Goal: Communication & Community: Share content

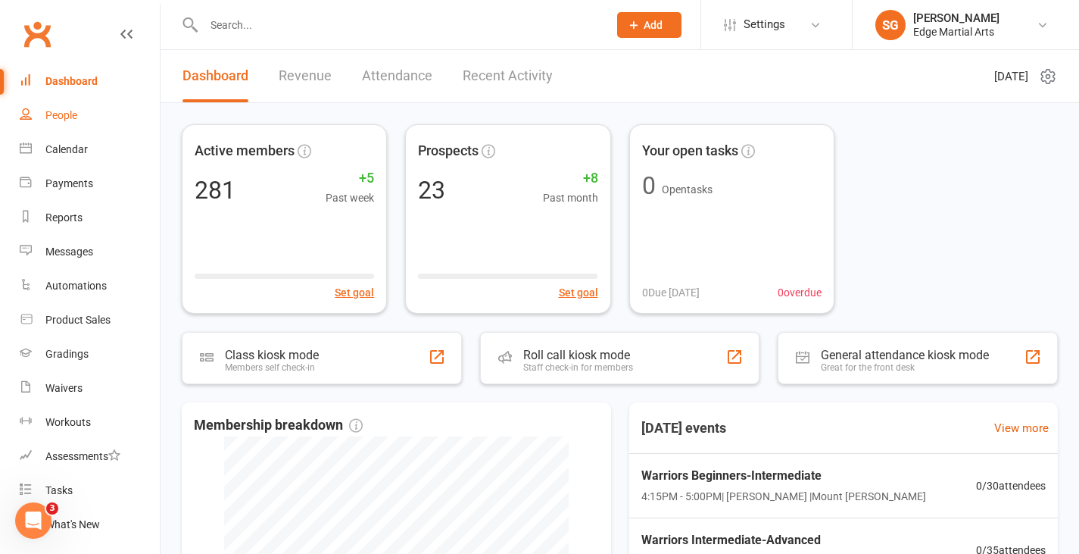
click at [58, 114] on div "People" at bounding box center [61, 115] width 32 height 12
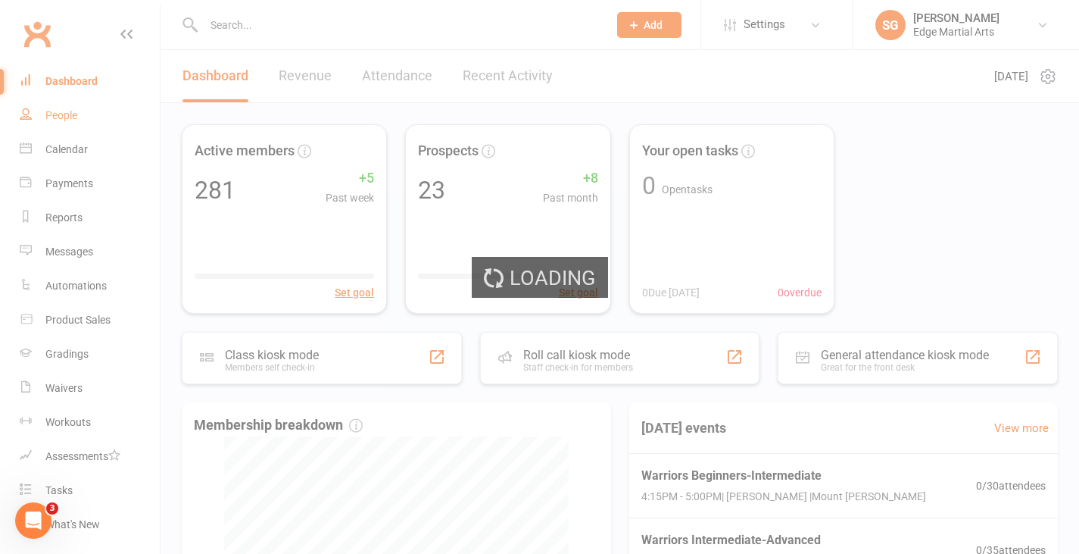
select select "100"
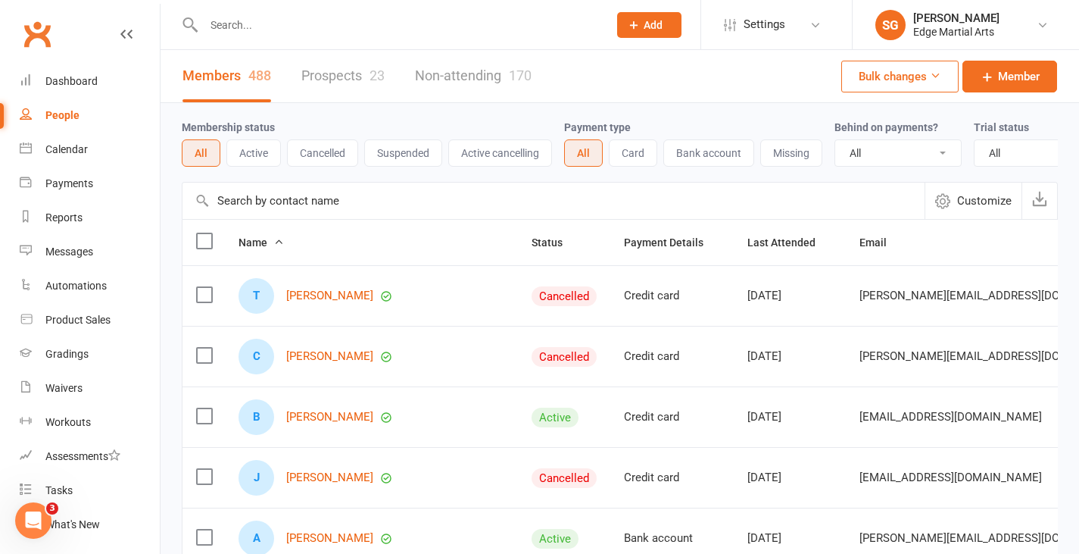
click at [342, 78] on link "Prospects 23" at bounding box center [342, 76] width 83 height 52
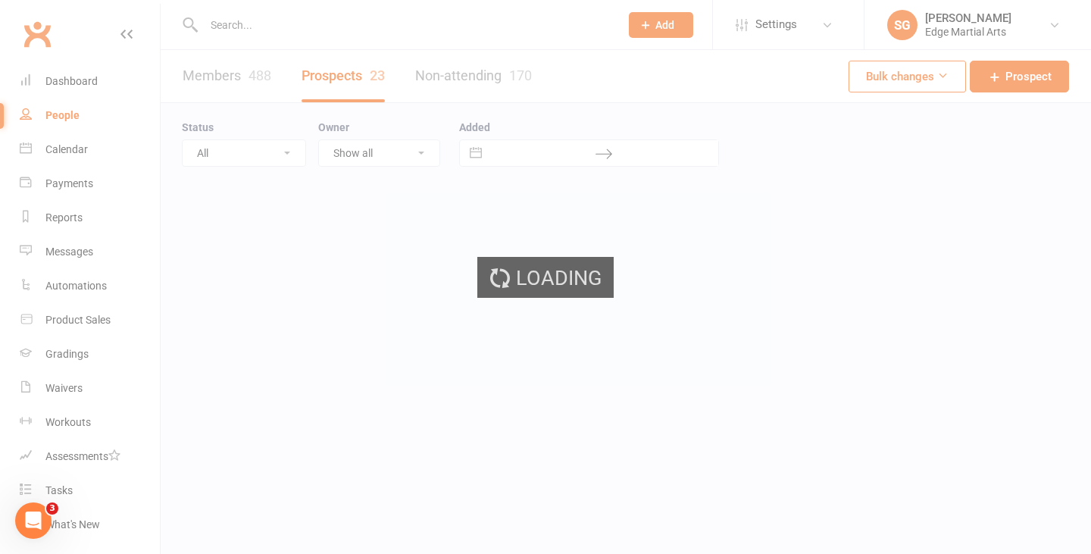
select select "50"
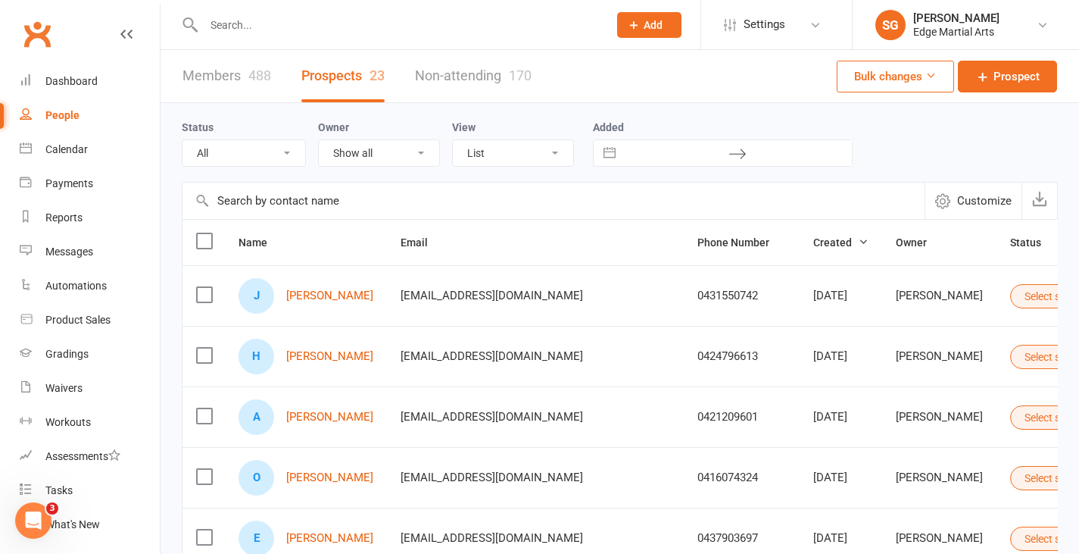
click at [267, 27] on input "text" at bounding box center [398, 24] width 398 height 21
click at [317, 209] on input "text" at bounding box center [554, 201] width 742 height 36
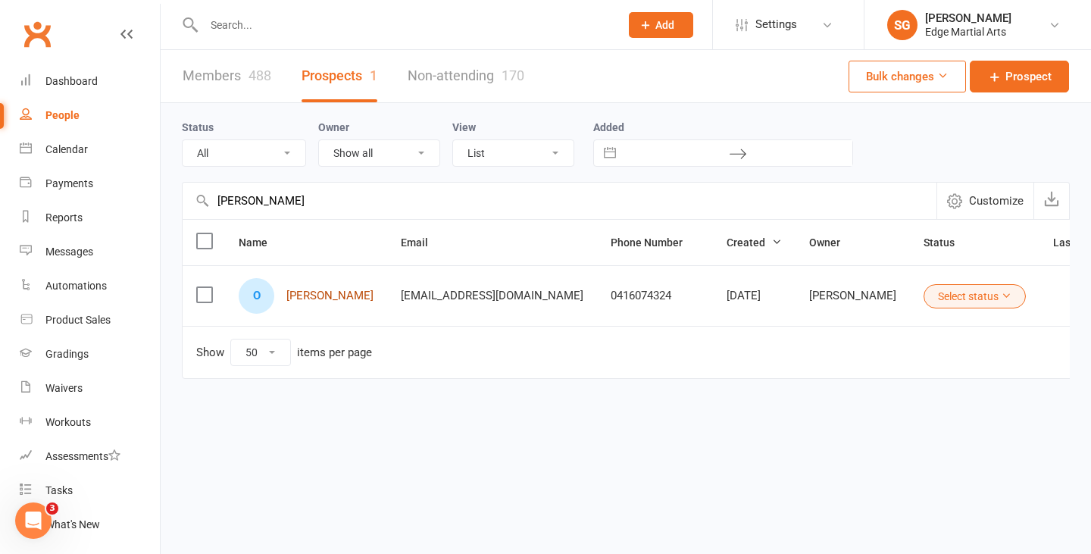
type input "[PERSON_NAME]"
click at [330, 299] on link "[PERSON_NAME]" at bounding box center [329, 295] width 87 height 13
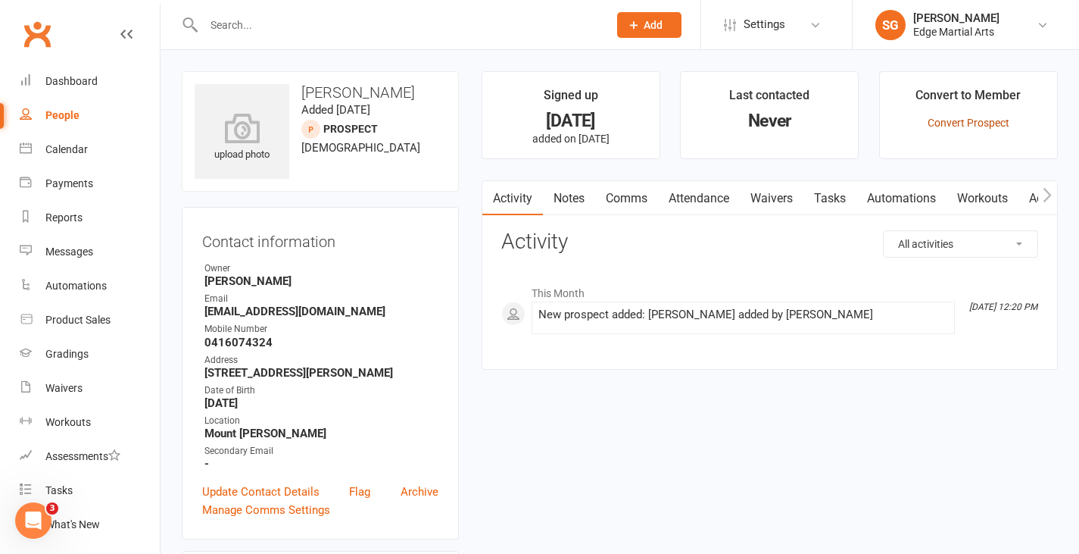
click at [949, 121] on link "Convert Prospect" at bounding box center [969, 123] width 82 height 12
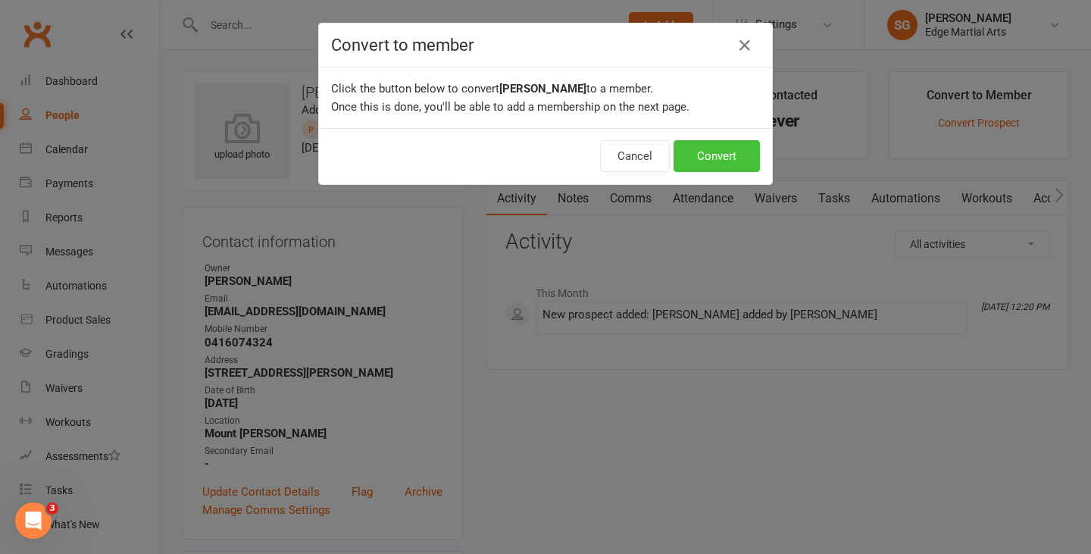
click at [714, 162] on button "Convert" at bounding box center [716, 156] width 86 height 32
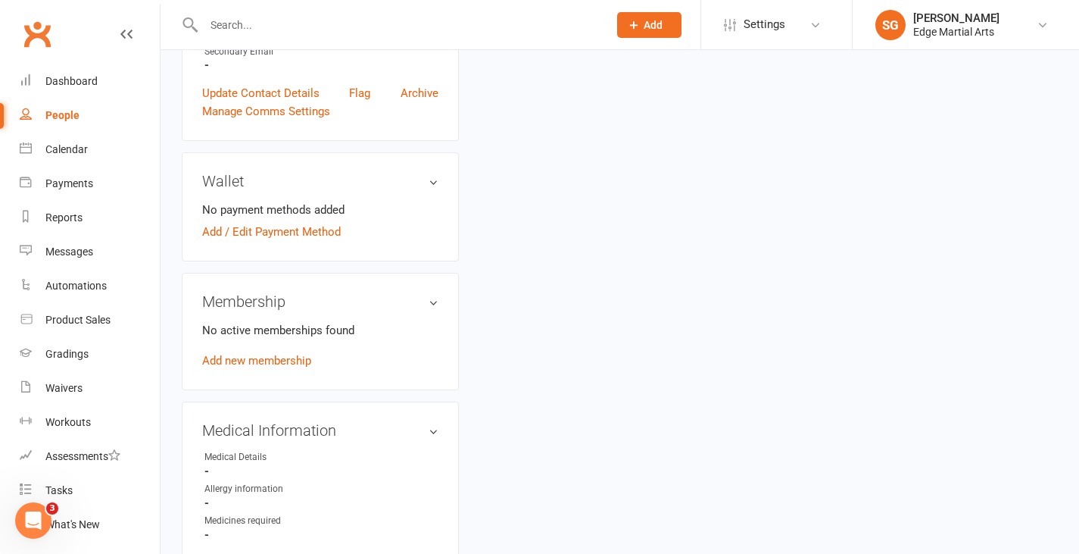
scroll to position [530, 0]
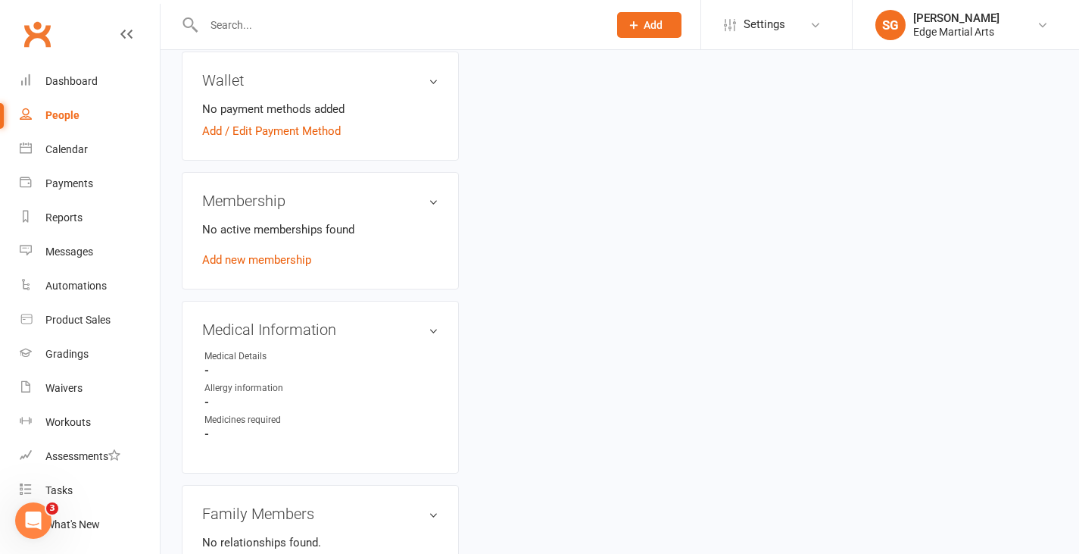
click at [254, 269] on div "No active memberships found Add new membership" at bounding box center [320, 244] width 236 height 48
click at [254, 264] on link "Add new membership" at bounding box center [256, 260] width 109 height 14
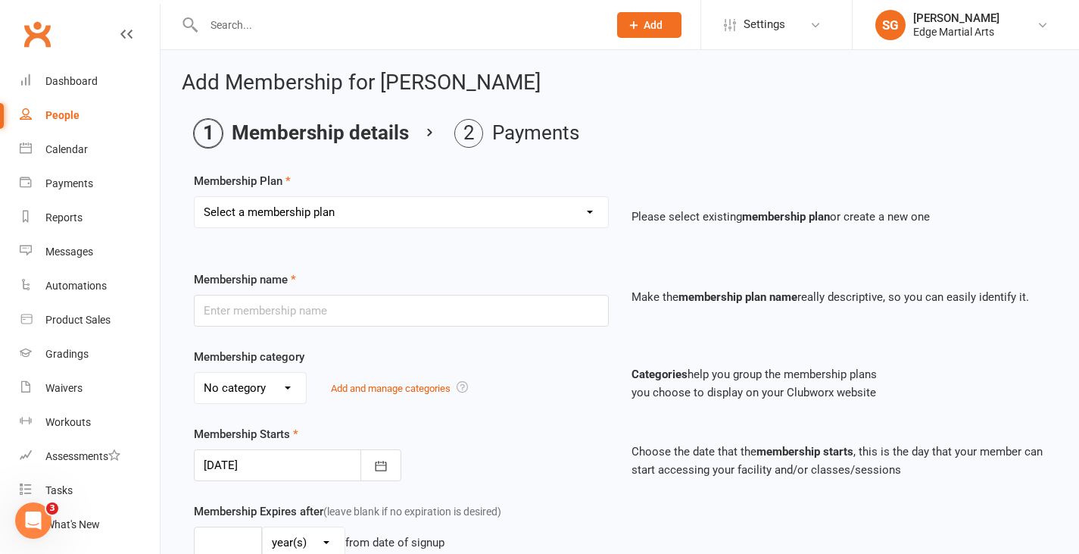
click at [342, 200] on select "Select a membership plan Create new Membership Plan Kinda Ninjas Little Ninjas …" at bounding box center [401, 212] width 413 height 30
select select "9"
click at [195, 197] on select "Select a membership plan Create new Membership Plan Kinda Ninjas Little Ninjas …" at bounding box center [401, 212] width 413 height 30
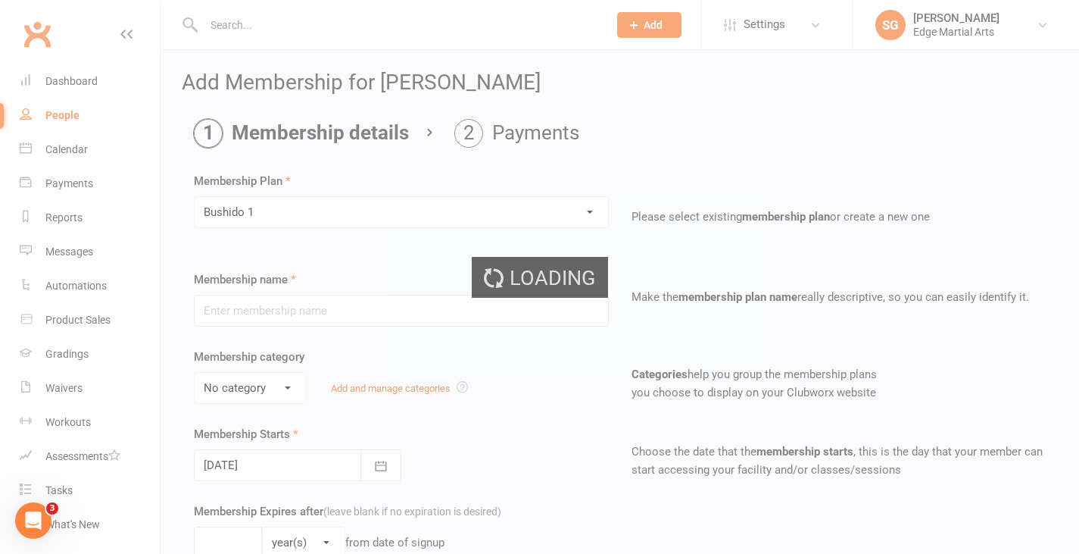
type input "Bushido 1"
type input "0"
type input "1"
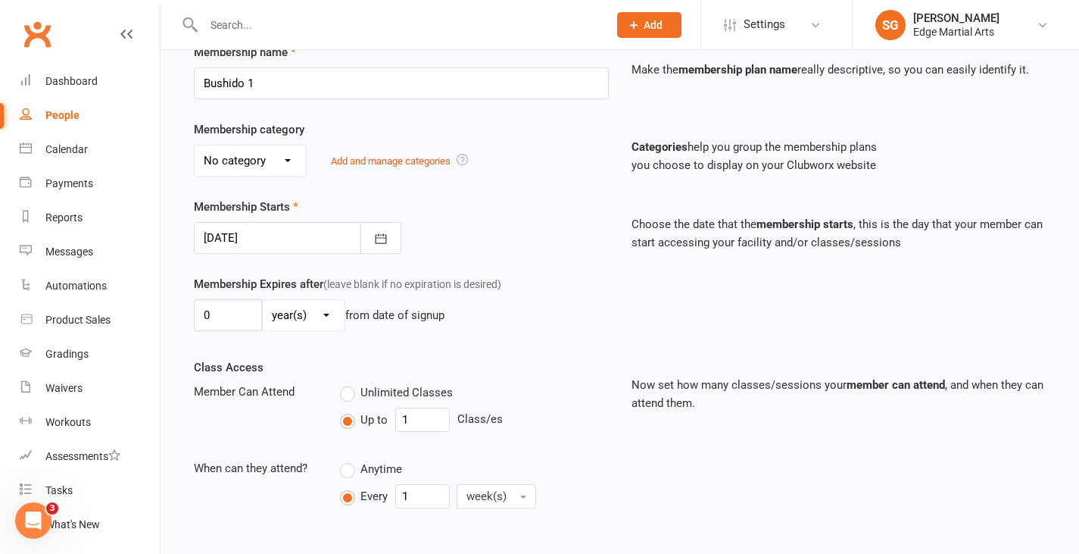
scroll to position [460, 0]
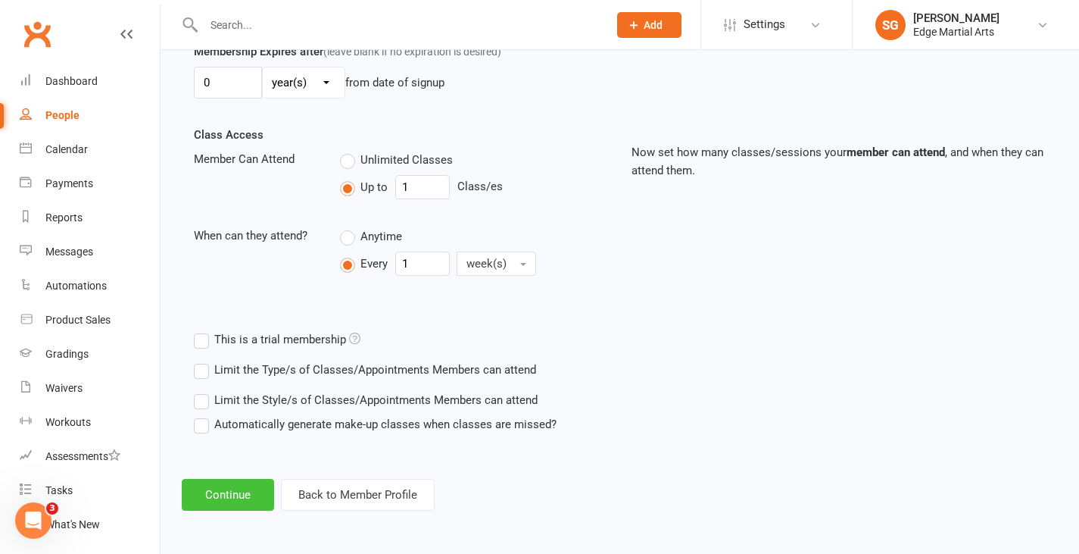
click at [211, 488] on button "Continue" at bounding box center [228, 495] width 92 height 32
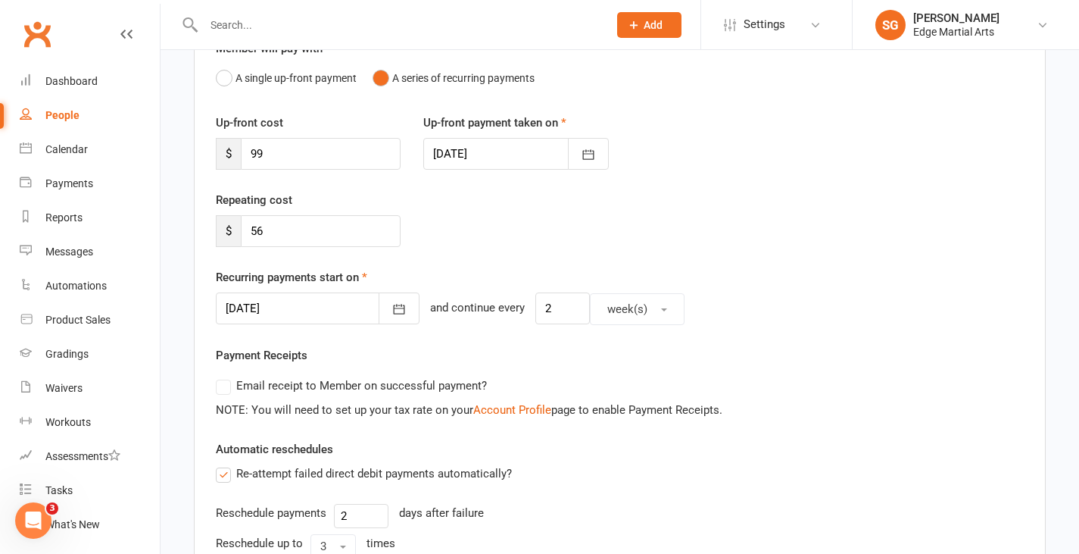
scroll to position [303, 0]
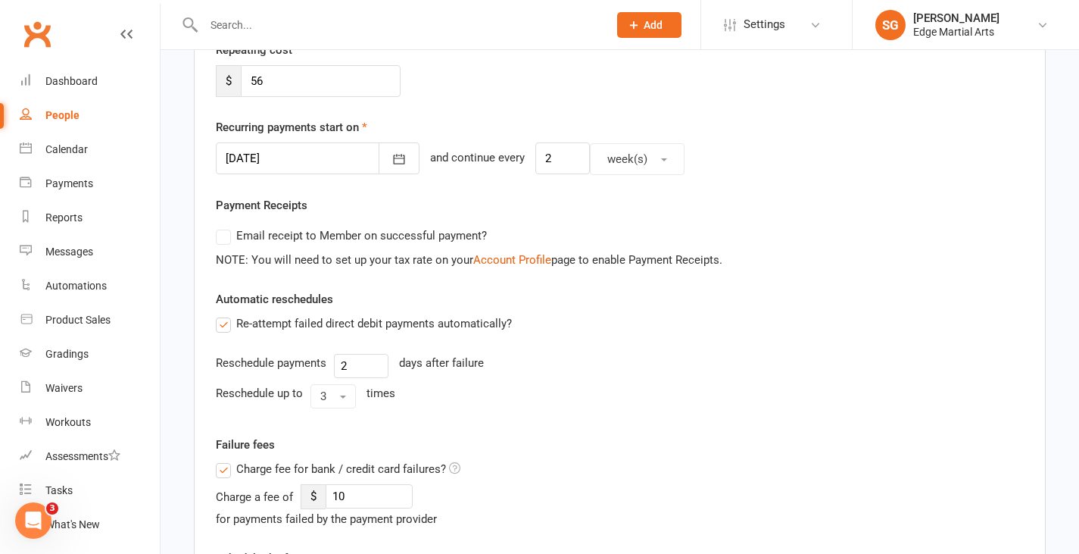
click at [222, 327] on label "Re-attempt failed direct debit payments automatically?" at bounding box center [364, 323] width 296 height 18
click at [222, 314] on input "Re-attempt failed direct debit payments automatically?" at bounding box center [221, 314] width 10 height 0
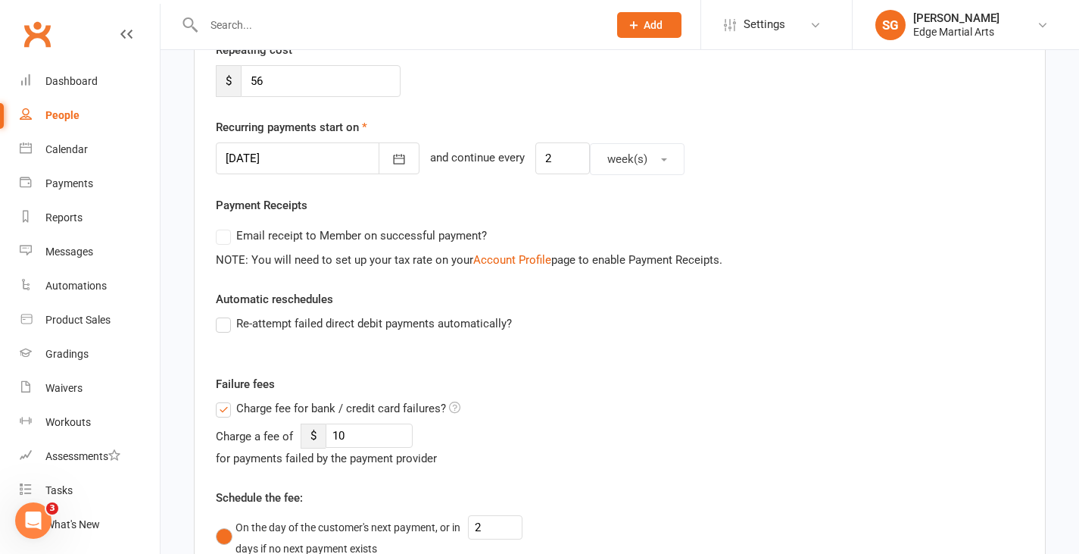
drag, startPoint x: 221, startPoint y: 417, endPoint x: 253, endPoint y: 417, distance: 31.8
click at [221, 416] on label "Charge fee for bank / credit card failures?" at bounding box center [338, 408] width 245 height 18
click at [221, 399] on input "Charge fee for bank / credit card failures?" at bounding box center [338, 399] width 245 height 0
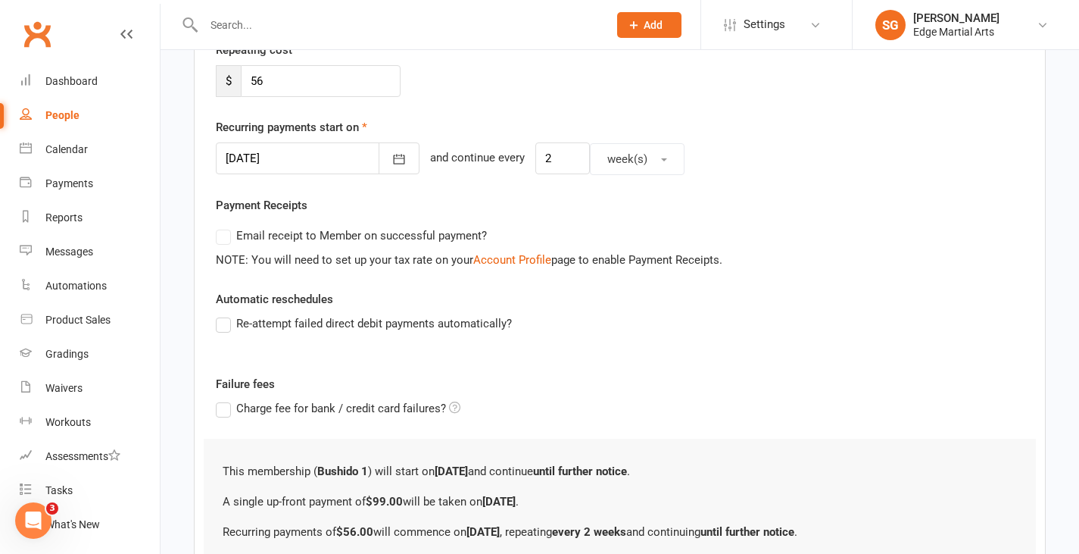
scroll to position [0, 0]
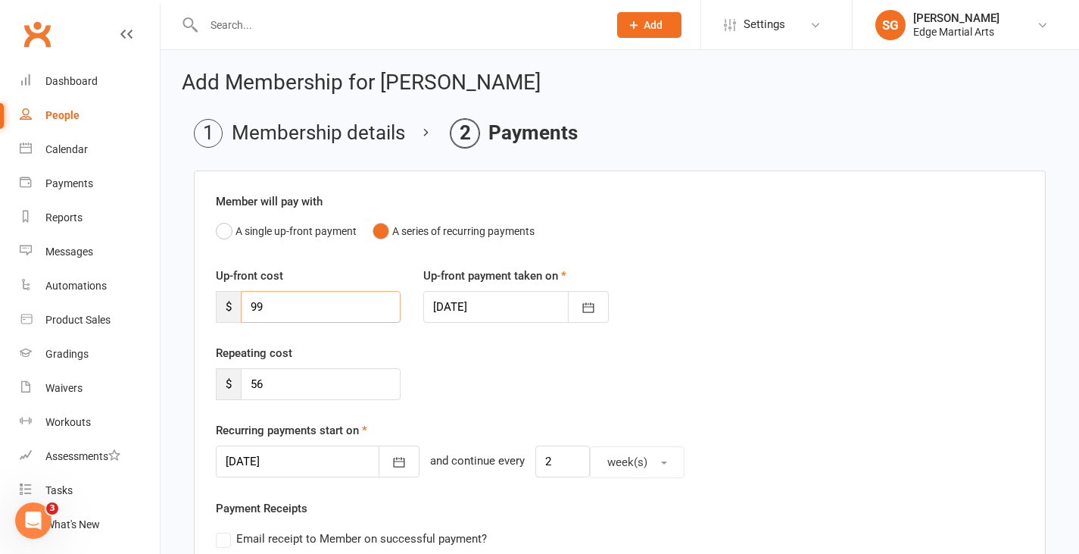
drag, startPoint x: 297, startPoint y: 319, endPoint x: 284, endPoint y: 318, distance: 12.9
click at [299, 318] on input "99" at bounding box center [321, 307] width 160 height 32
type input "9"
type input "0"
click at [317, 392] on input "56" at bounding box center [321, 384] width 160 height 32
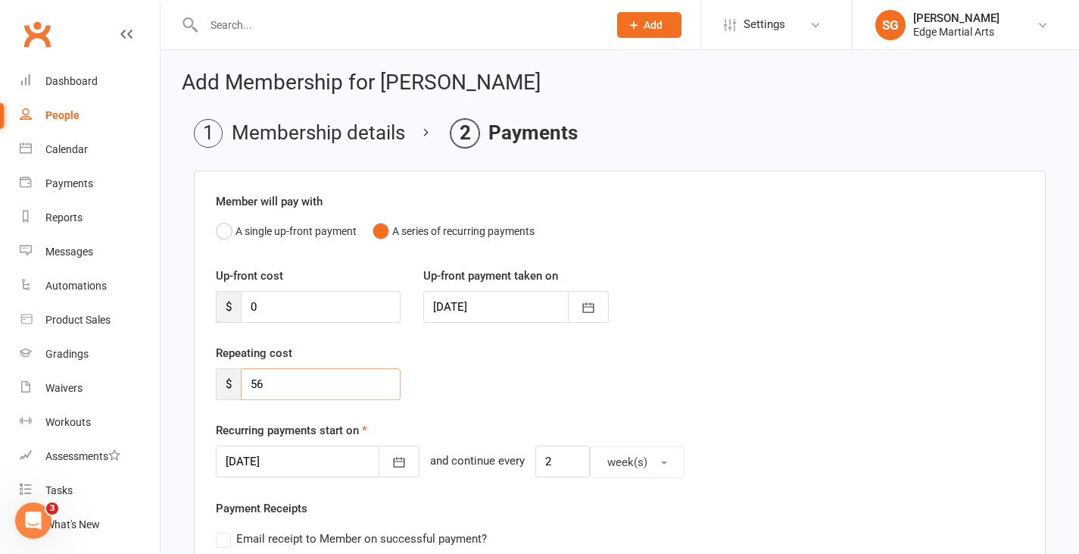
type input "5"
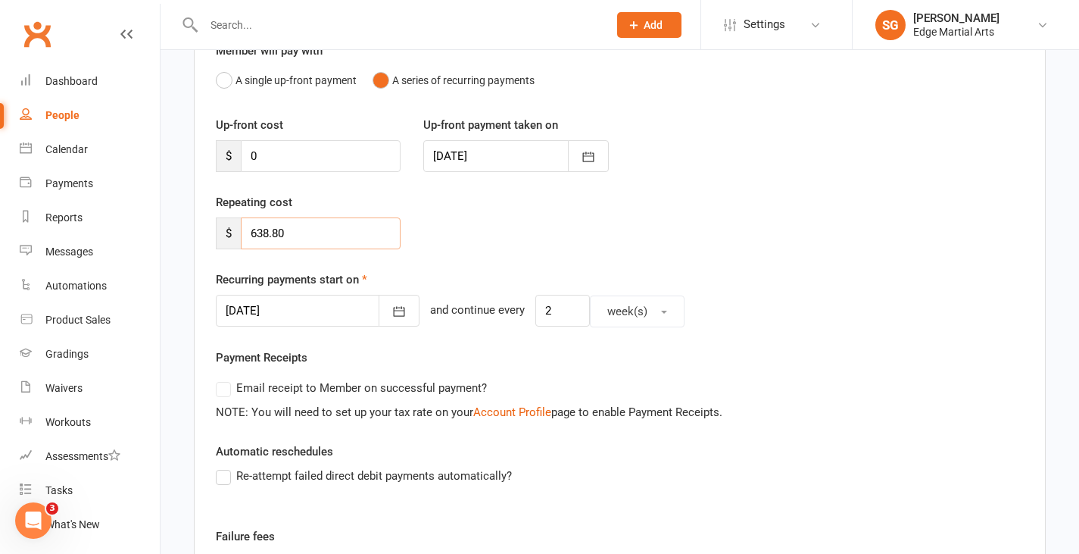
scroll to position [151, 0]
type input "638.80"
click at [392, 317] on icon "button" at bounding box center [399, 310] width 15 height 15
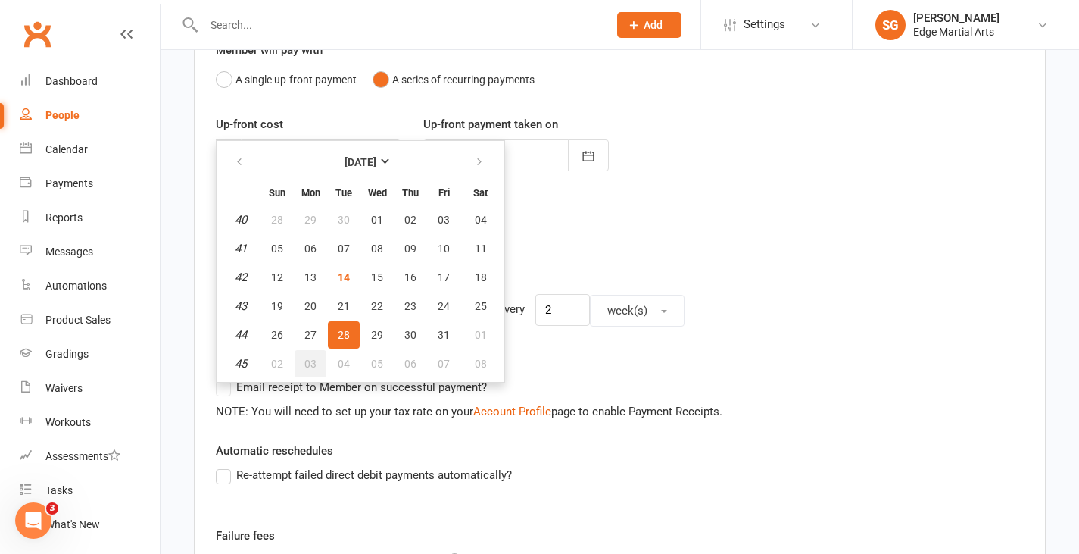
click at [314, 364] on span "03" at bounding box center [310, 363] width 12 height 12
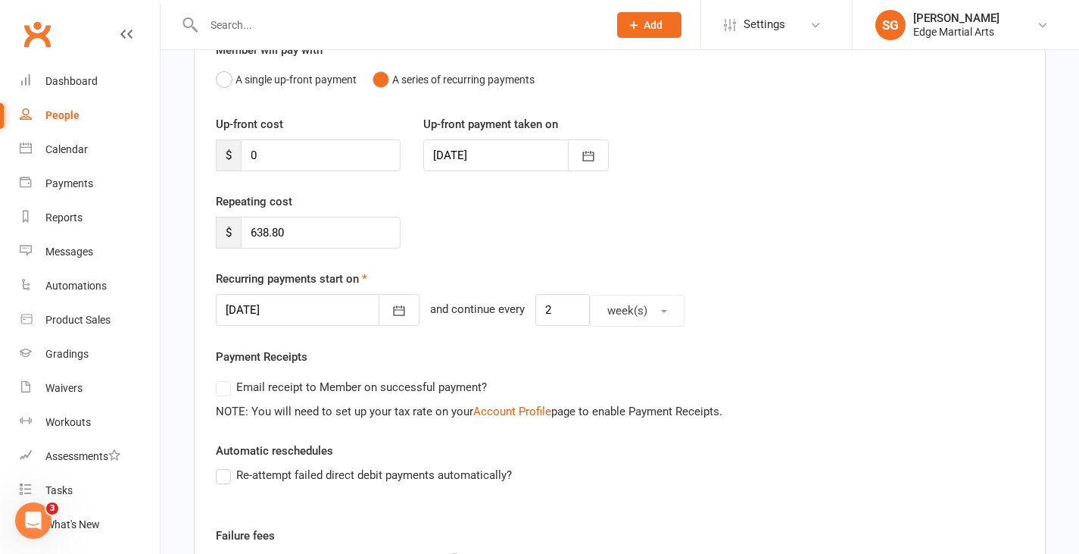
click at [375, 326] on div "[DATE] [DATE] Sun Mon Tue Wed Thu Fri Sat 44 26 27 28 29 30 31 01 45 02 03 04 0…" at bounding box center [318, 310] width 204 height 33
click at [379, 322] on button "button" at bounding box center [399, 310] width 41 height 32
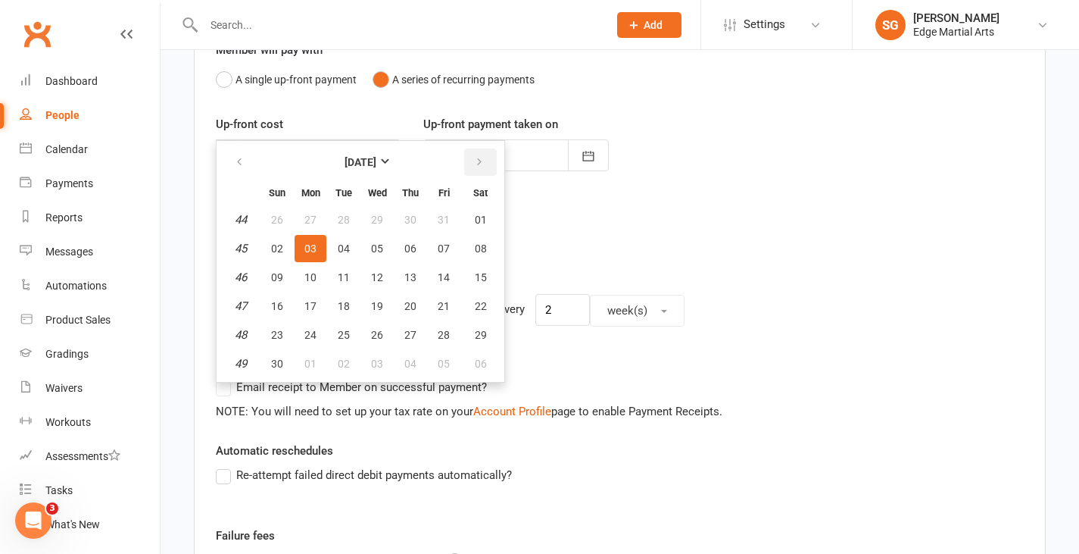
click at [485, 165] on button "button" at bounding box center [480, 161] width 33 height 27
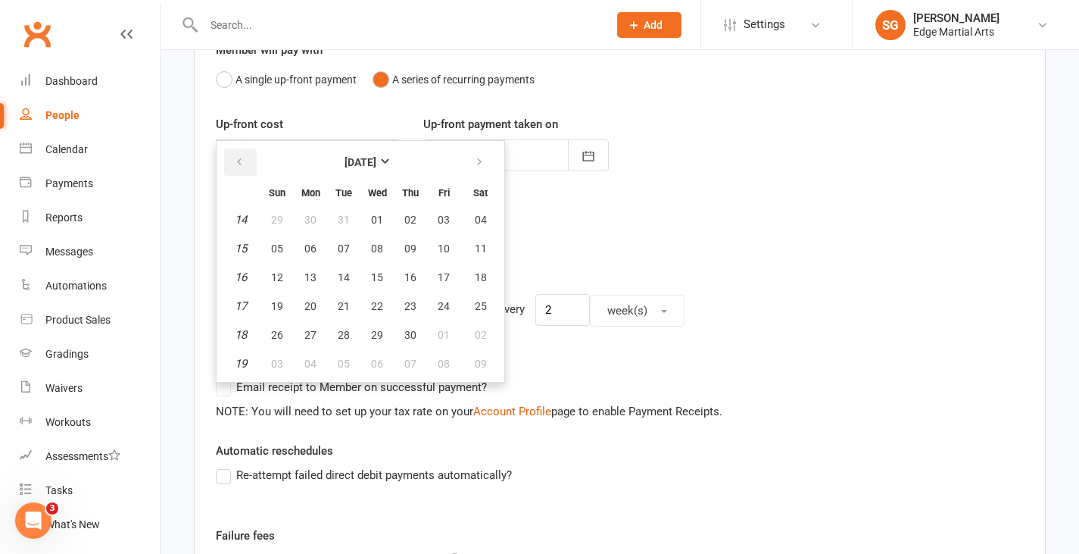
click at [241, 168] on icon "button" at bounding box center [239, 162] width 11 height 12
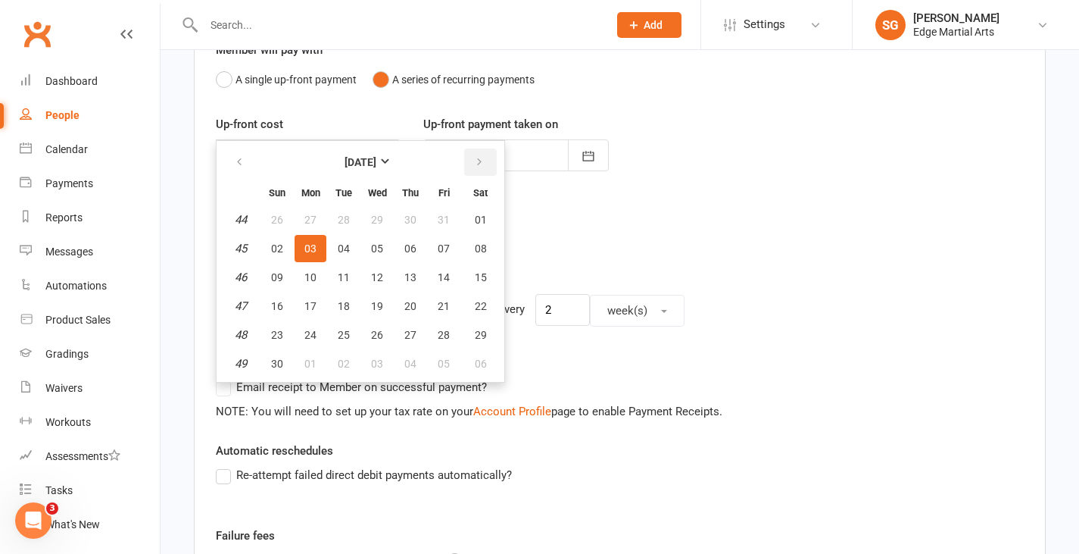
click at [475, 160] on icon "button" at bounding box center [479, 162] width 11 height 12
click at [249, 158] on button "button" at bounding box center [240, 161] width 33 height 27
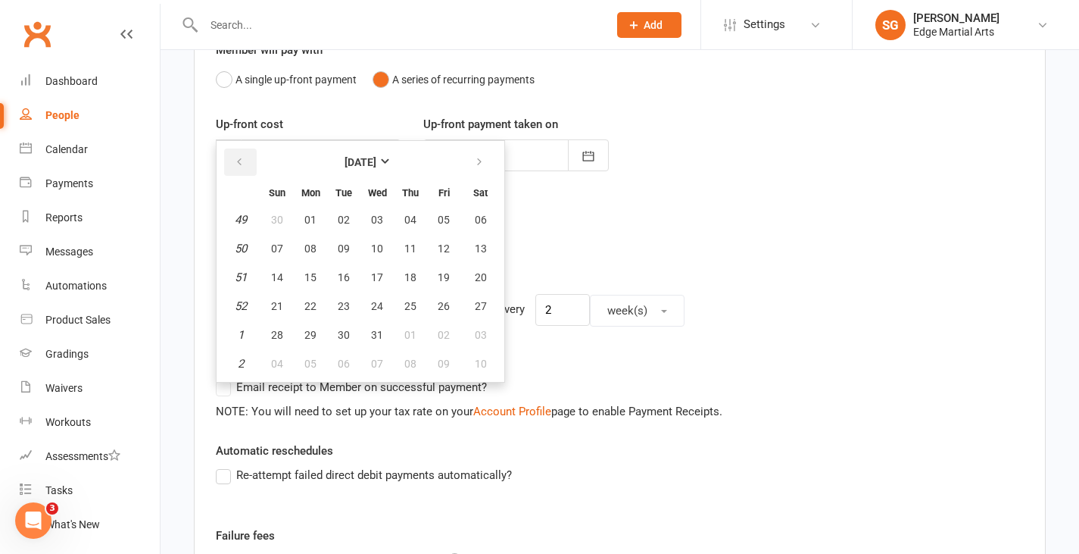
click at [249, 158] on button "button" at bounding box center [240, 161] width 33 height 27
click at [251, 161] on button "button" at bounding box center [240, 161] width 33 height 27
click at [476, 157] on icon "button" at bounding box center [479, 162] width 11 height 12
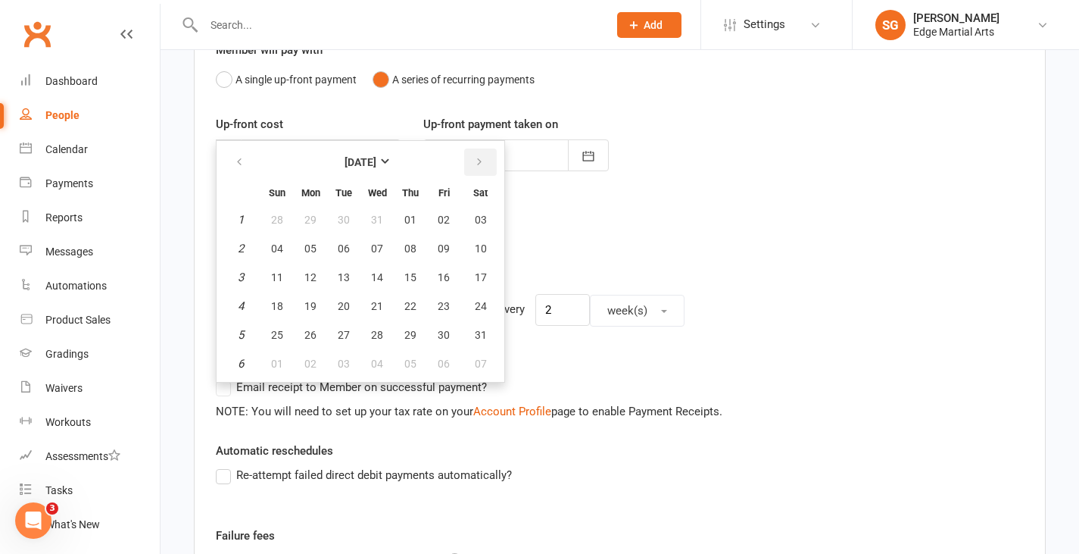
click at [476, 157] on icon "button" at bounding box center [479, 162] width 11 height 12
click at [312, 354] on button "06" at bounding box center [311, 363] width 32 height 27
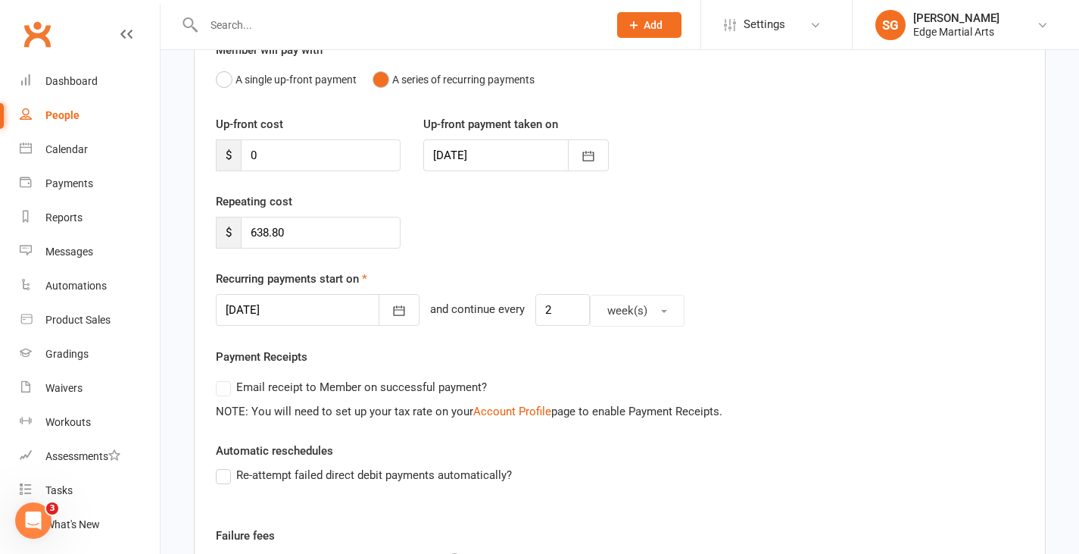
type input "[DATE]"
click at [553, 303] on input "2" at bounding box center [562, 310] width 55 height 32
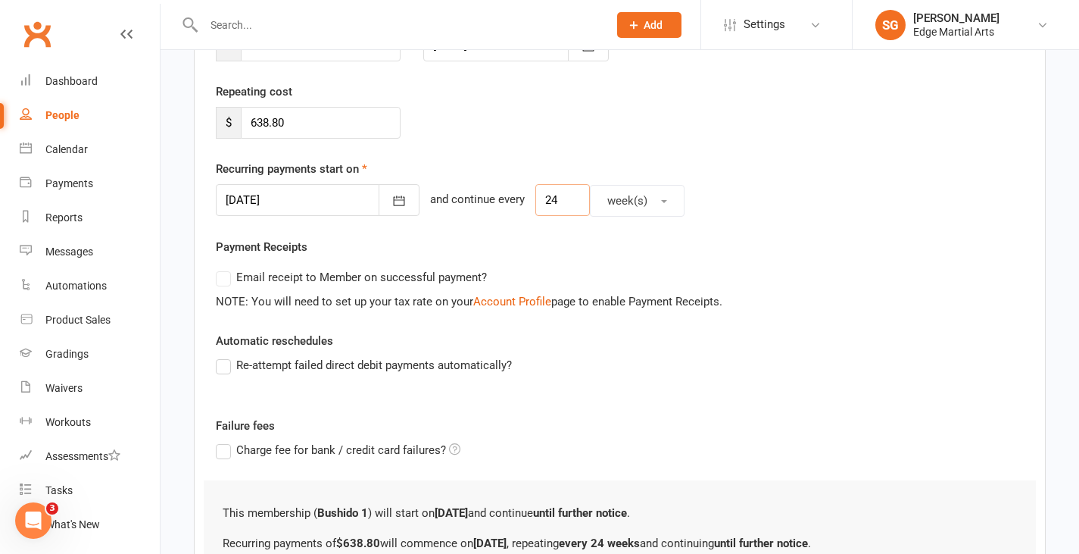
scroll to position [426, 0]
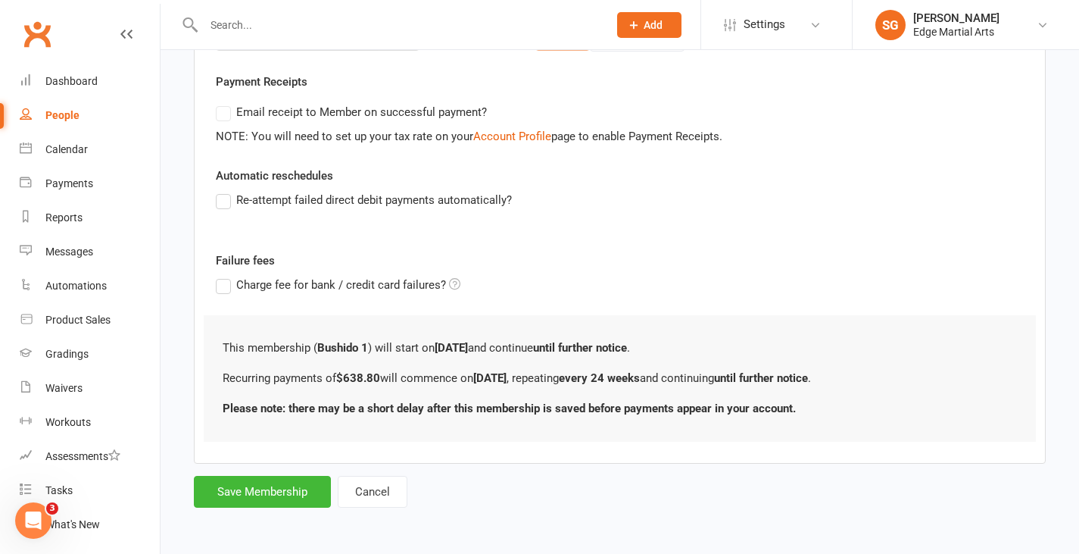
type input "24"
click at [310, 471] on form "Member will pay with A single up-front payment A series of recurring payments U…" at bounding box center [620, 125] width 852 height 763
click at [314, 488] on button "Save Membership" at bounding box center [262, 492] width 137 height 32
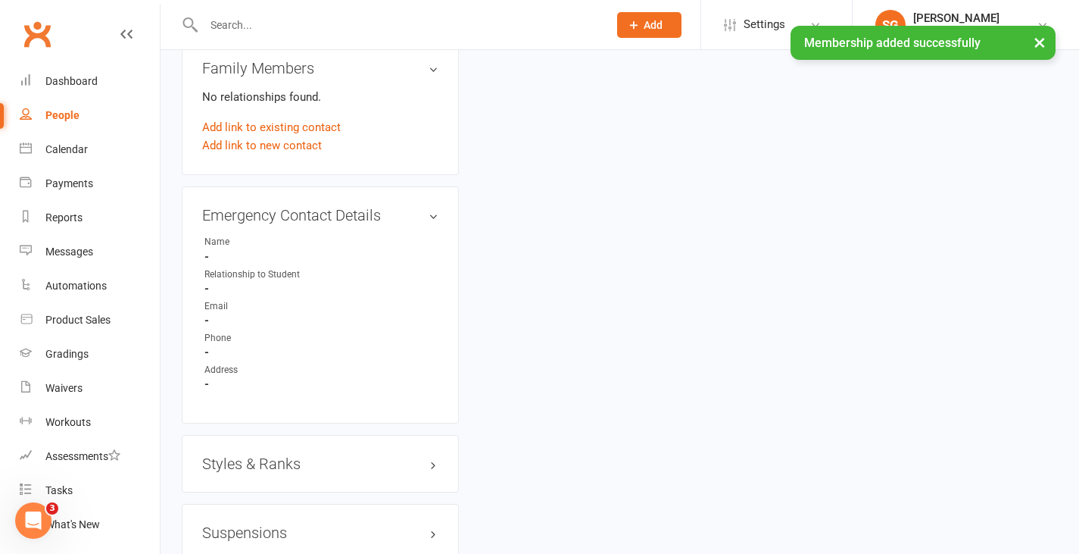
scroll to position [1212, 0]
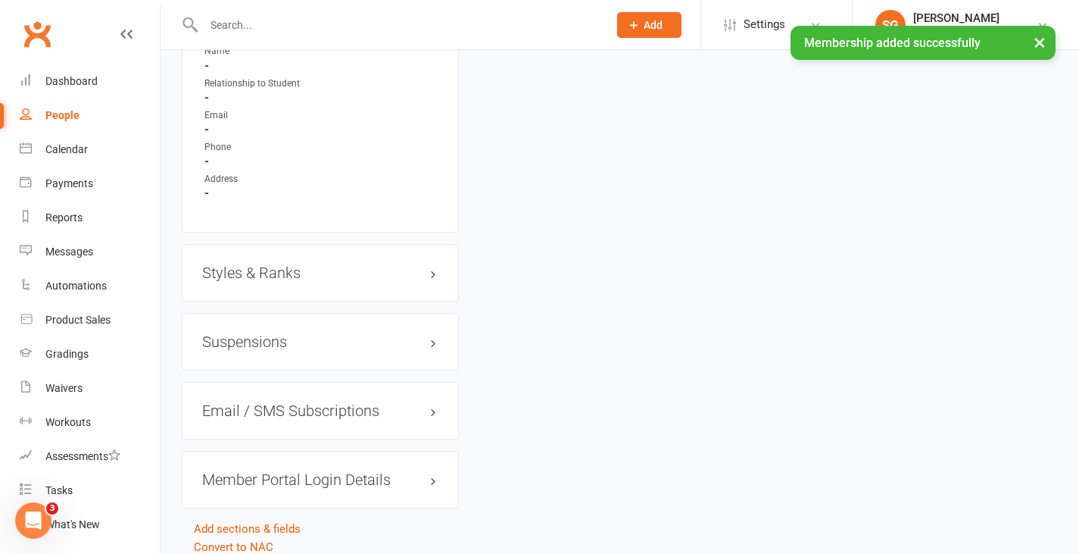
click at [287, 273] on h3 "Styles & Ranks" at bounding box center [320, 272] width 236 height 17
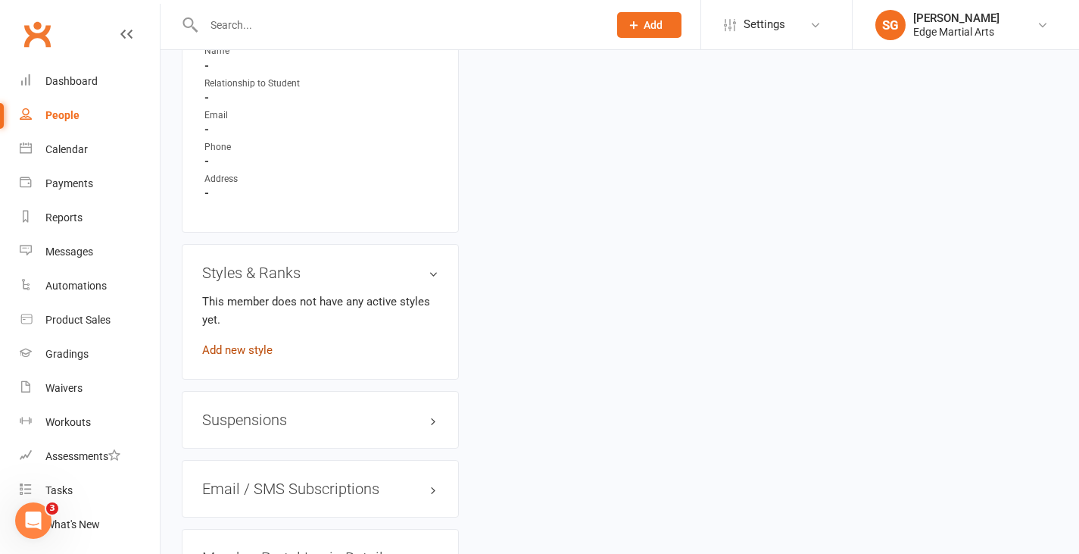
click at [263, 351] on link "Add new style" at bounding box center [237, 350] width 70 height 14
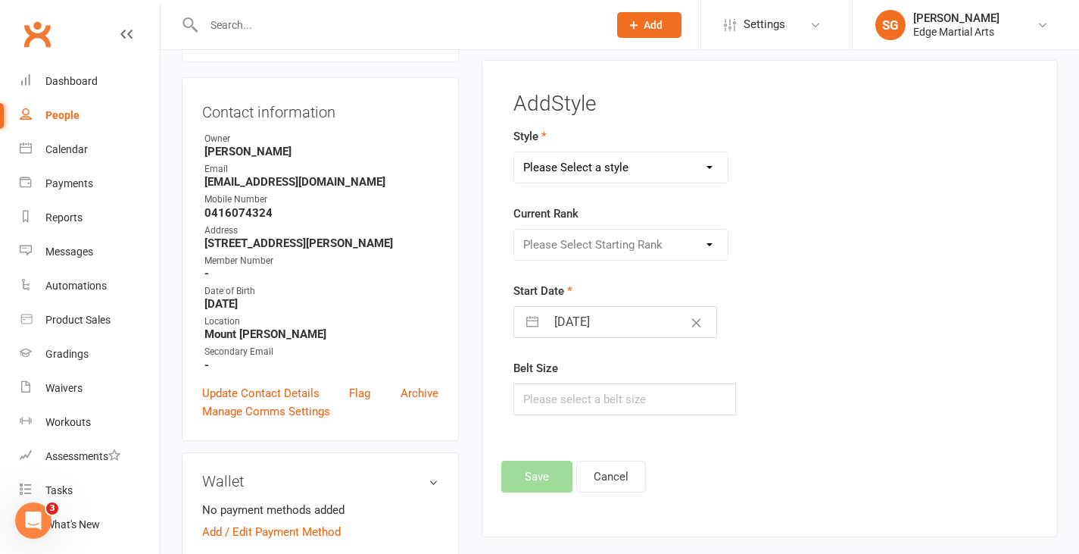
scroll to position [116, 0]
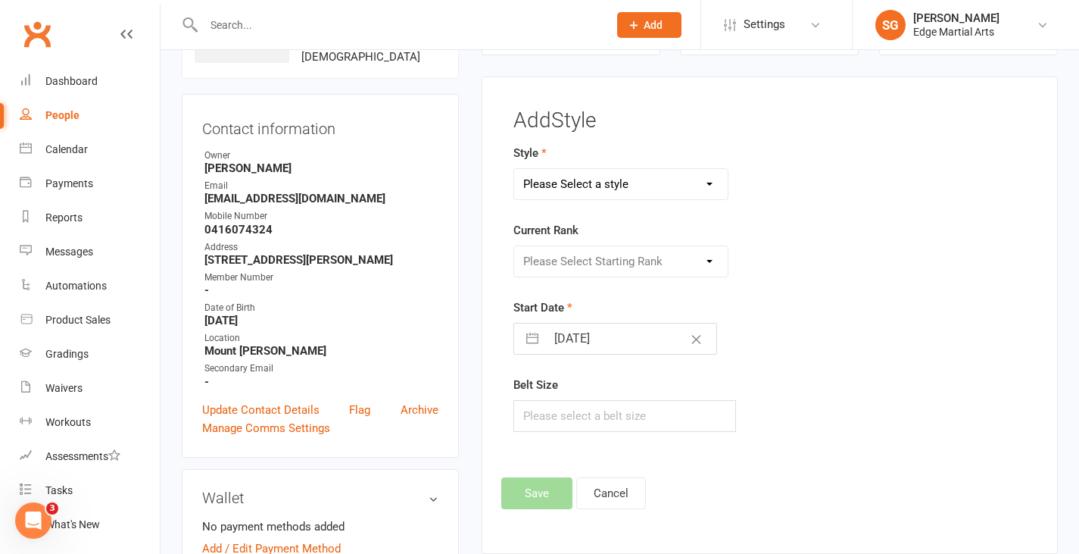
click at [567, 176] on select "Please Select a style Bushido Karate Karate Kickboxing" at bounding box center [621, 184] width 214 height 30
select select "3388"
click at [514, 169] on select "Please Select a style Bushido Karate Karate Kickboxing" at bounding box center [621, 184] width 214 height 30
click at [568, 270] on select "Please Select Starting Rank 10th Kyu 9th Kyu 8th Kyu 7th Kyu 6th Kyu 5th Kyu 4t…" at bounding box center [621, 261] width 214 height 30
select select "40007"
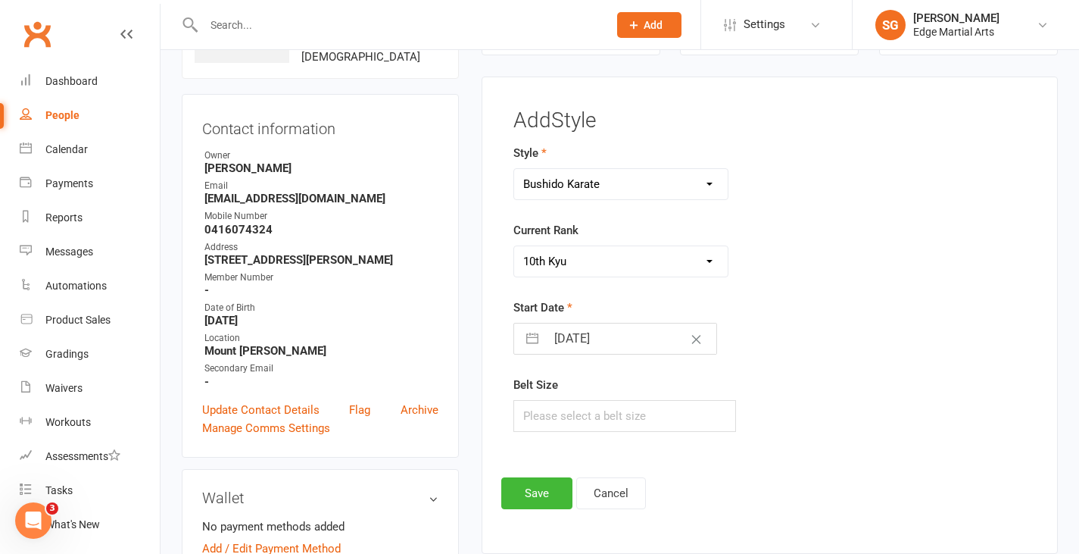
click at [514, 246] on select "Please Select Starting Rank 10th Kyu 9th Kyu 8th Kyu 7th Kyu 6th Kyu 5th Kyu 4t…" at bounding box center [621, 261] width 214 height 30
click at [578, 417] on input "text" at bounding box center [624, 416] width 223 height 32
type input "5"
click at [557, 487] on button "Save" at bounding box center [536, 493] width 71 height 32
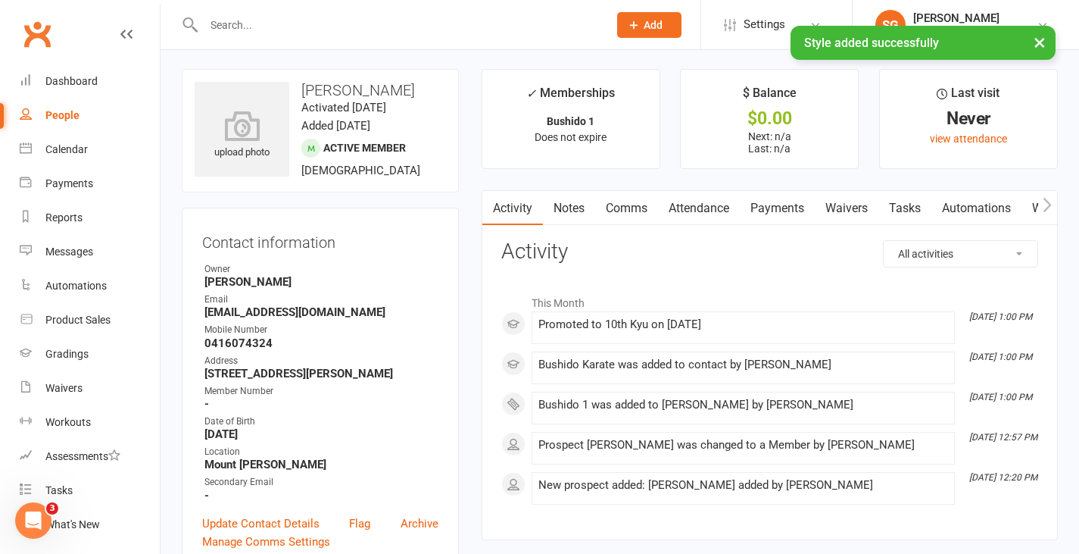
scroll to position [0, 0]
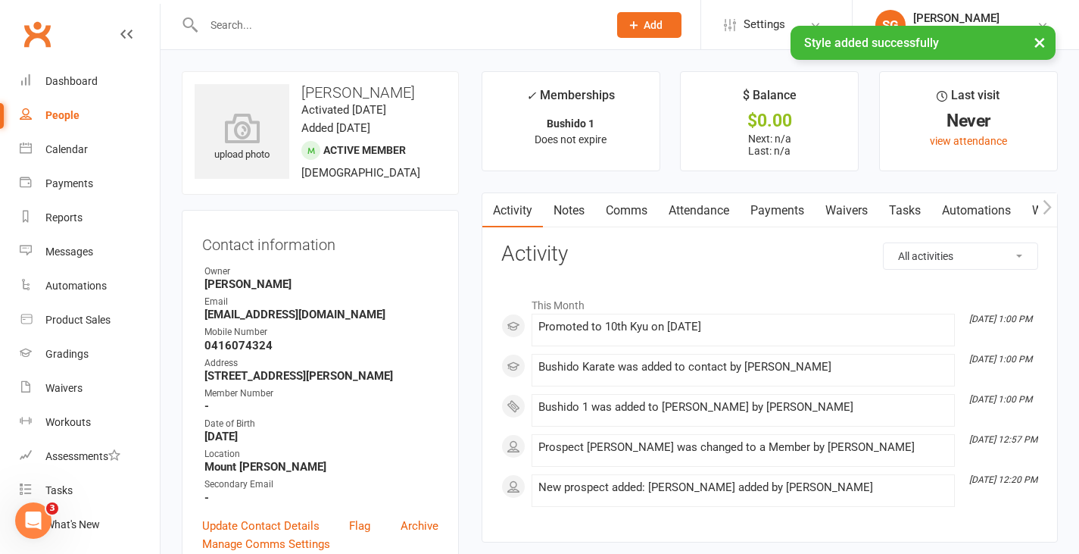
click at [92, 113] on link "People" at bounding box center [90, 115] width 140 height 34
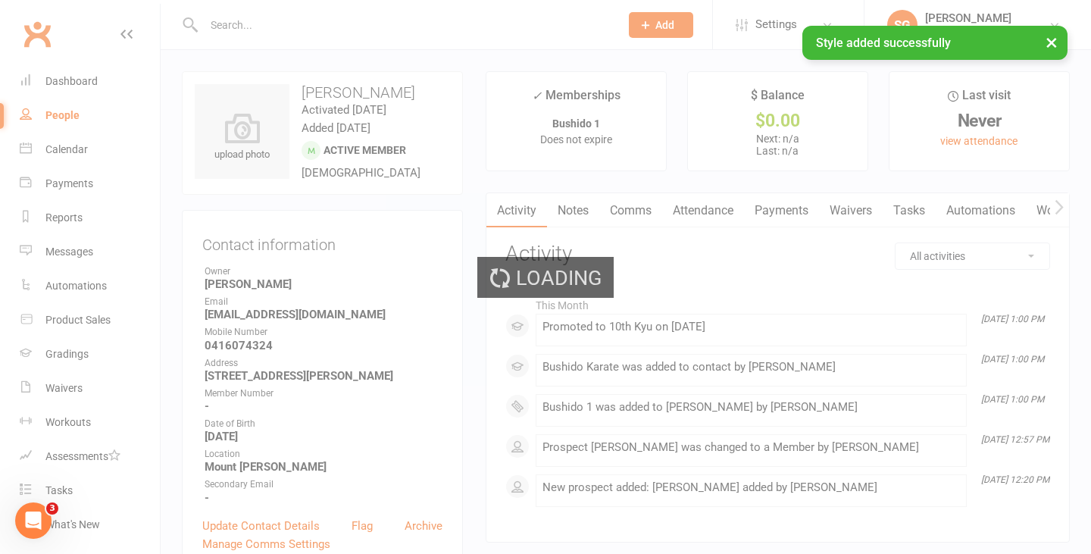
select select "50"
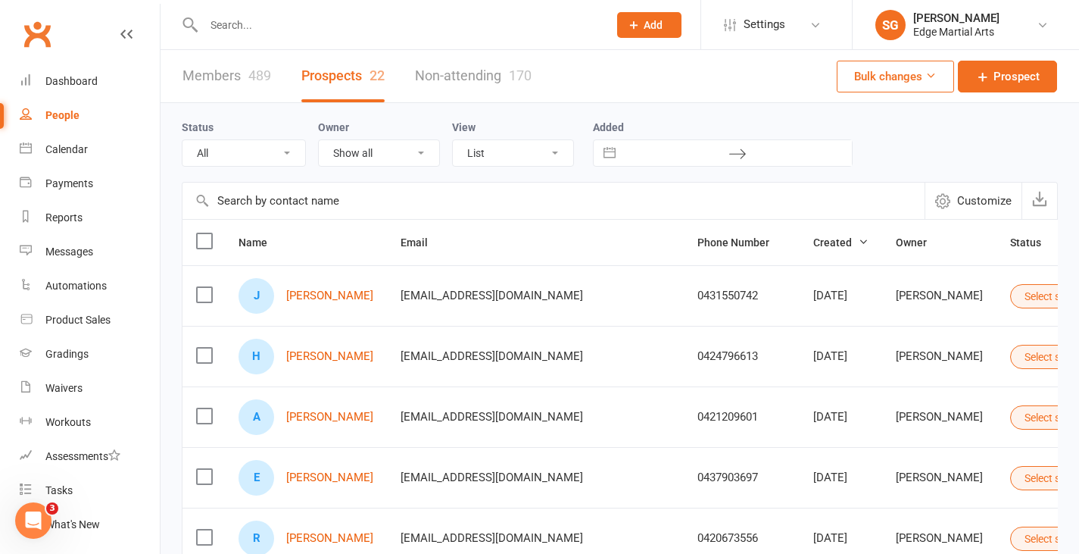
drag, startPoint x: 225, startPoint y: 16, endPoint x: 213, endPoint y: 13, distance: 12.5
click at [223, 16] on input "text" at bounding box center [398, 24] width 398 height 21
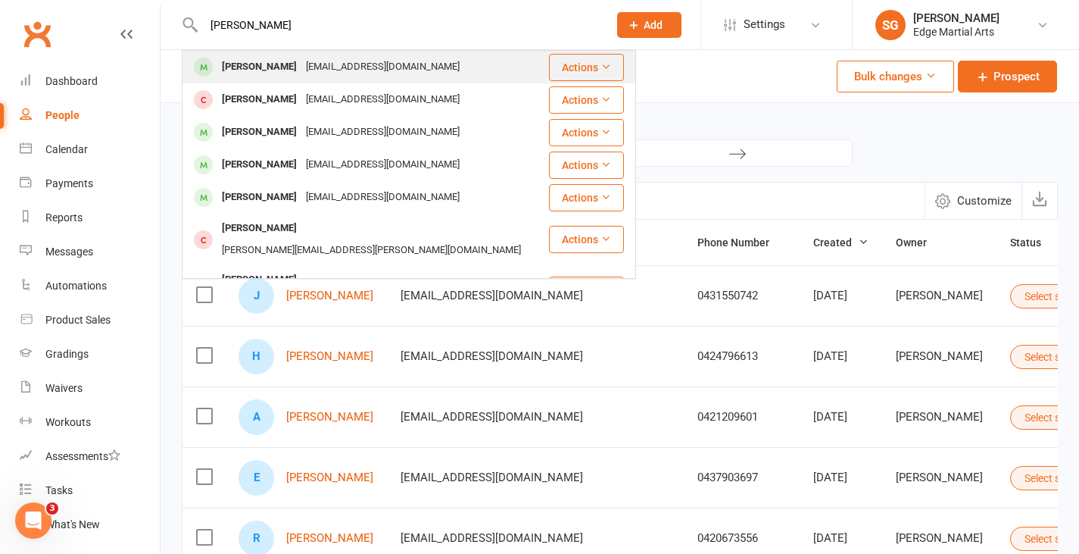
type input "[PERSON_NAME]"
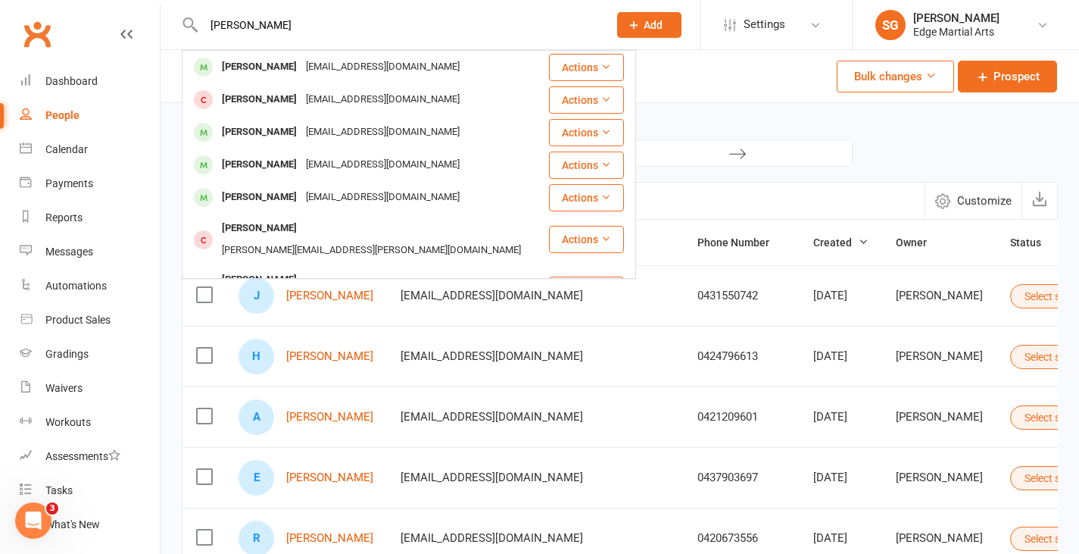
click at [262, 73] on div "[PERSON_NAME]" at bounding box center [259, 67] width 84 height 22
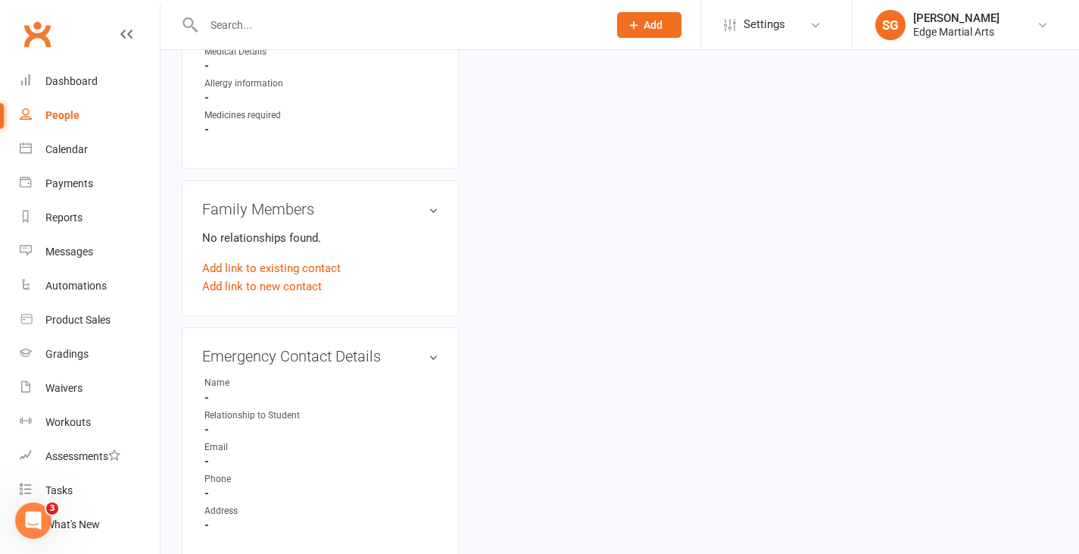
scroll to position [984, 0]
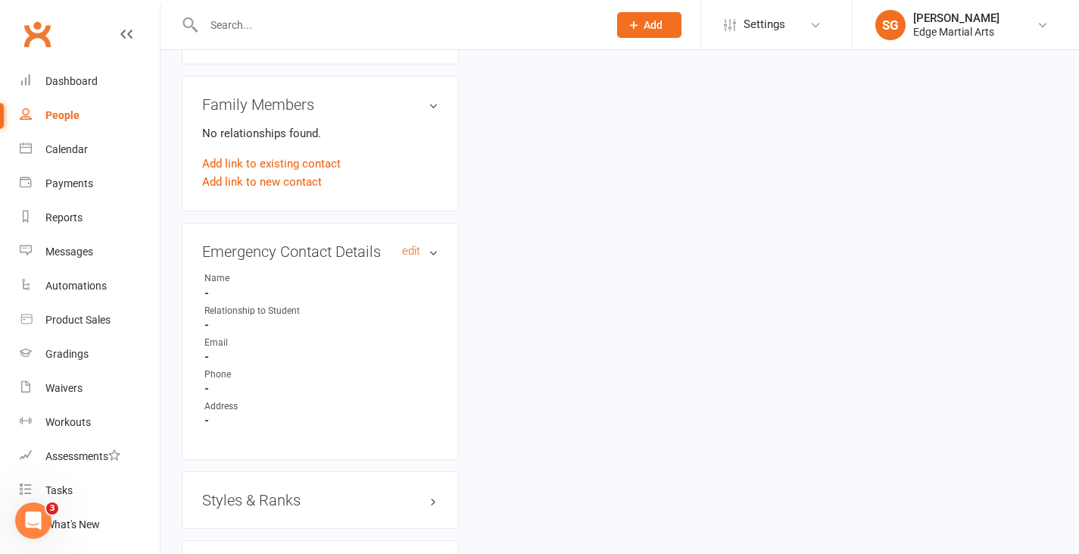
click at [402, 257] on link "edit" at bounding box center [411, 251] width 18 height 13
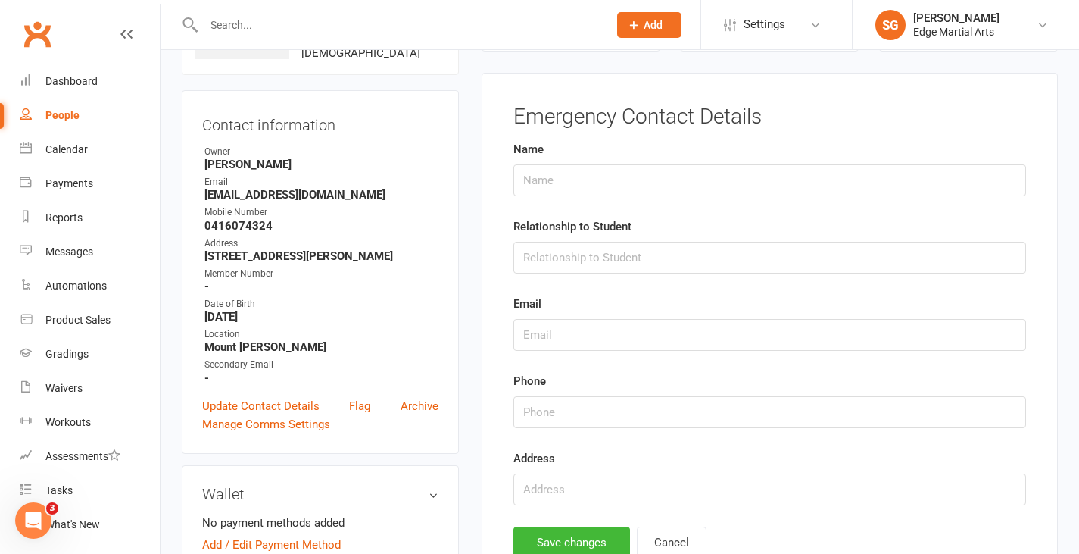
scroll to position [116, 0]
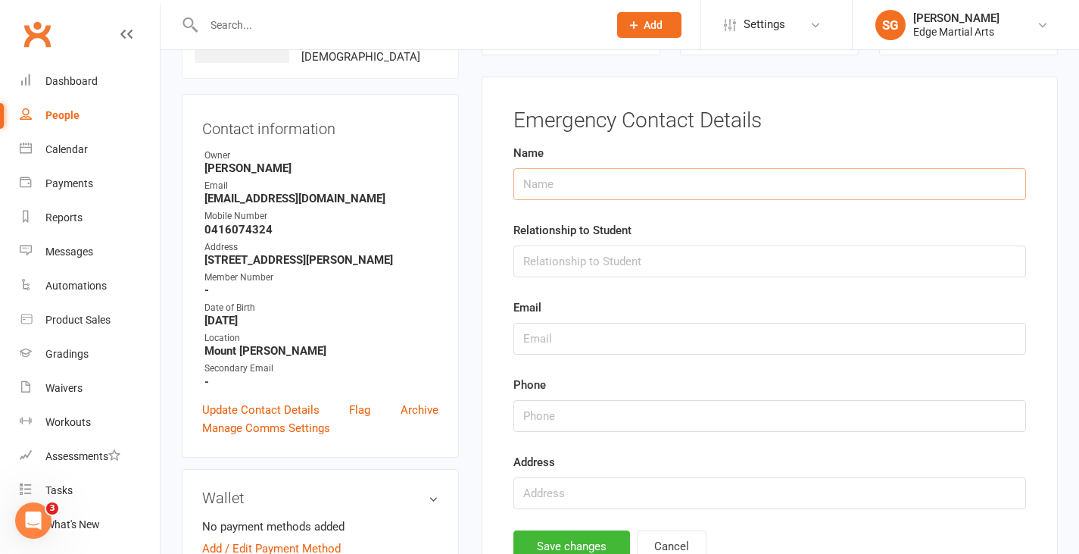
click at [541, 189] on input "text" at bounding box center [769, 184] width 513 height 32
type input "[PERSON_NAME]"
type input "d"
type input "Dad"
click at [586, 535] on button "Save changes" at bounding box center [571, 546] width 117 height 32
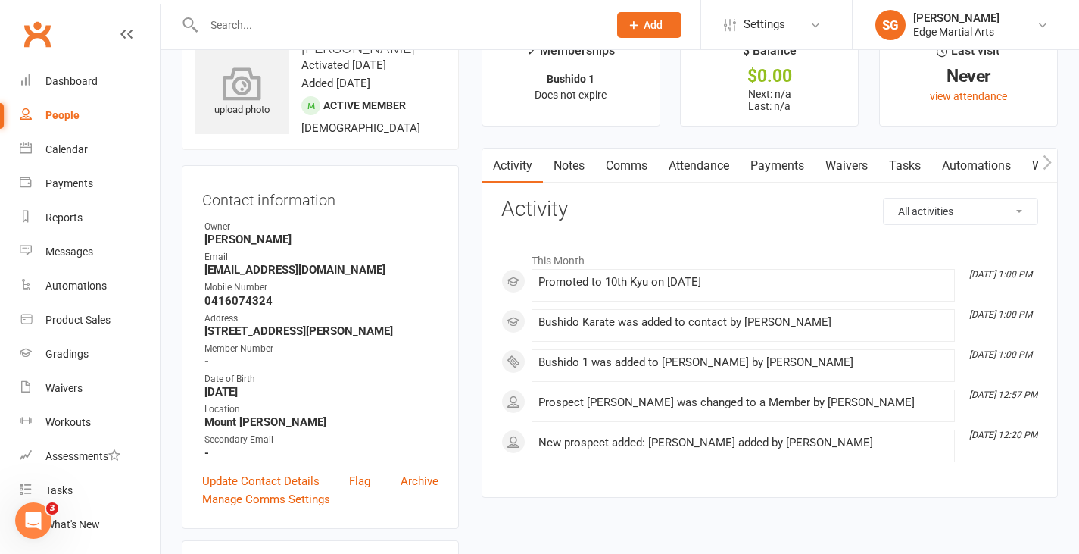
scroll to position [0, 0]
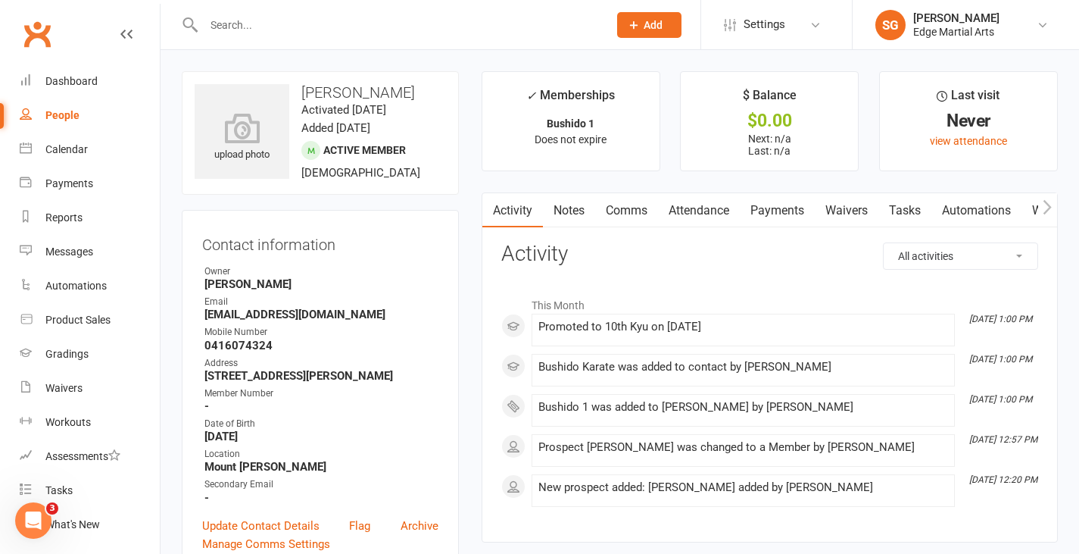
click at [67, 112] on div "People" at bounding box center [62, 115] width 34 height 12
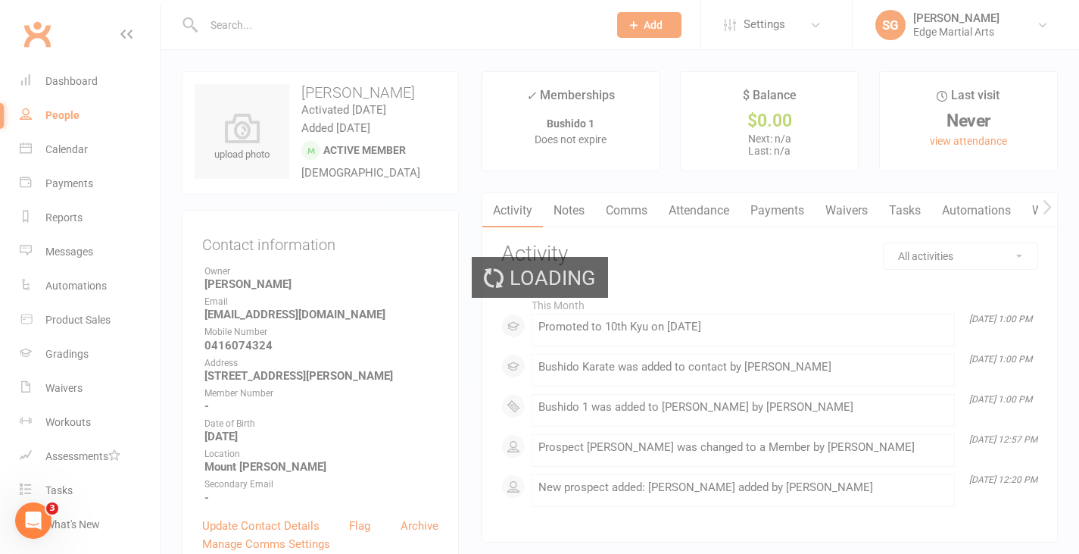
select select "50"
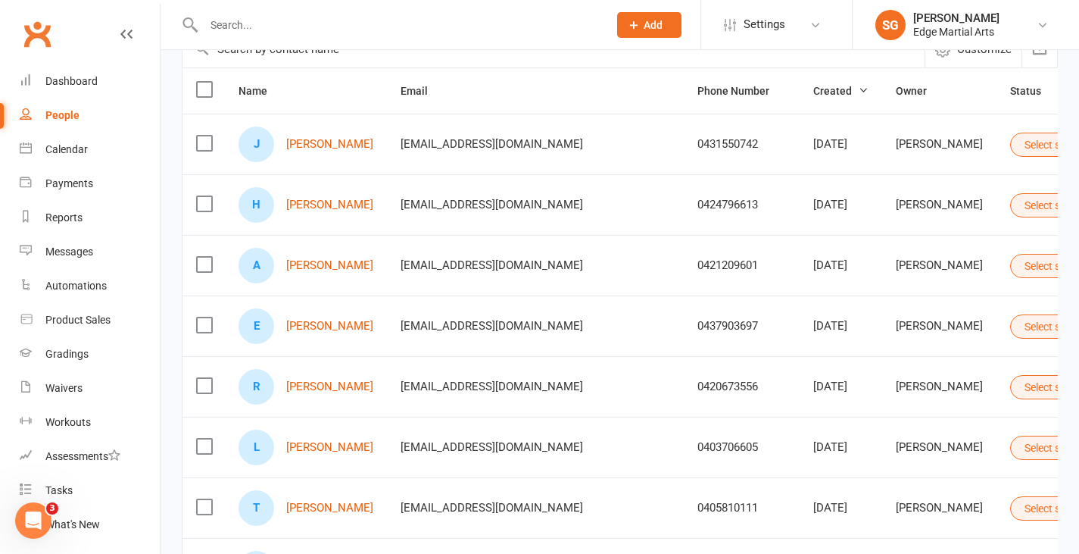
scroll to position [303, 0]
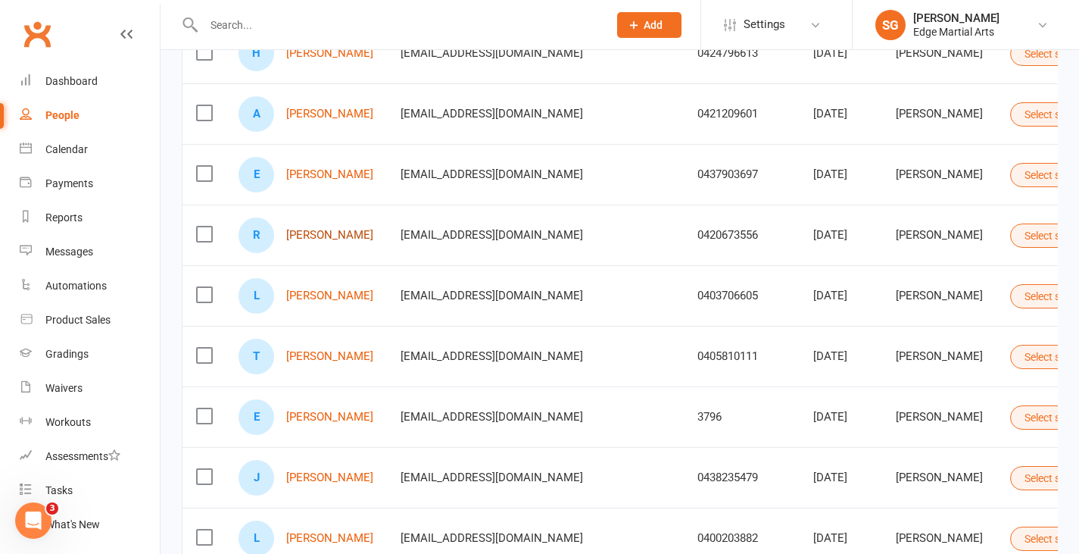
click at [340, 231] on link "[PERSON_NAME]" at bounding box center [329, 235] width 87 height 13
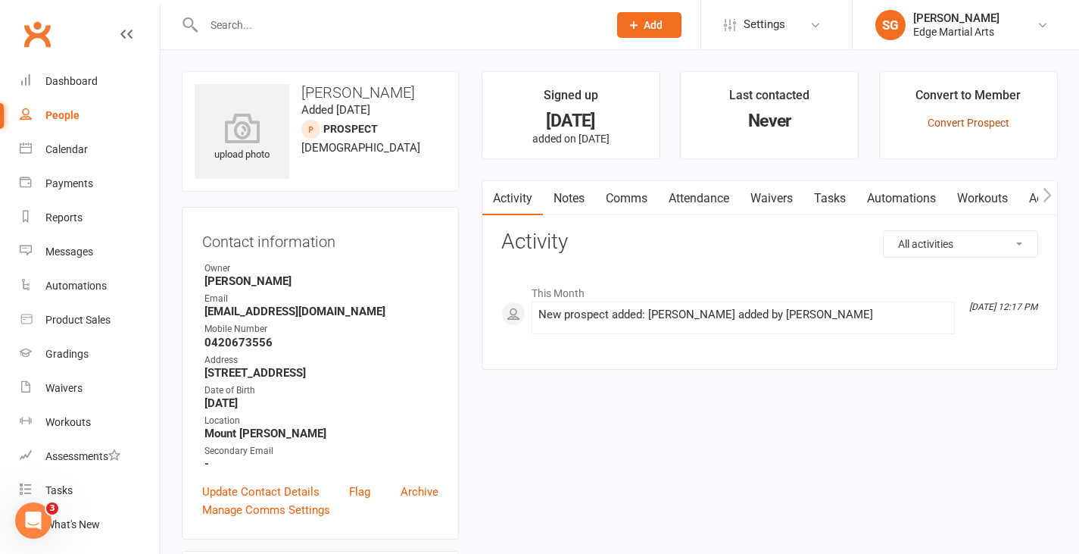
click at [960, 121] on link "Convert Prospect" at bounding box center [969, 123] width 82 height 12
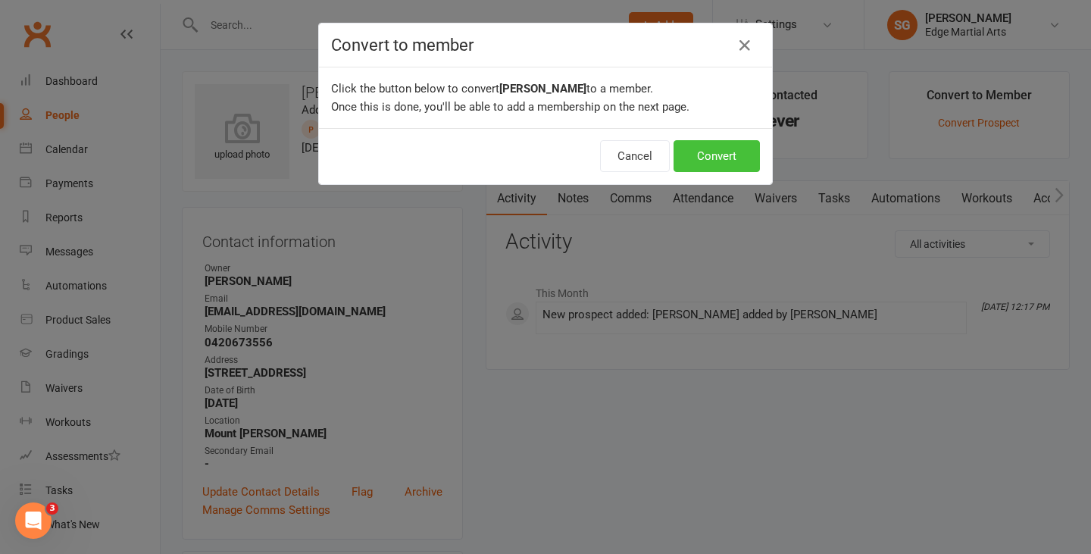
click at [705, 161] on button "Convert" at bounding box center [716, 156] width 86 height 32
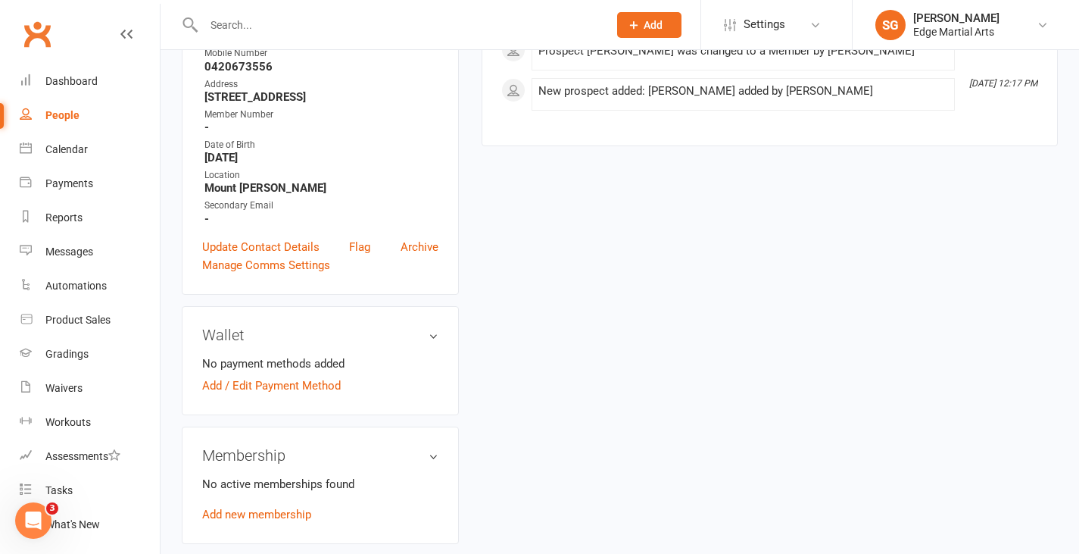
scroll to position [303, 0]
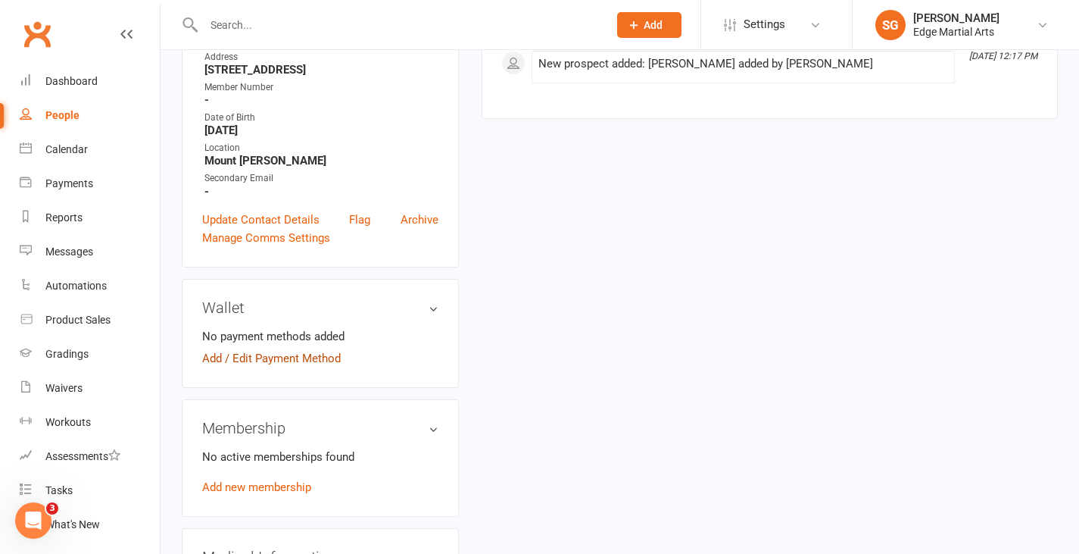
click at [299, 359] on link "Add / Edit Payment Method" at bounding box center [271, 358] width 139 height 18
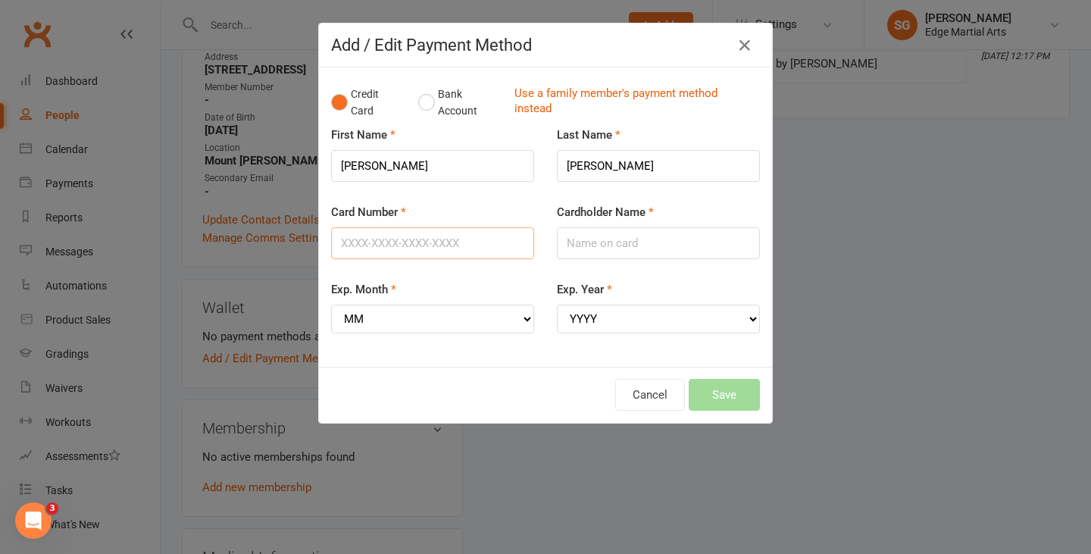
click at [411, 242] on input "Card Number" at bounding box center [432, 243] width 203 height 32
type input "[CREDIT_CARD_NUMBER]"
click at [584, 244] on input "Cardholder Name" at bounding box center [658, 243] width 203 height 32
type input "[PERSON_NAME]"
click at [482, 326] on select "MM 01 02 03 04 05 06 07 08 09 10 11 12" at bounding box center [432, 318] width 203 height 29
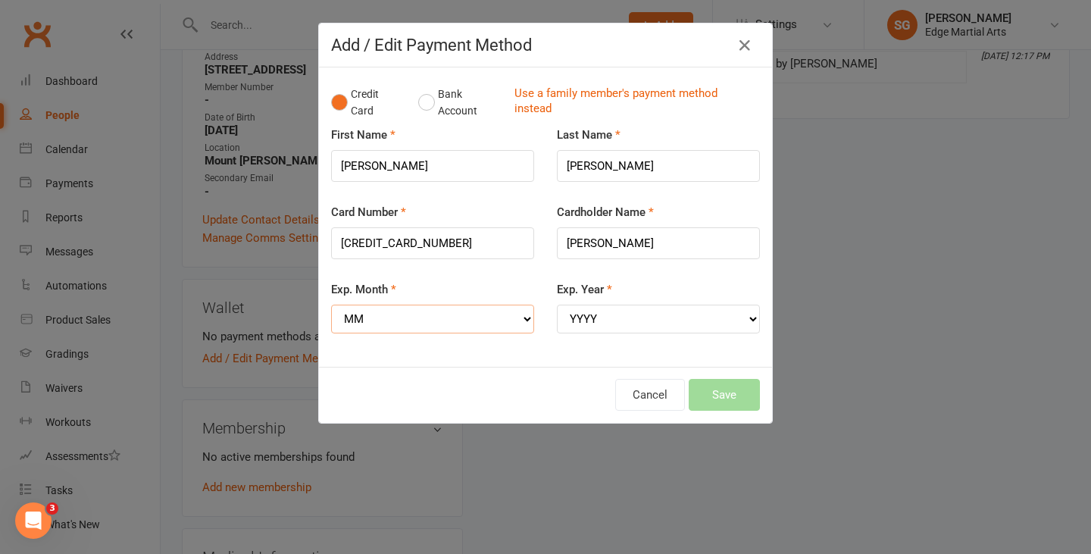
select select "07"
click at [331, 304] on select "MM 01 02 03 04 05 06 07 08 09 10 11 12" at bounding box center [432, 318] width 203 height 29
click at [574, 317] on select "YYYY 2025 2026 2027 2028 2029 2030 2031 2032 2033 2034" at bounding box center [658, 318] width 203 height 29
select select "2026"
click at [557, 304] on select "YYYY 2025 2026 2027 2028 2029 2030 2031 2032 2033 2034" at bounding box center [658, 318] width 203 height 29
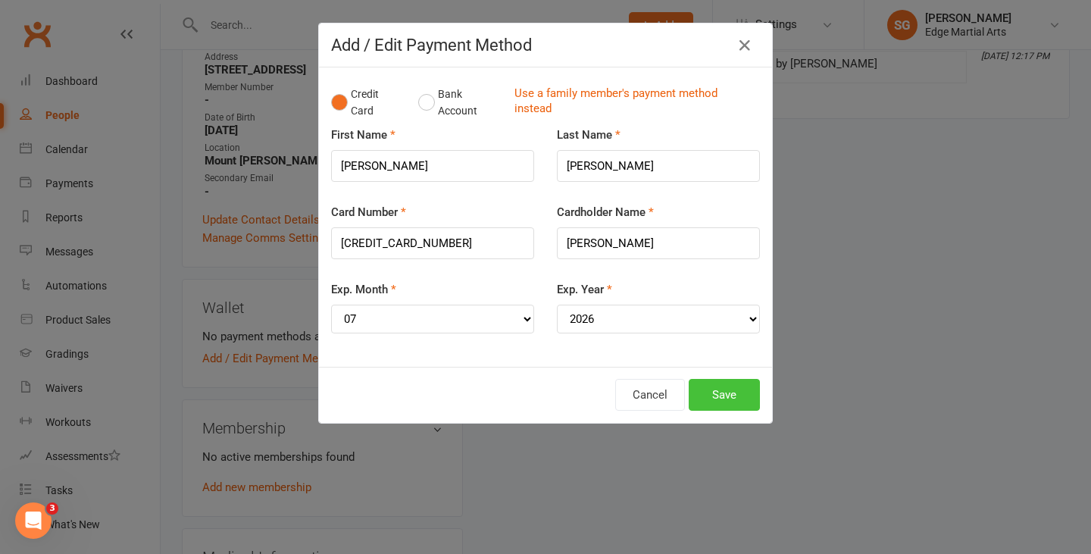
click at [717, 392] on button "Save" at bounding box center [723, 395] width 71 height 32
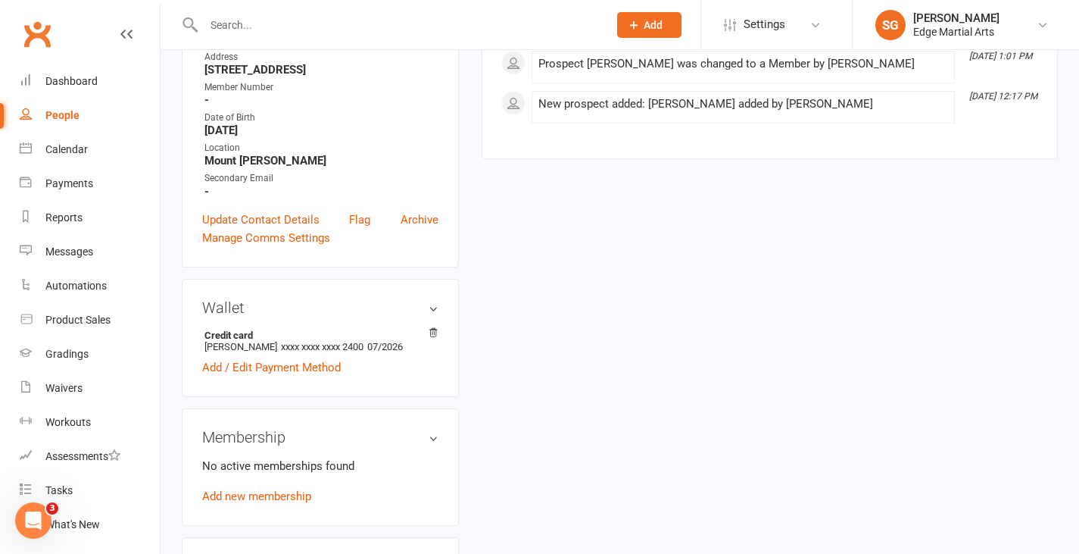
scroll to position [454, 0]
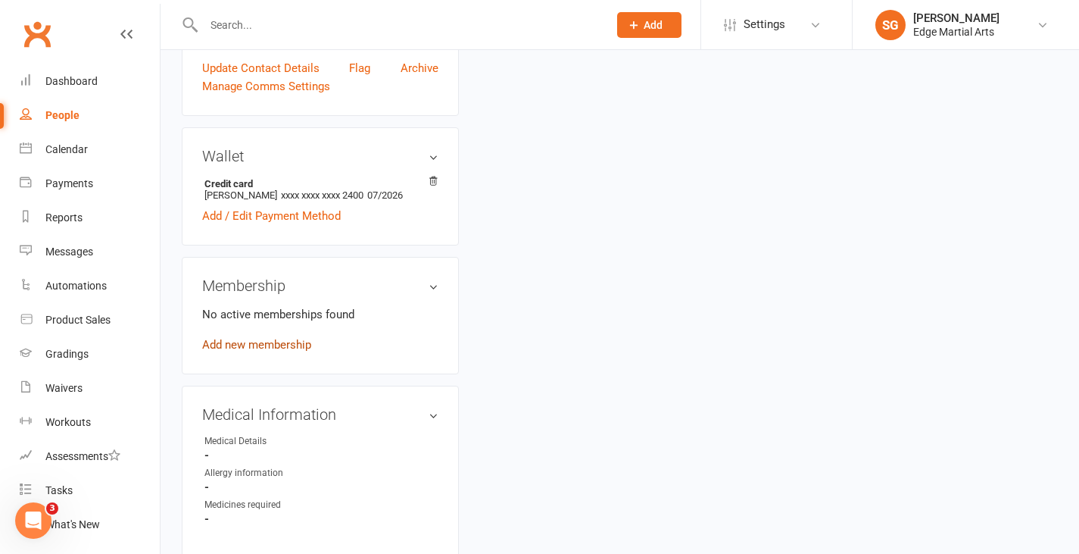
click at [270, 351] on link "Add new membership" at bounding box center [256, 345] width 109 height 14
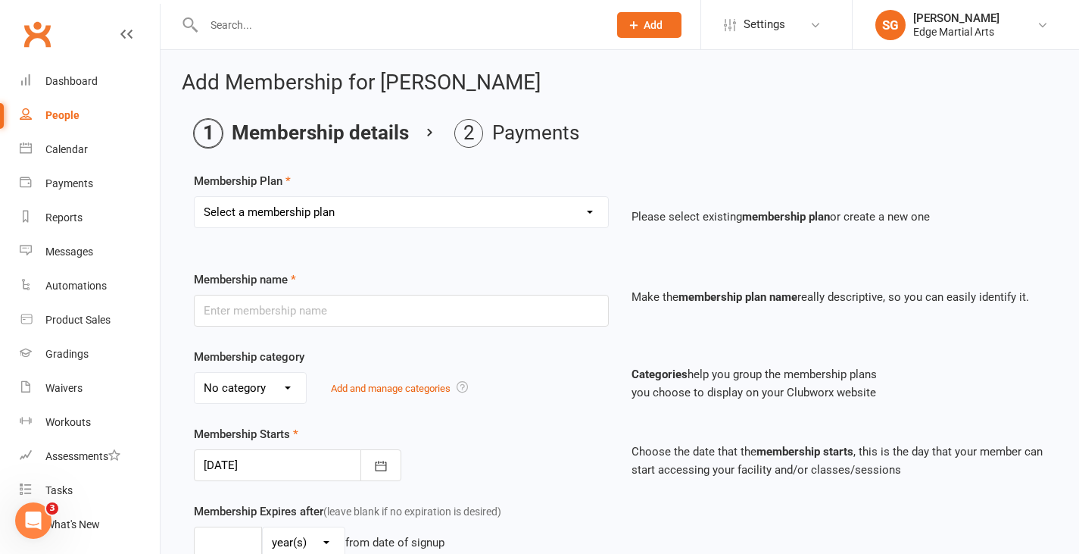
click at [370, 214] on select "Select a membership plan Create new Membership Plan Kinda Ninjas Little Ninjas …" at bounding box center [401, 212] width 413 height 30
select select "2"
click at [195, 197] on select "Select a membership plan Create new Membership Plan Kinda Ninjas Little Ninjas …" at bounding box center [401, 212] width 413 height 30
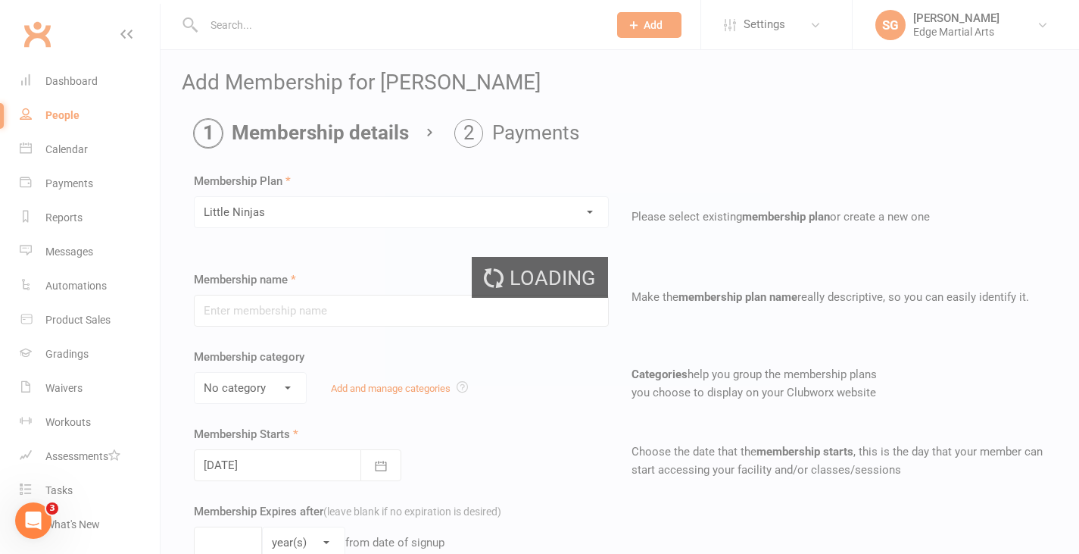
type input "Little Ninjas"
select select "2"
type input "0"
type input "1"
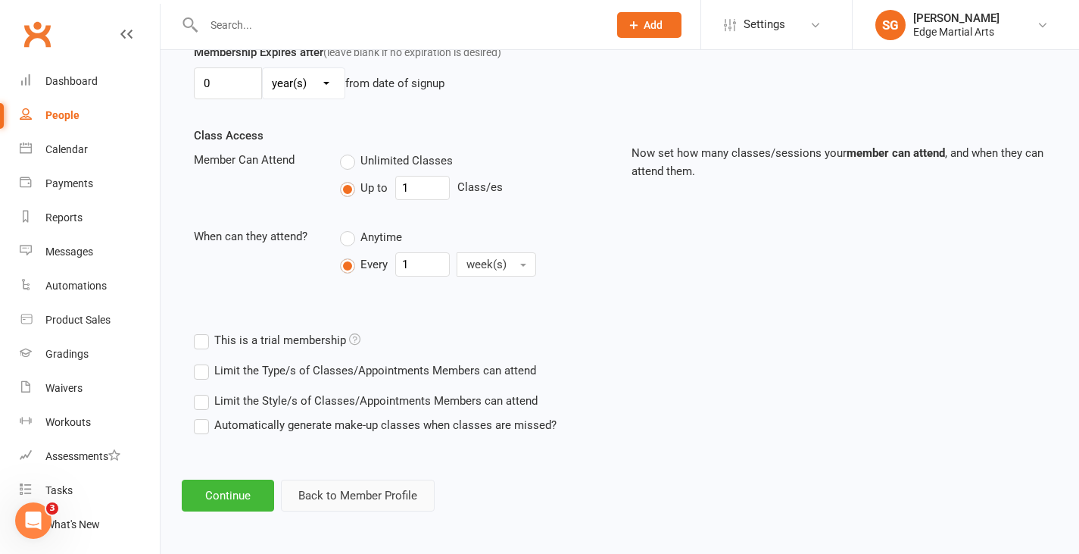
scroll to position [460, 0]
click at [238, 493] on button "Continue" at bounding box center [228, 495] width 92 height 32
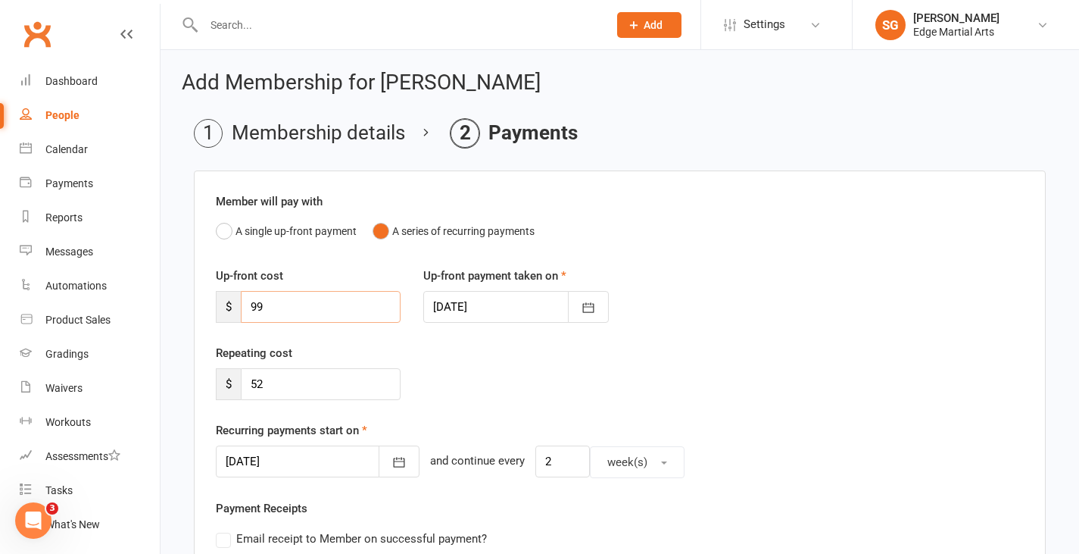
click at [270, 309] on input "99" at bounding box center [321, 307] width 160 height 32
type input "9"
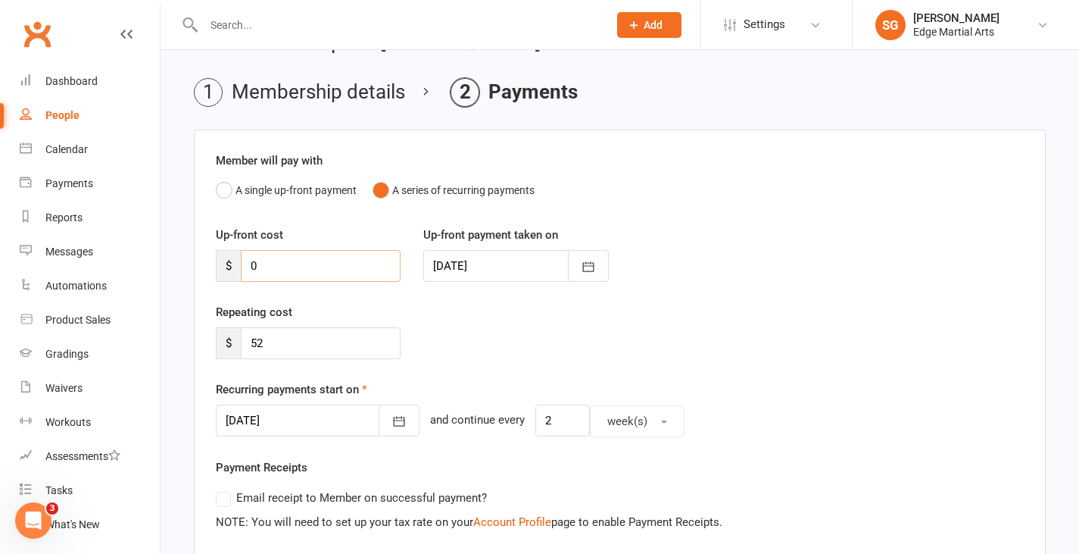
scroll to position [76, 0]
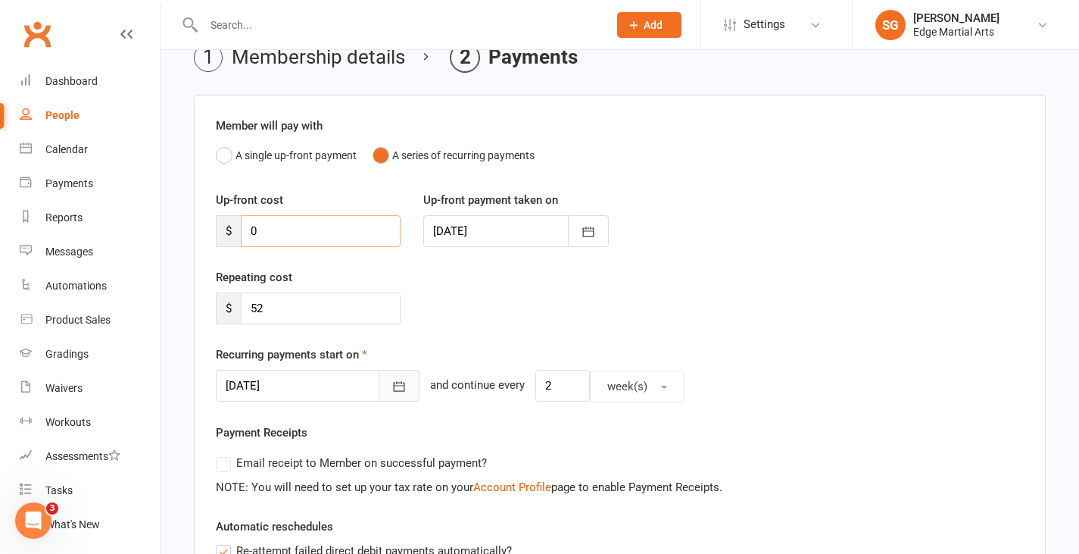
type input "0"
click at [394, 388] on icon "button" at bounding box center [399, 387] width 11 height 10
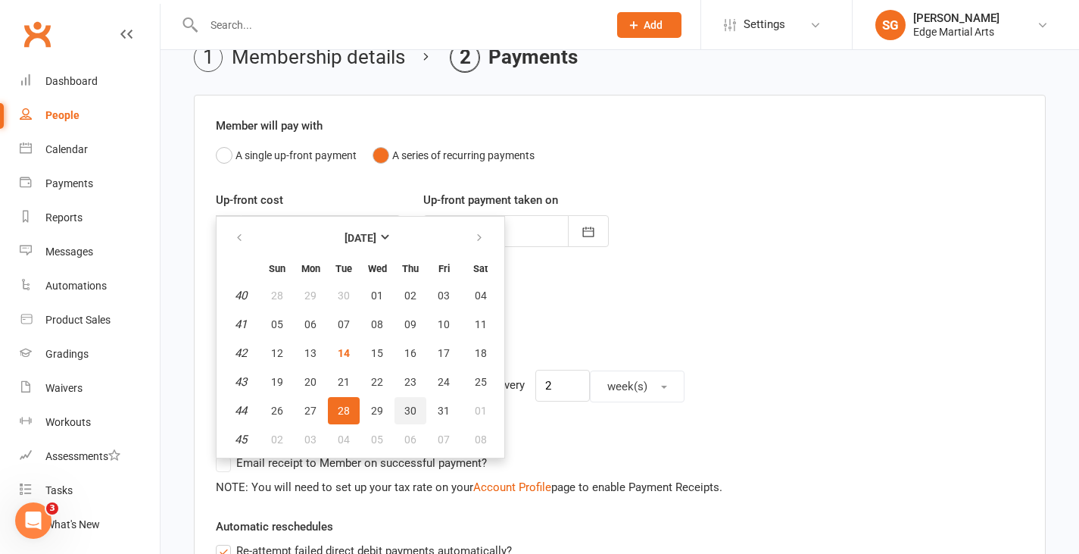
click at [417, 415] on button "30" at bounding box center [411, 410] width 32 height 27
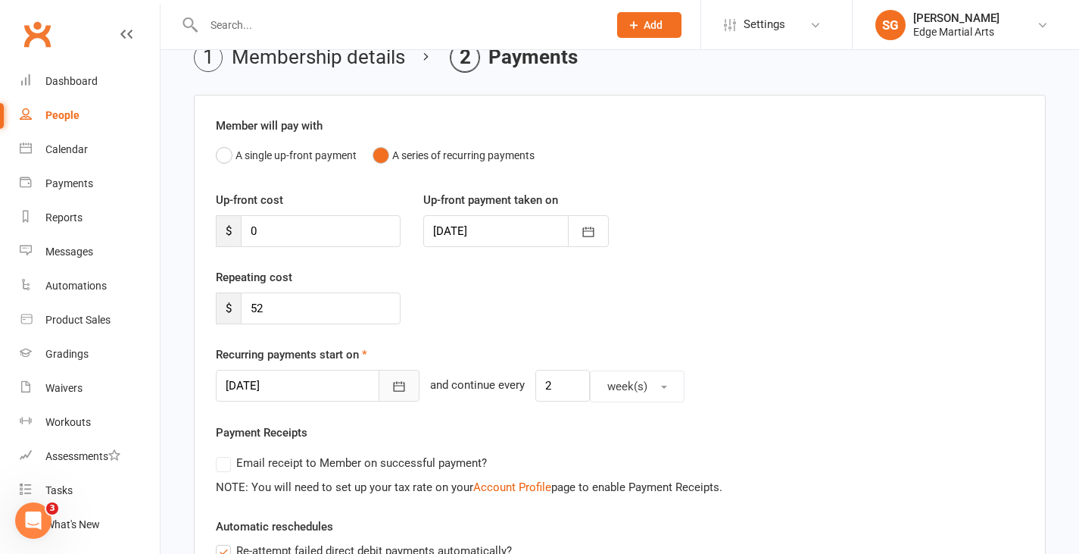
click at [392, 386] on icon "button" at bounding box center [399, 386] width 15 height 15
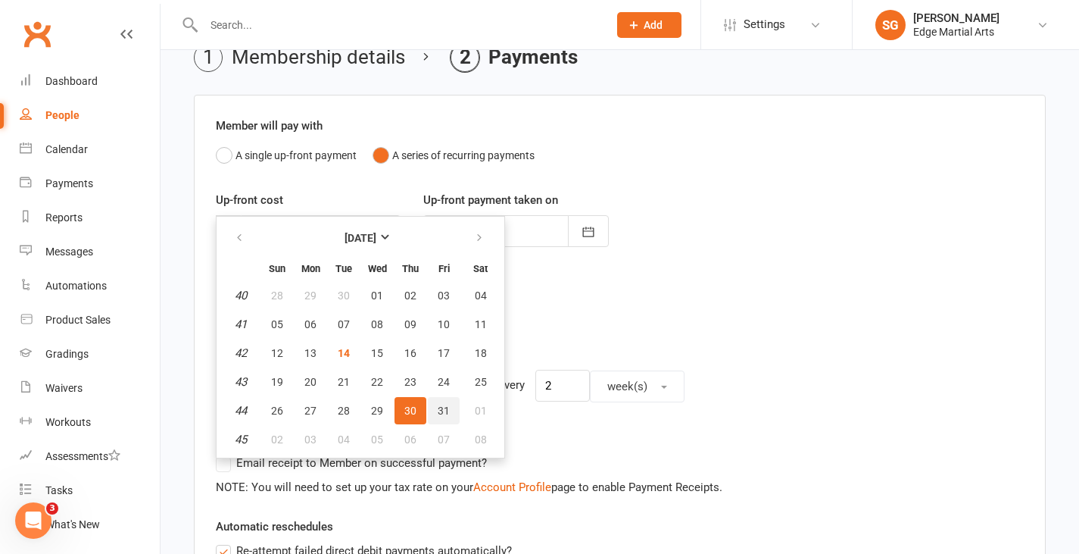
click at [438, 410] on span "31" at bounding box center [444, 410] width 12 height 12
type input "[DATE]"
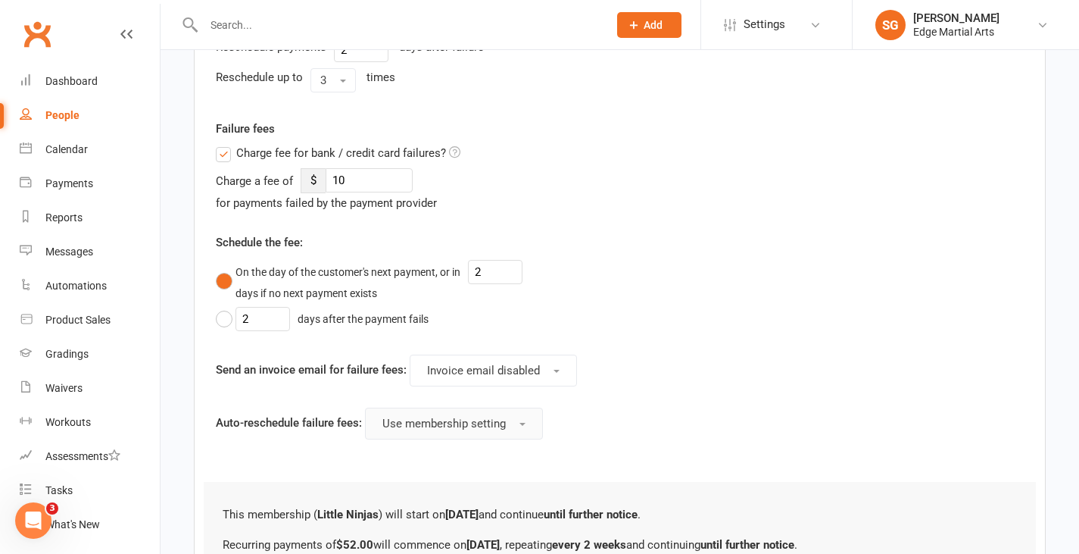
scroll to position [785, 0]
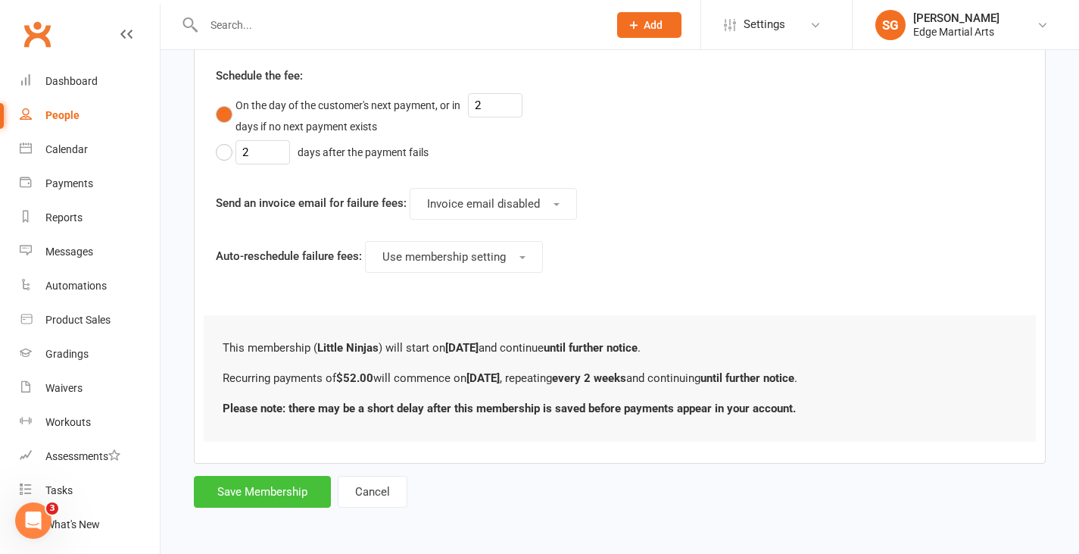
click at [287, 484] on button "Save Membership" at bounding box center [262, 492] width 137 height 32
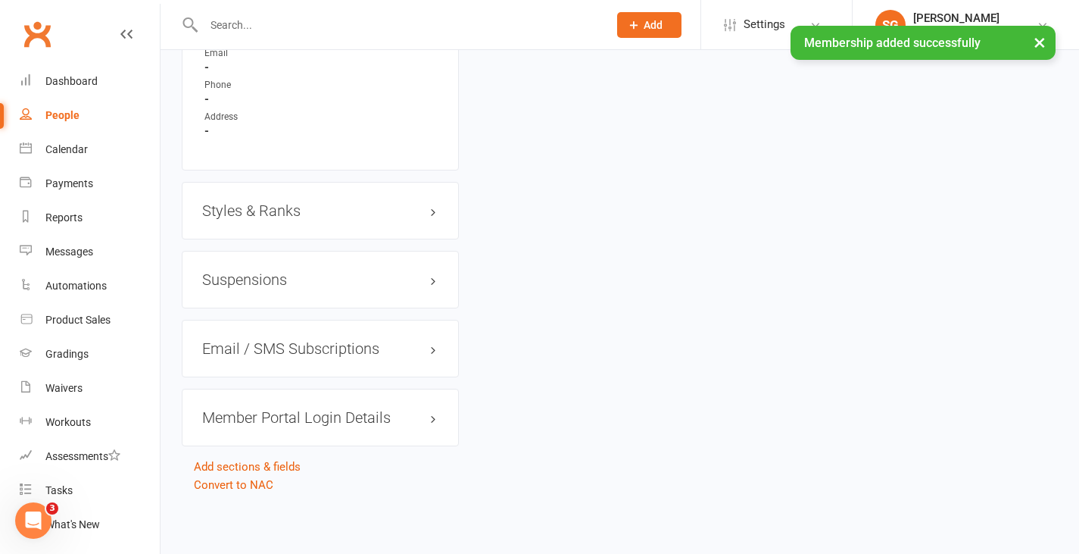
scroll to position [1287, 0]
click at [267, 213] on h3 "Styles & Ranks" at bounding box center [320, 210] width 236 height 17
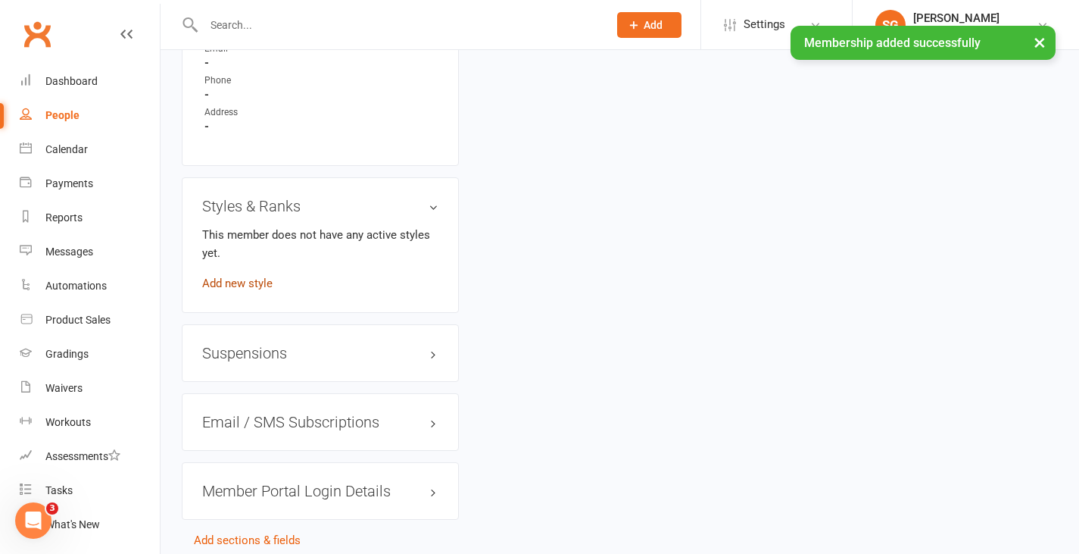
click at [265, 287] on link "Add new style" at bounding box center [237, 283] width 70 height 14
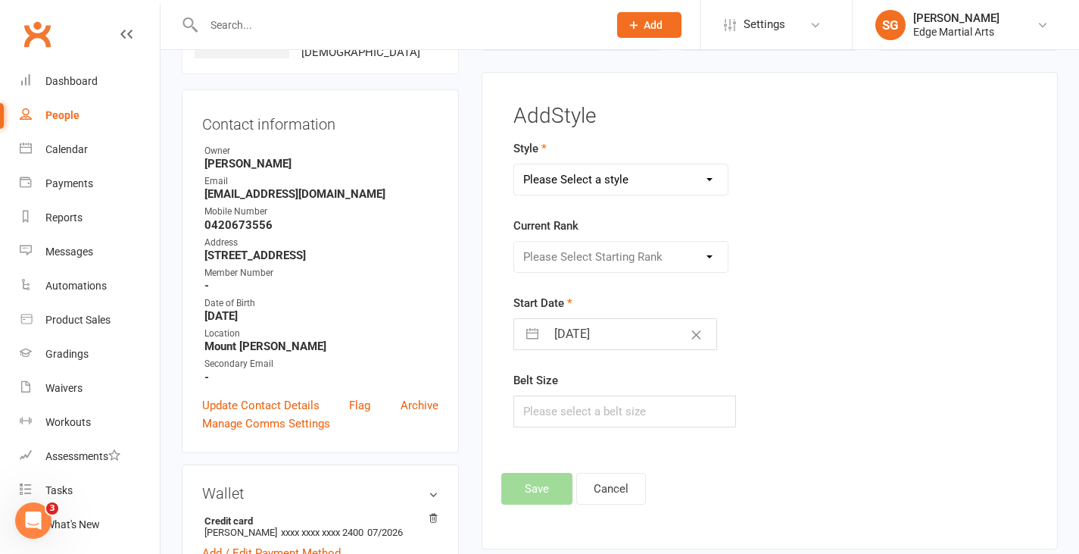
scroll to position [116, 0]
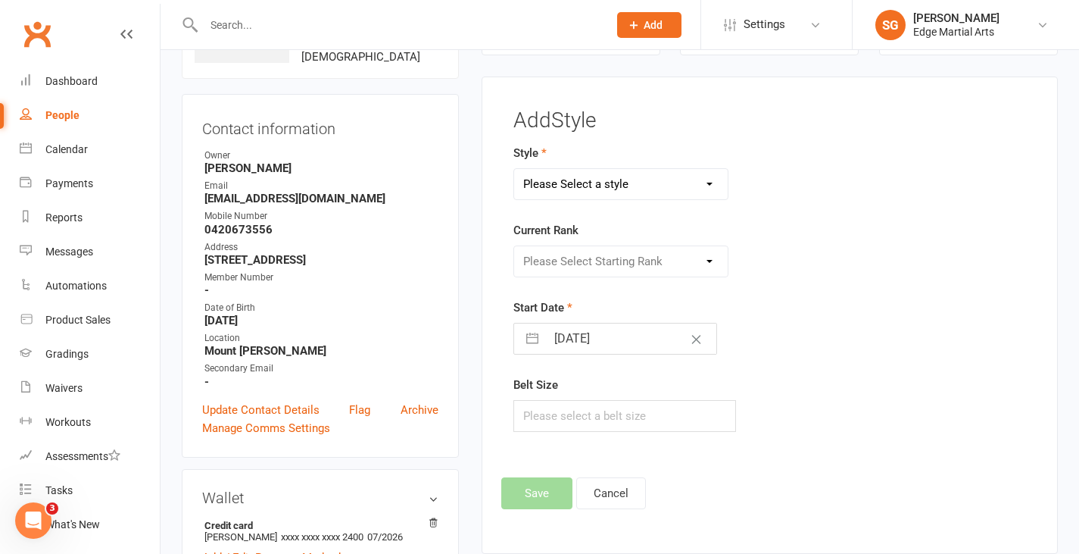
click at [548, 176] on select "Please Select a style Bushido Karate Karate Kickboxing" at bounding box center [621, 184] width 214 height 30
select select "705"
click at [514, 169] on select "Please Select a style Bushido Karate Karate Kickboxing" at bounding box center [621, 184] width 214 height 30
click at [551, 264] on select "Please Select Starting Rank 15th Kyu 14th kyu 13th kyu 12th kyu 11th kyu 10th K…" at bounding box center [621, 261] width 214 height 30
select select "6260"
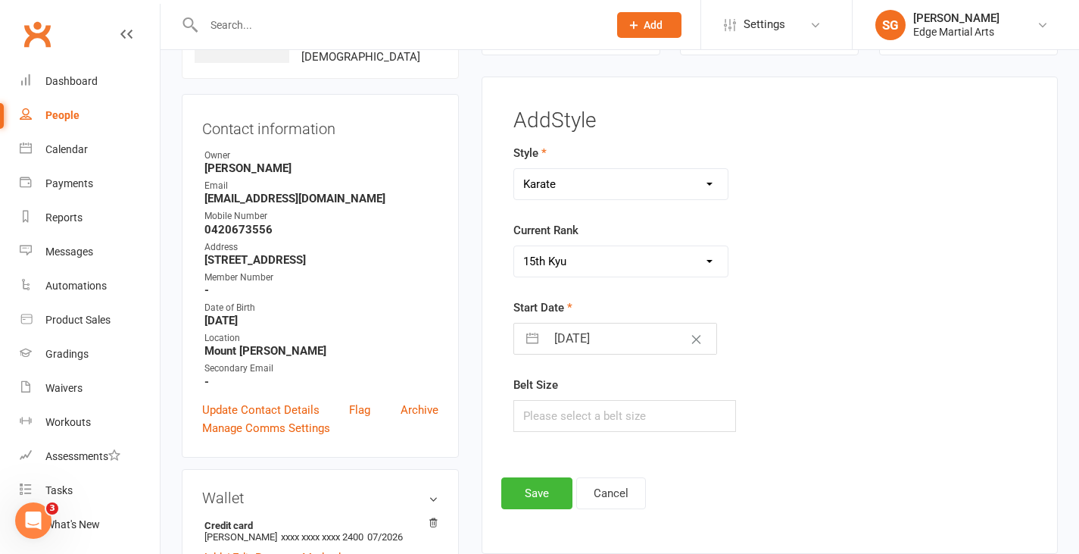
click at [514, 246] on select "Please Select Starting Rank 15th Kyu 14th kyu 13th kyu 12th kyu 11th kyu 10th K…" at bounding box center [621, 261] width 214 height 30
click at [561, 423] on input "text" at bounding box center [624, 416] width 223 height 32
type input "2"
click at [529, 499] on button "Save" at bounding box center [536, 493] width 71 height 32
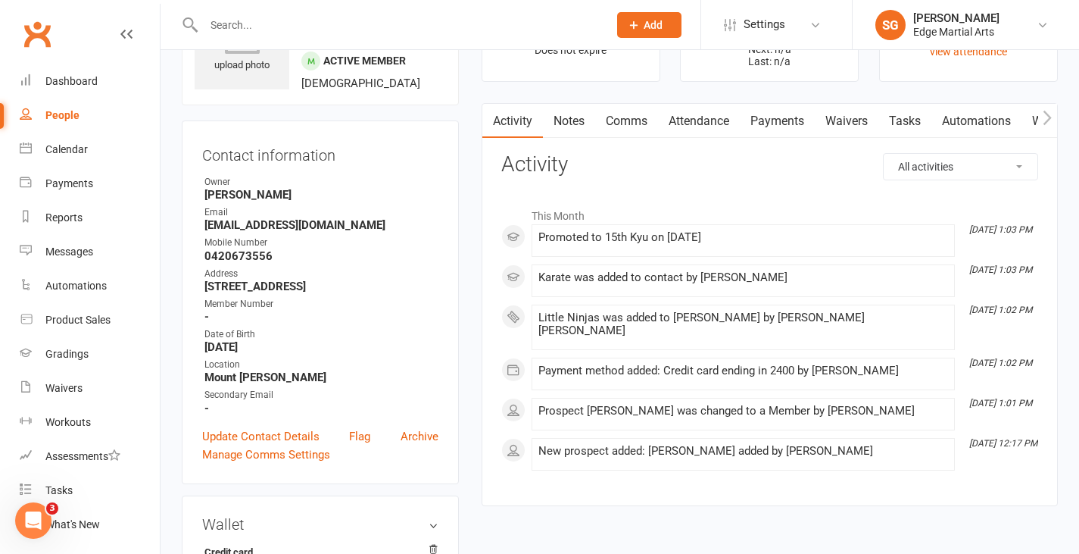
scroll to position [0, 0]
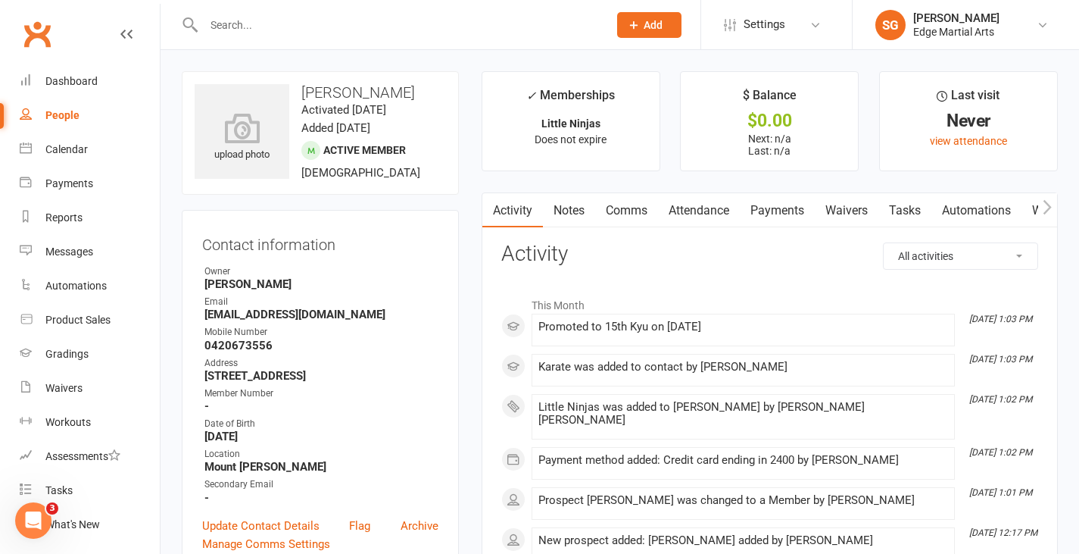
click at [610, 209] on link "Comms" at bounding box center [626, 210] width 63 height 35
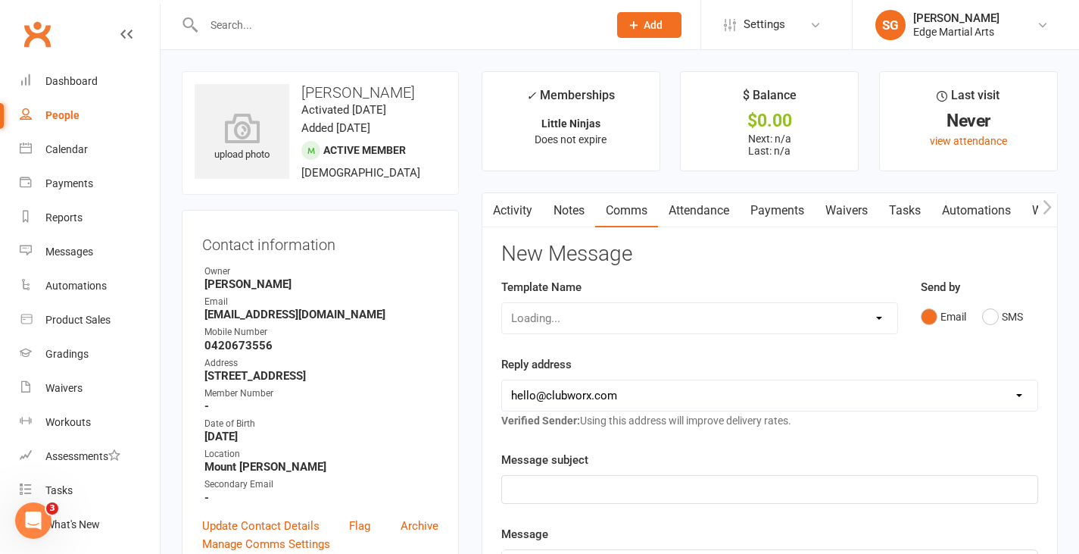
click at [629, 324] on div "Loading..." at bounding box center [699, 318] width 397 height 32
click at [627, 318] on select "Select Template [Email] Leadership Team dates 2025 [Email] End of Trial [Email]…" at bounding box center [699, 318] width 395 height 30
select select "8"
click at [502, 303] on select "Select Template [Email] Leadership Team dates 2025 [Email] End of Trial [Email]…" at bounding box center [699, 318] width 395 height 30
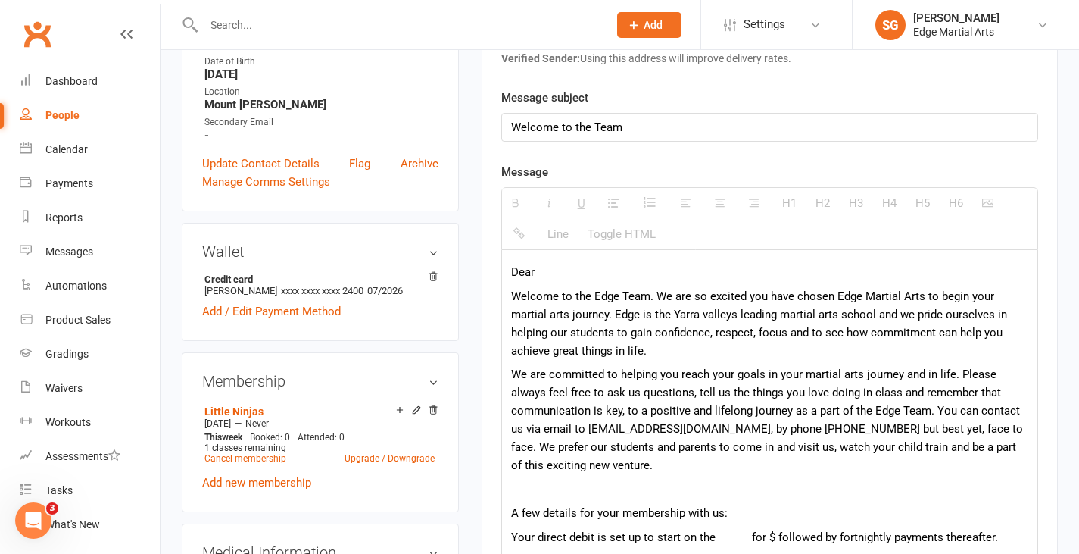
scroll to position [379, 0]
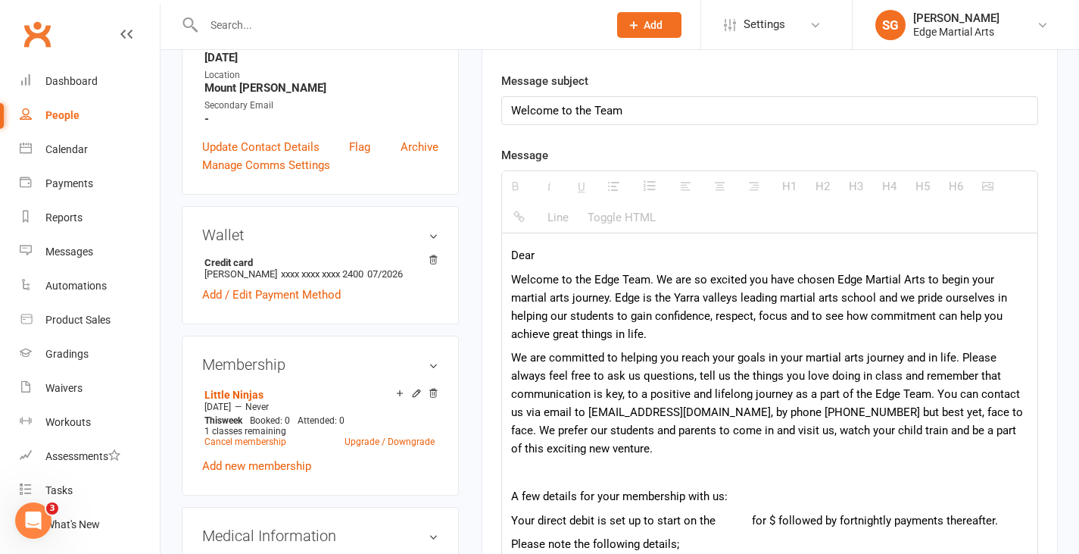
click at [562, 232] on div "H1 H2 H3 H4 H5 H6 Line Toggle HTML" at bounding box center [769, 201] width 537 height 63
click at [592, 254] on p "Dear" at bounding box center [769, 255] width 517 height 18
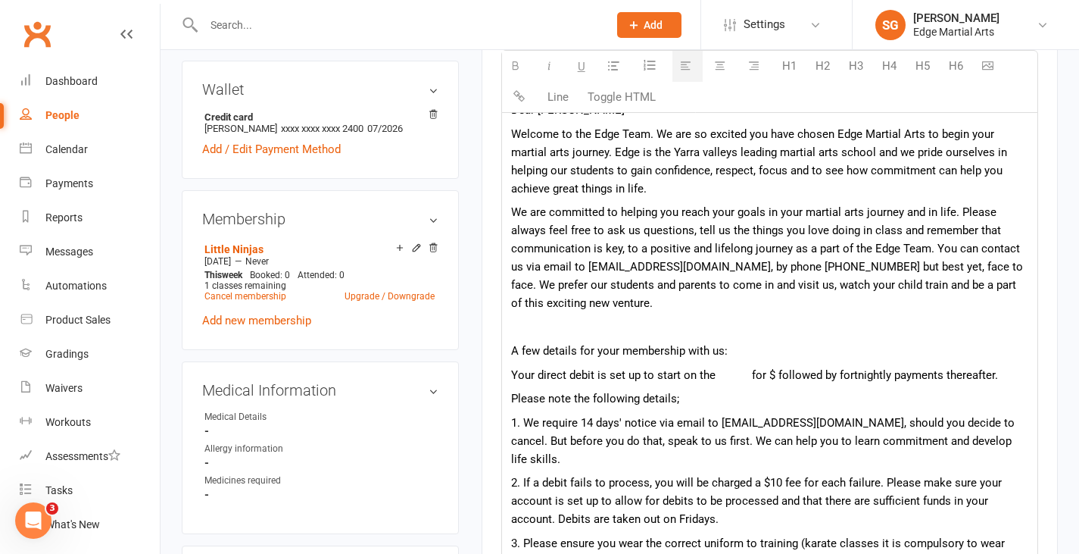
scroll to position [530, 0]
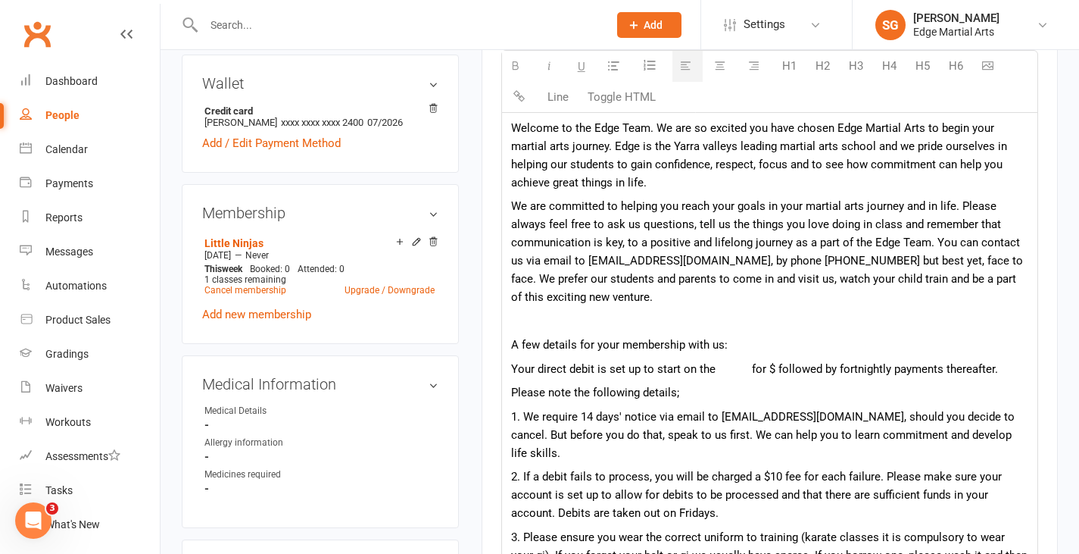
click at [710, 364] on p "Your direct debit is set up to start on the for $ followed by fortnightly payme…" at bounding box center [769, 369] width 517 height 18
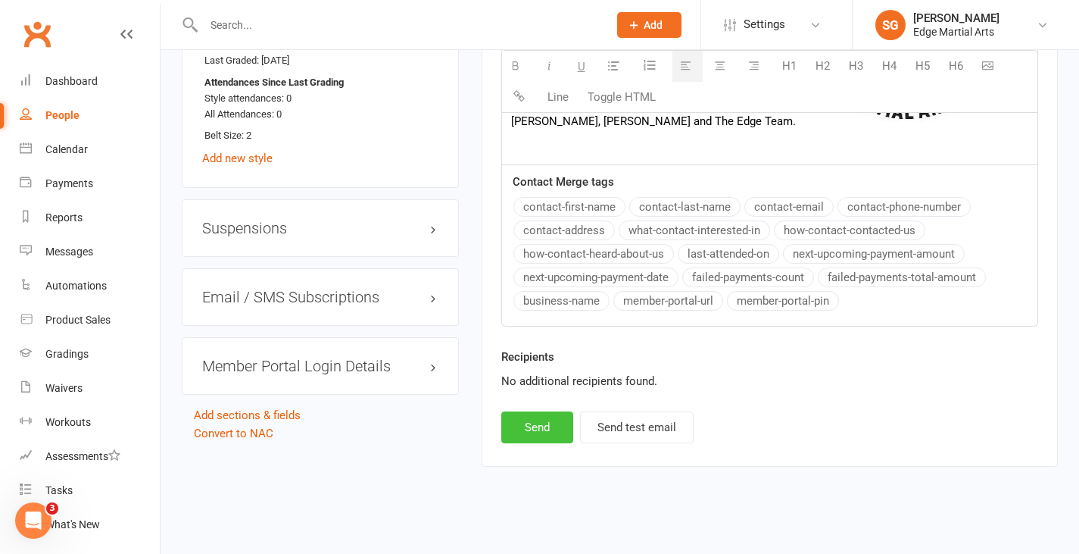
scroll to position [1506, 0]
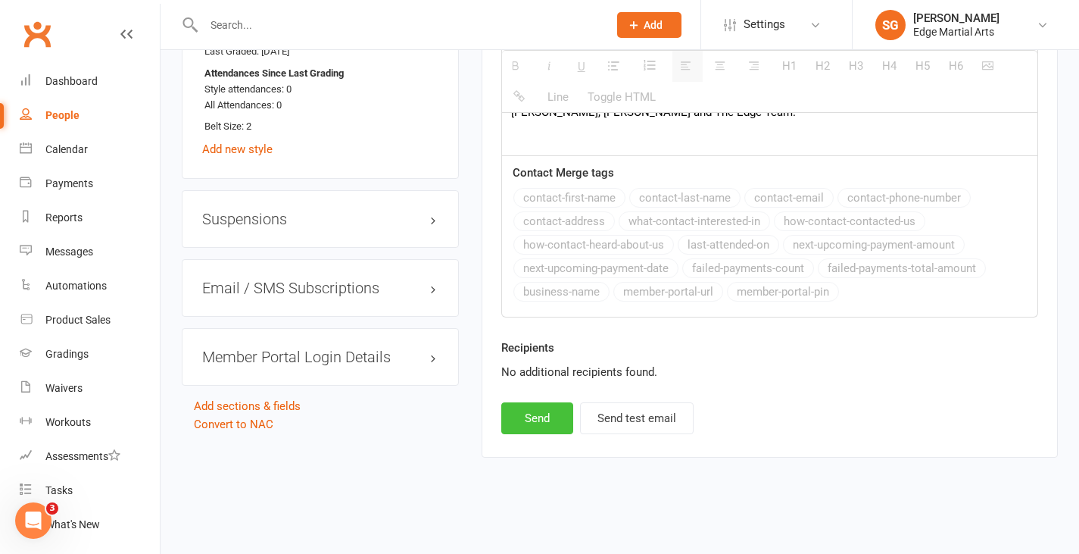
click at [538, 410] on button "Send" at bounding box center [537, 418] width 72 height 32
select select
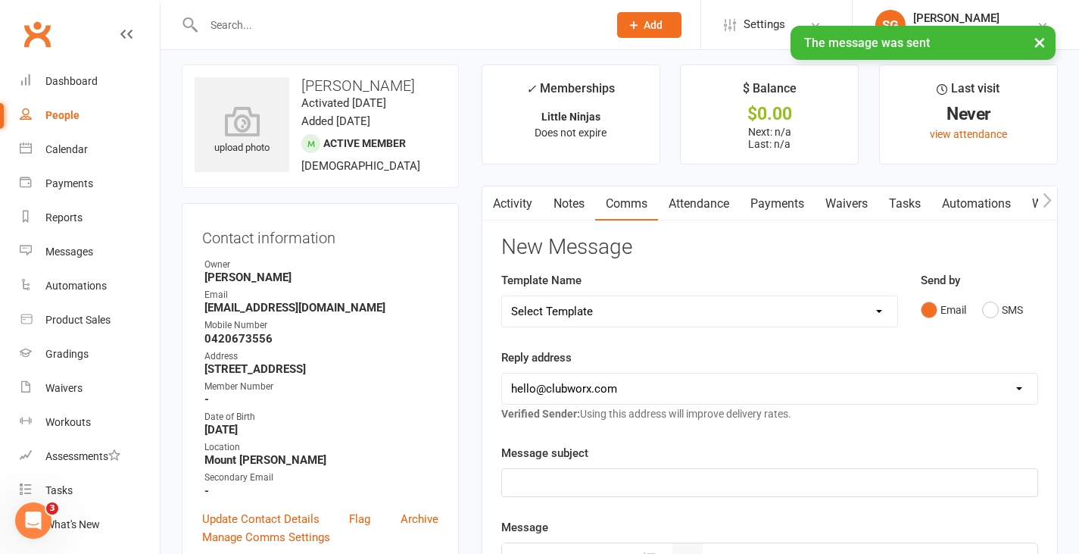
scroll to position [0, 0]
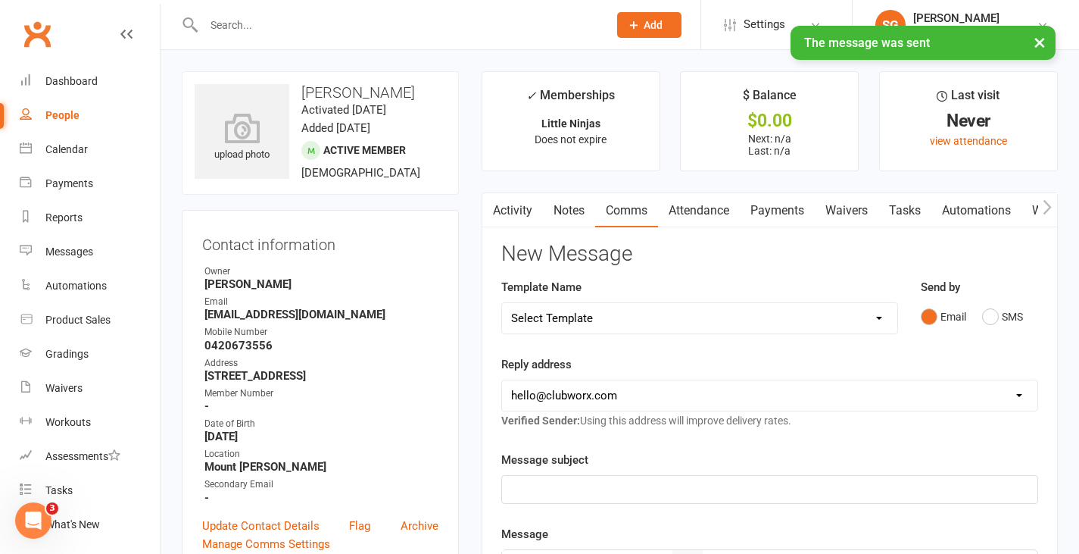
click at [247, 22] on input "text" at bounding box center [398, 24] width 398 height 21
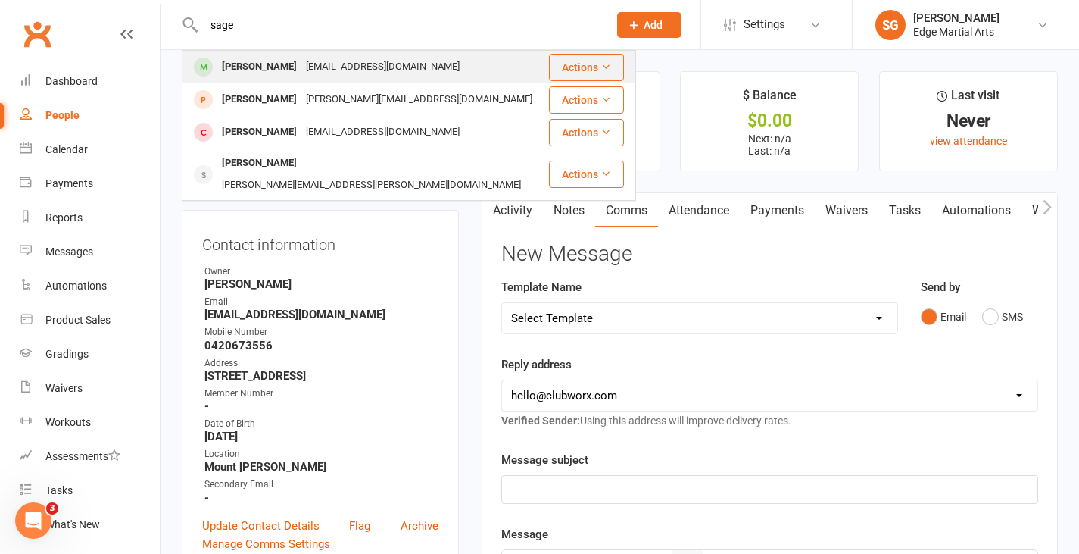
type input "sage"
click at [251, 67] on div "[PERSON_NAME]" at bounding box center [259, 67] width 84 height 22
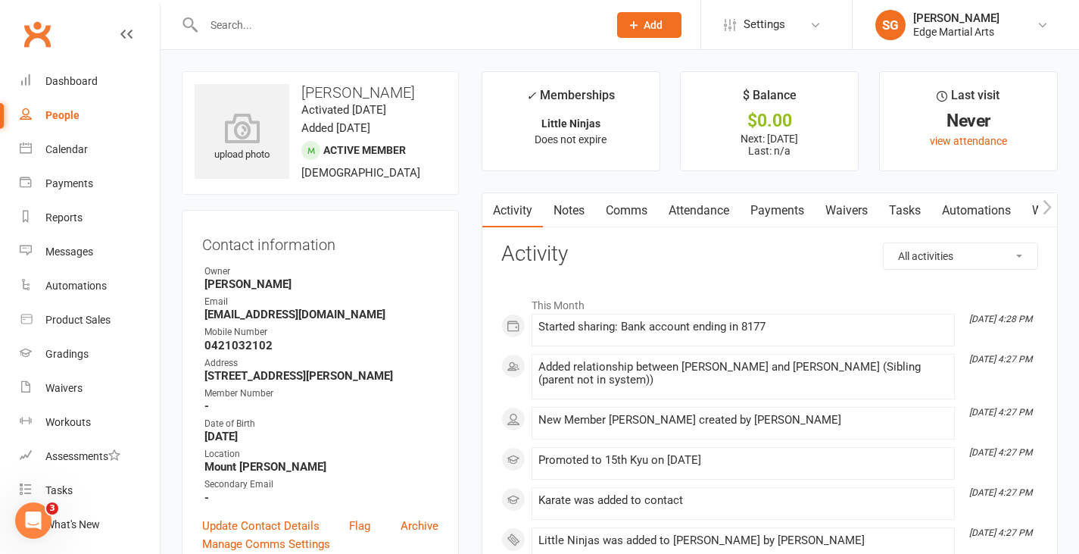
click at [785, 217] on link "Payments" at bounding box center [777, 210] width 75 height 35
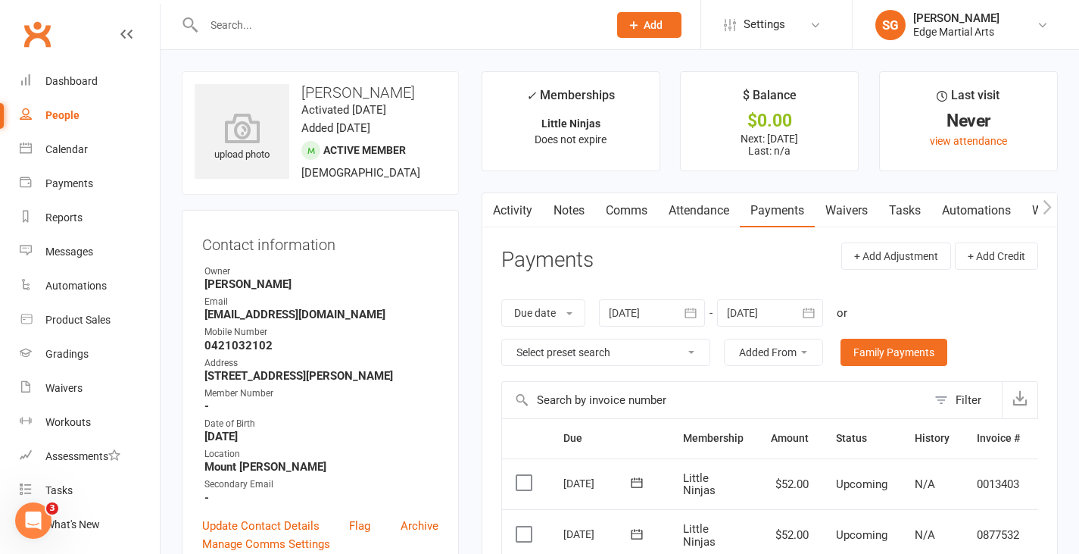
click at [619, 208] on link "Comms" at bounding box center [626, 210] width 63 height 35
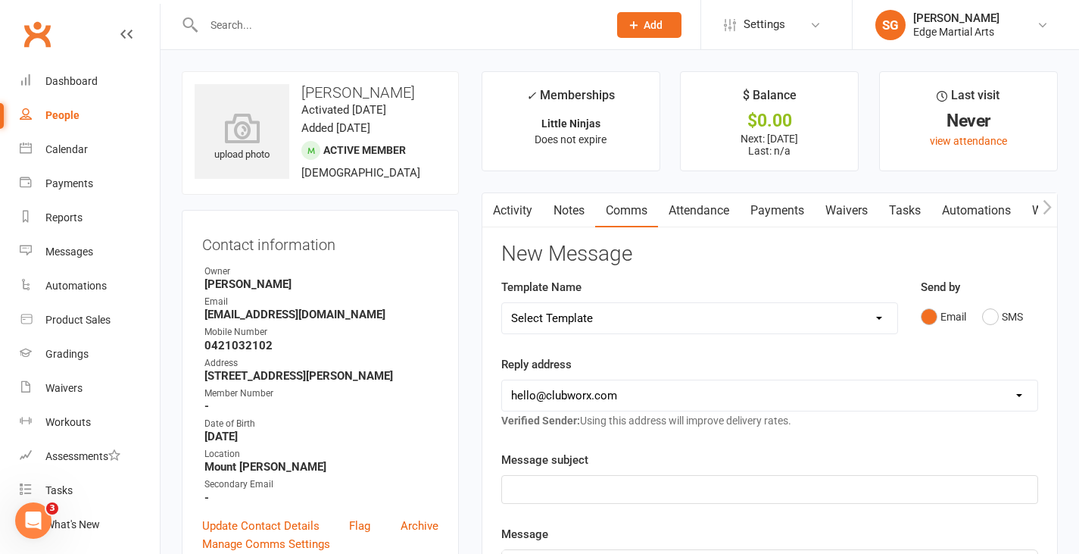
click at [602, 324] on select "Select Template [Email] Leadership Team dates 2025 [Email] End of Trial [Email]…" at bounding box center [699, 318] width 395 height 30
select select "8"
click at [502, 303] on select "Select Template [Email] Leadership Team dates 2025 [Email] End of Trial [Email]…" at bounding box center [699, 318] width 395 height 30
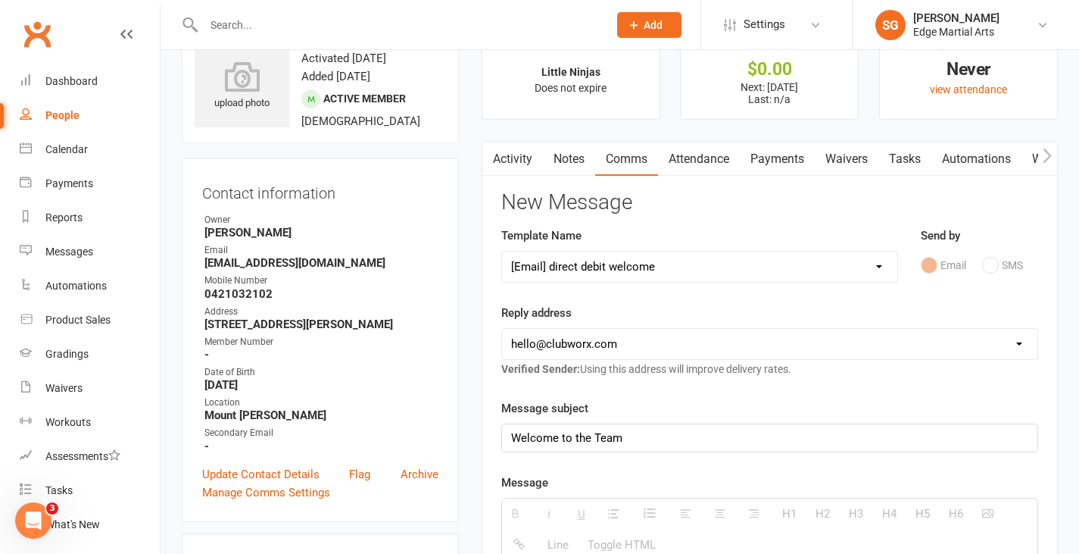
scroll to position [303, 0]
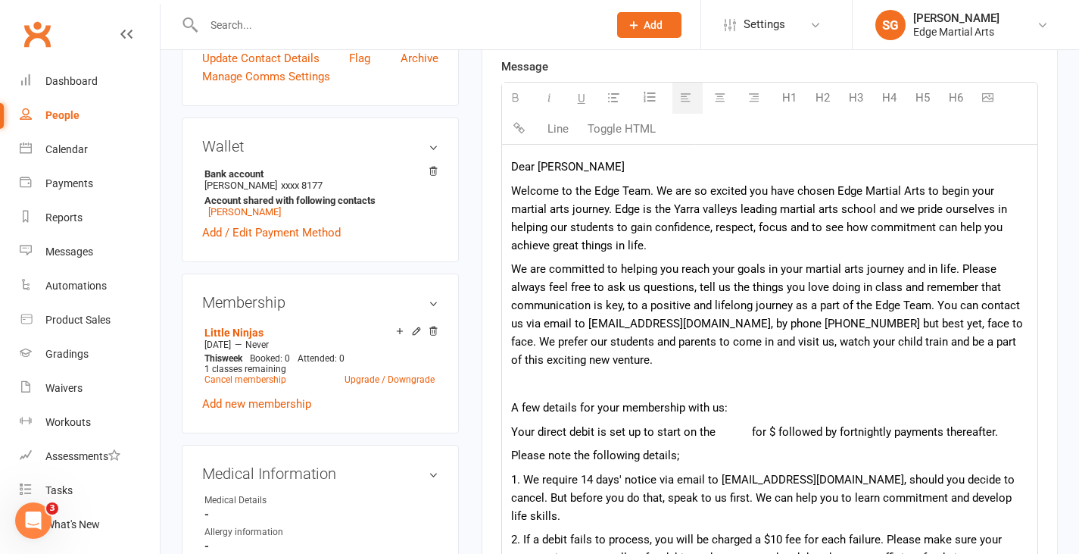
scroll to position [606, 0]
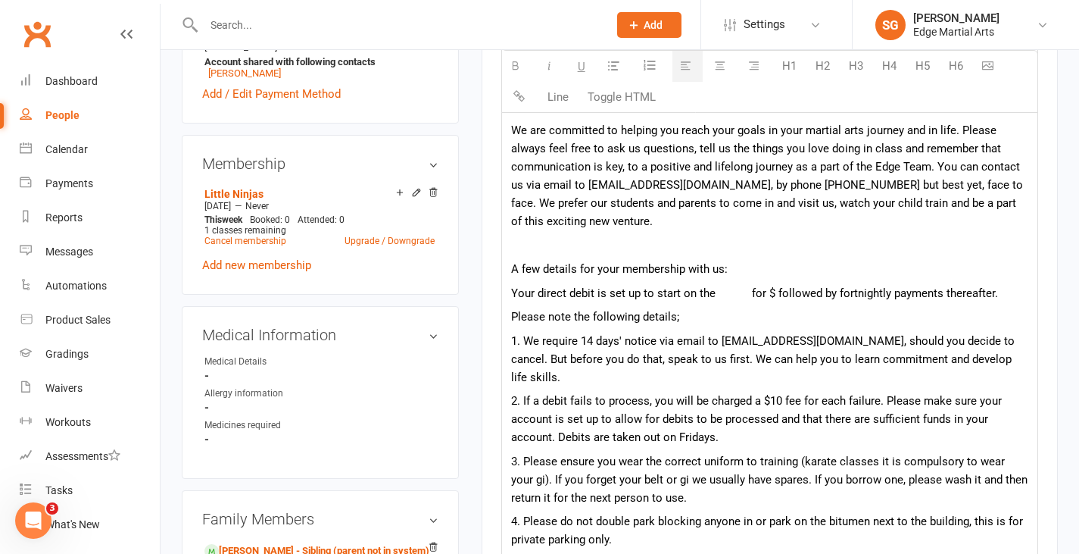
click at [733, 302] on div "Dear [PERSON_NAME] Welcome to the Edge Team. We are so excited you have chosen …" at bounding box center [769, 521] width 535 height 1031
click at [724, 295] on p "Your direct debit is set up to start on the for $ followed by fortnightly payme…" at bounding box center [769, 293] width 517 height 18
click at [833, 297] on p "Your direct debit is set up to start on the [DATE] for $ followed by fortnightl…" at bounding box center [769, 293] width 517 height 18
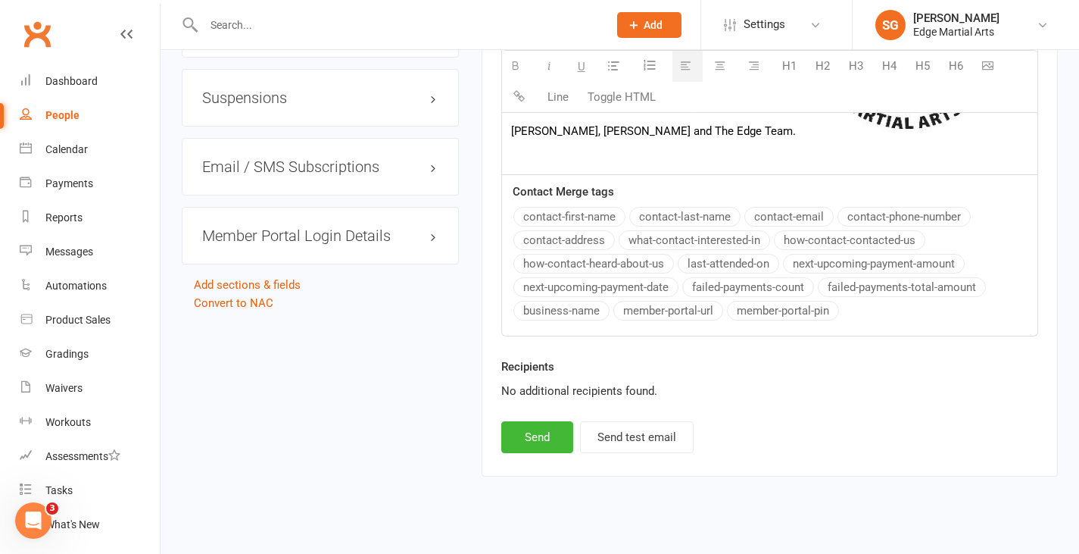
scroll to position [1506, 0]
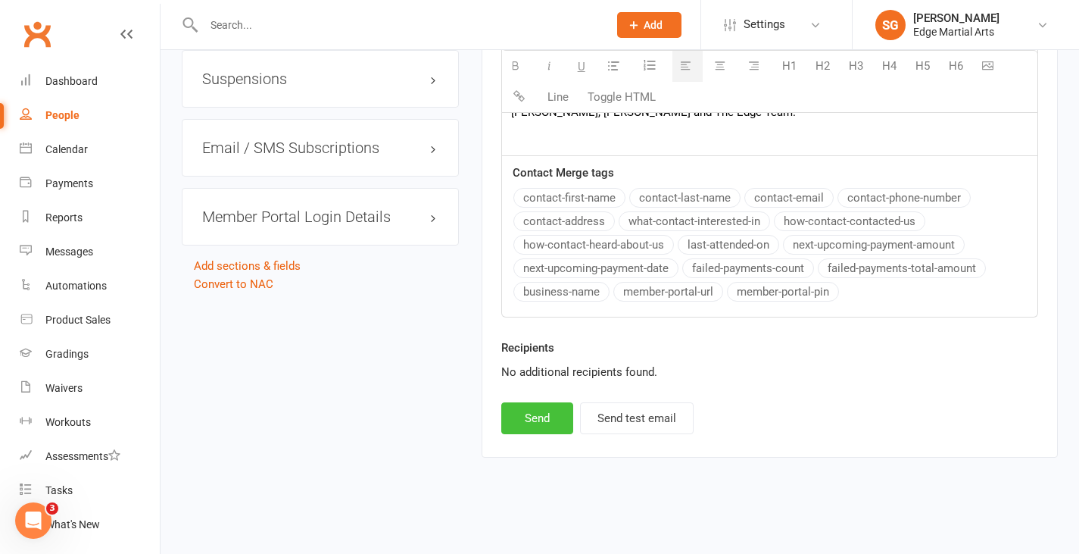
click at [541, 410] on button "Send" at bounding box center [537, 418] width 72 height 32
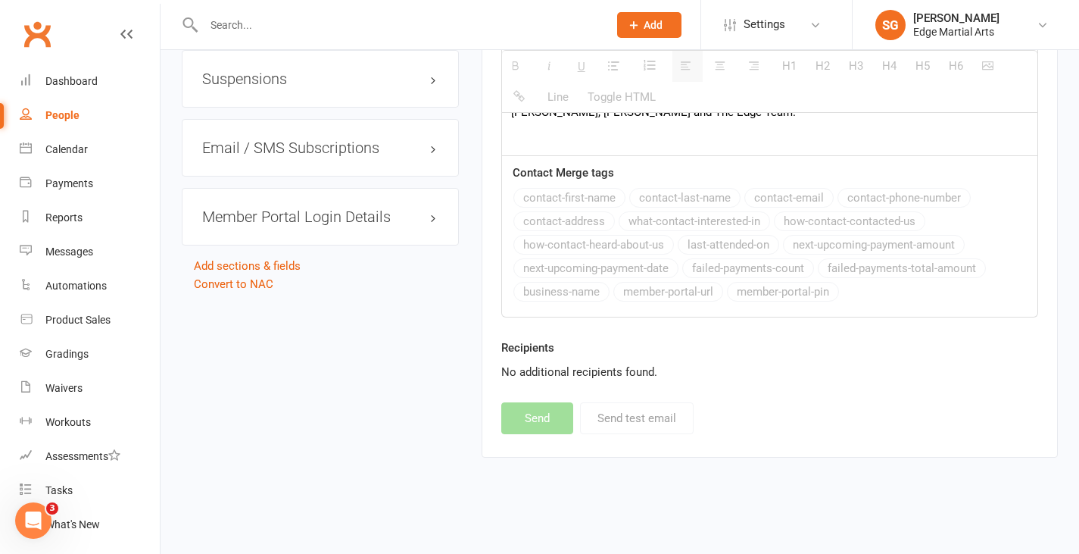
select select
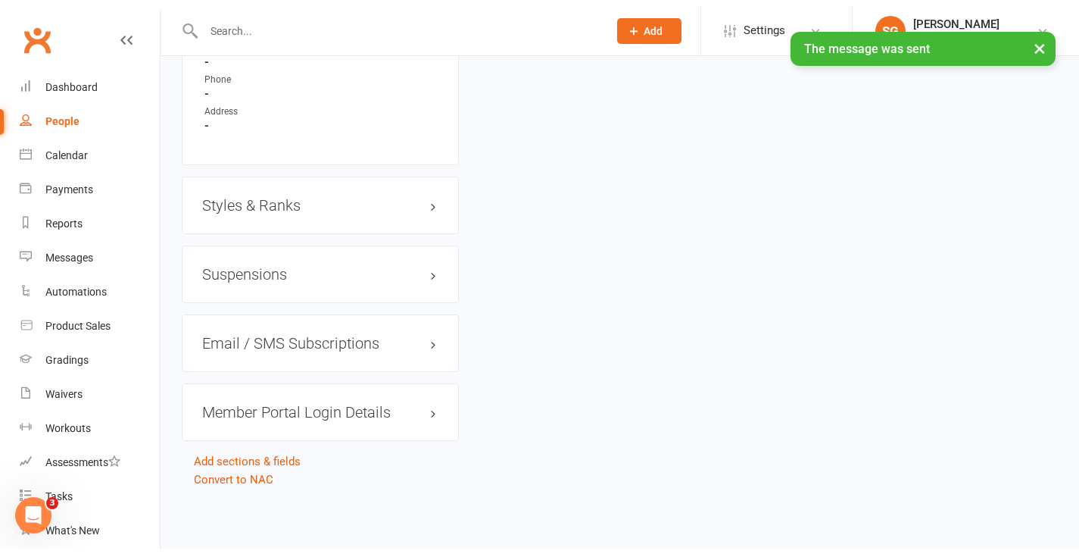
scroll to position [1314, 0]
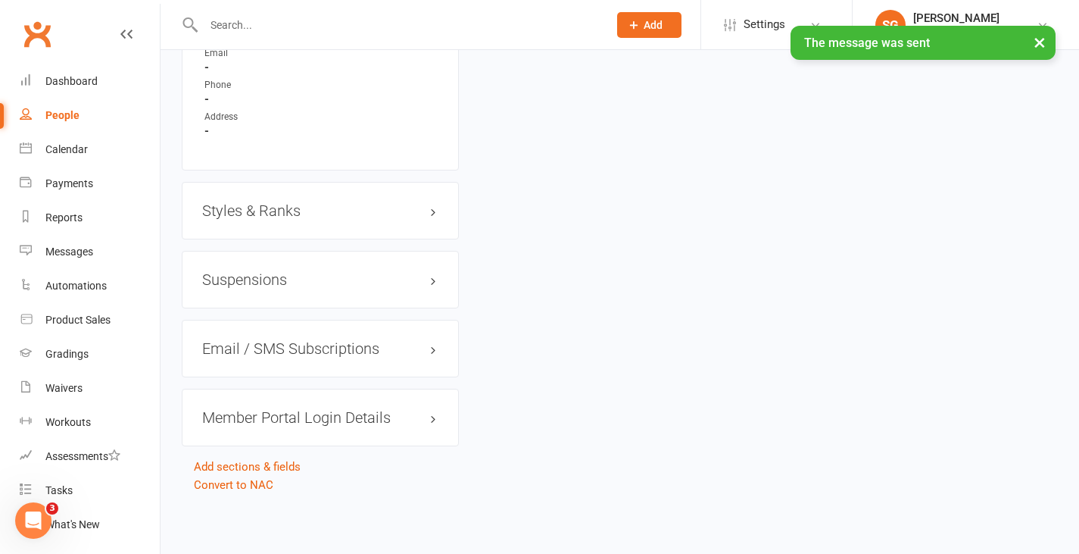
click at [283, 212] on h3 "Styles & Ranks" at bounding box center [320, 210] width 236 height 17
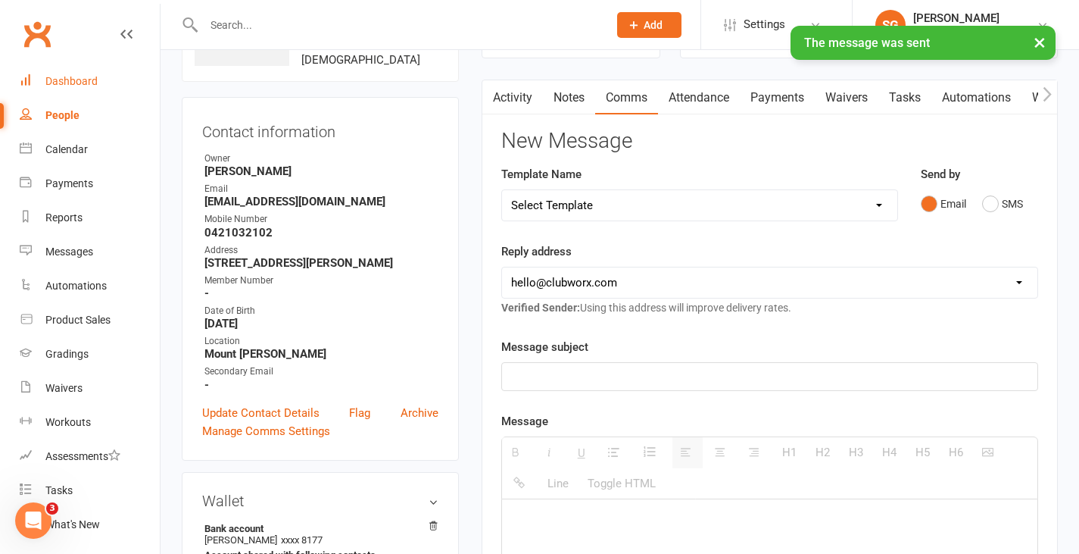
scroll to position [0, 0]
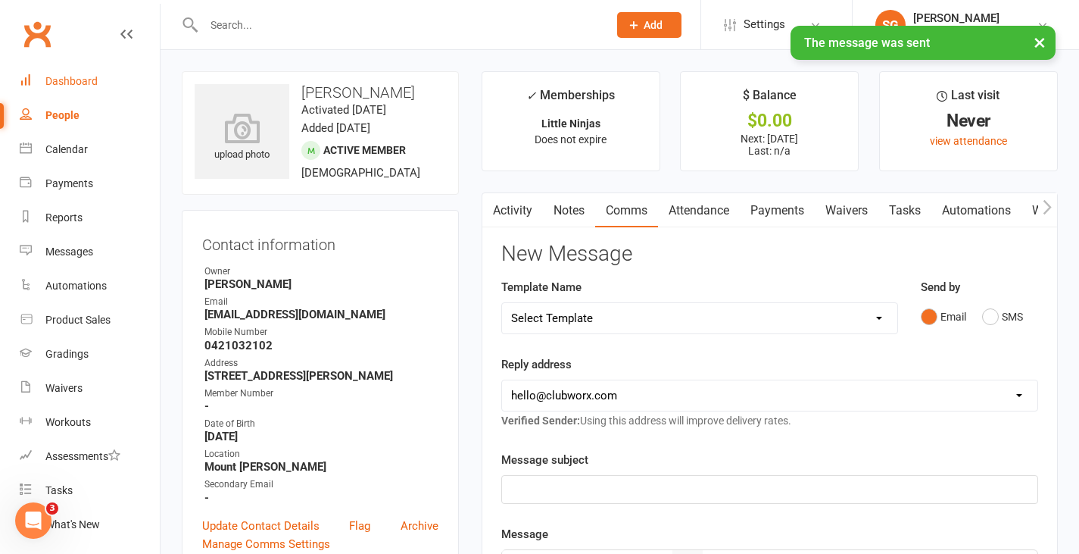
click at [51, 84] on div "Dashboard" at bounding box center [71, 81] width 52 height 12
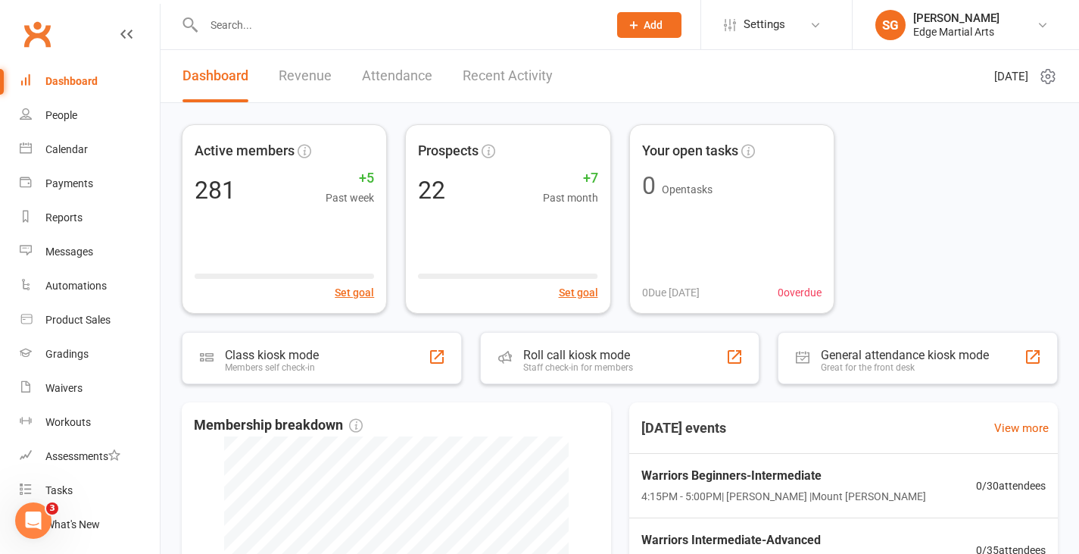
click at [214, 23] on input "text" at bounding box center [398, 24] width 398 height 21
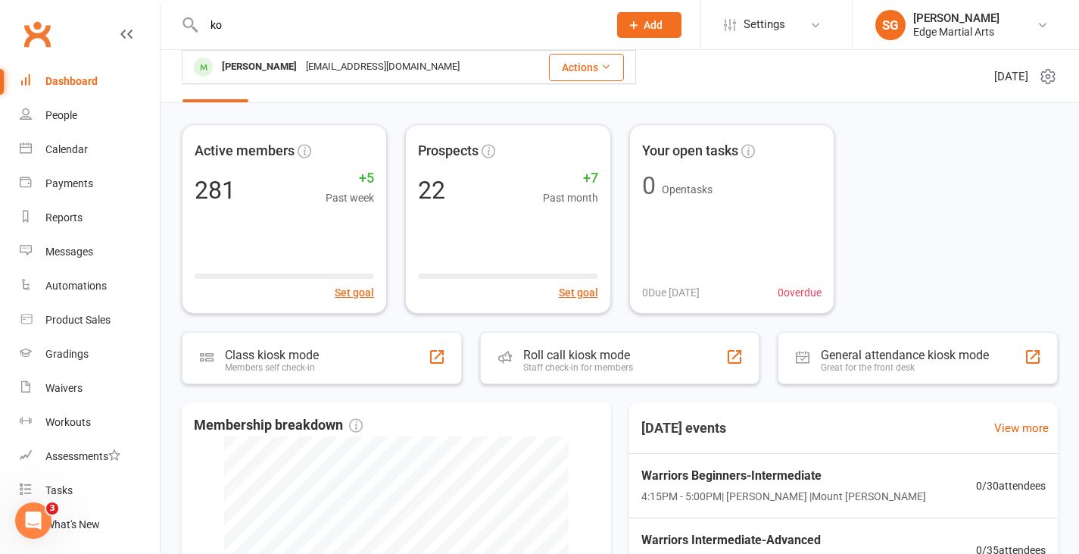
type input "k"
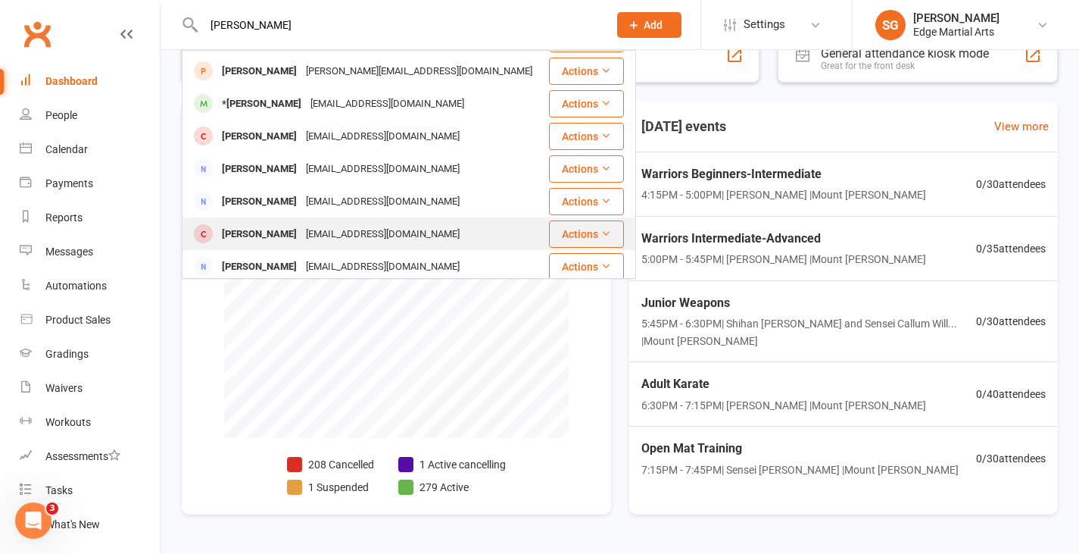
scroll to position [341, 0]
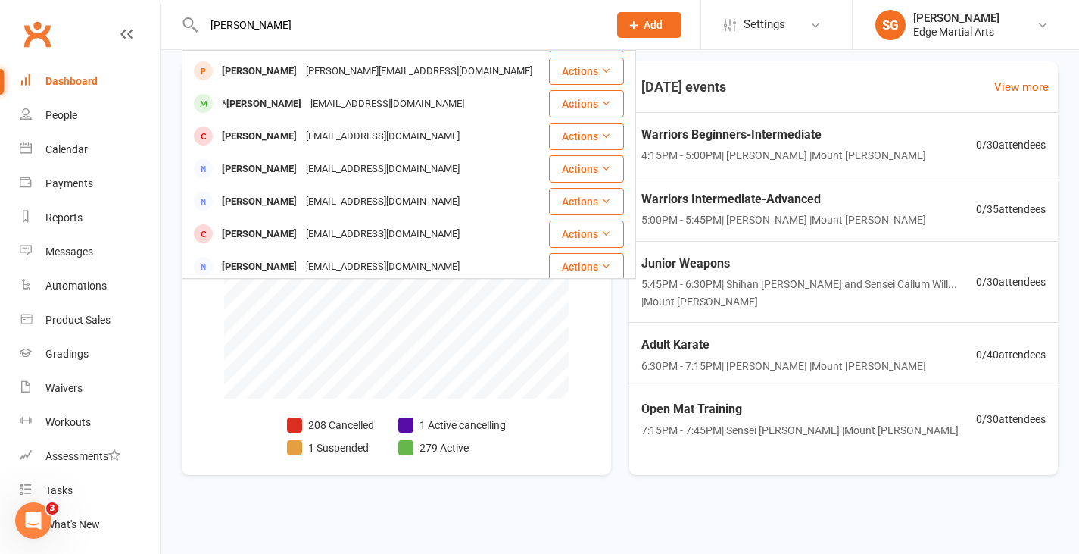
type input "[PERSON_NAME]"
drag, startPoint x: 176, startPoint y: 290, endPoint x: 201, endPoint y: 283, distance: 25.9
click at [175, 290] on div "Active members 281 +5 Past week Set goal Prospects 22 +7 Past month Set goal Yo…" at bounding box center [620, 136] width 919 height 749
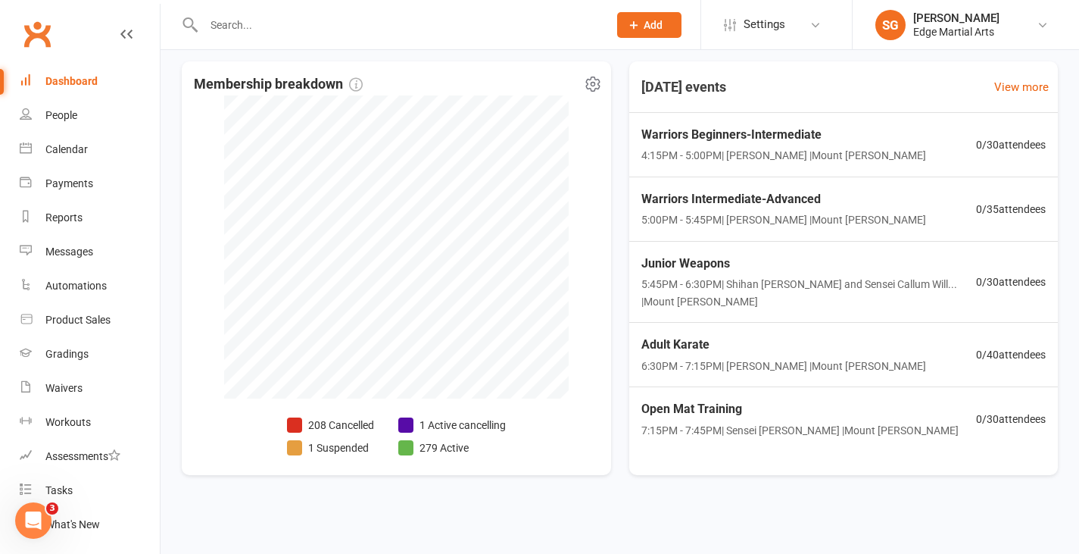
scroll to position [0, 0]
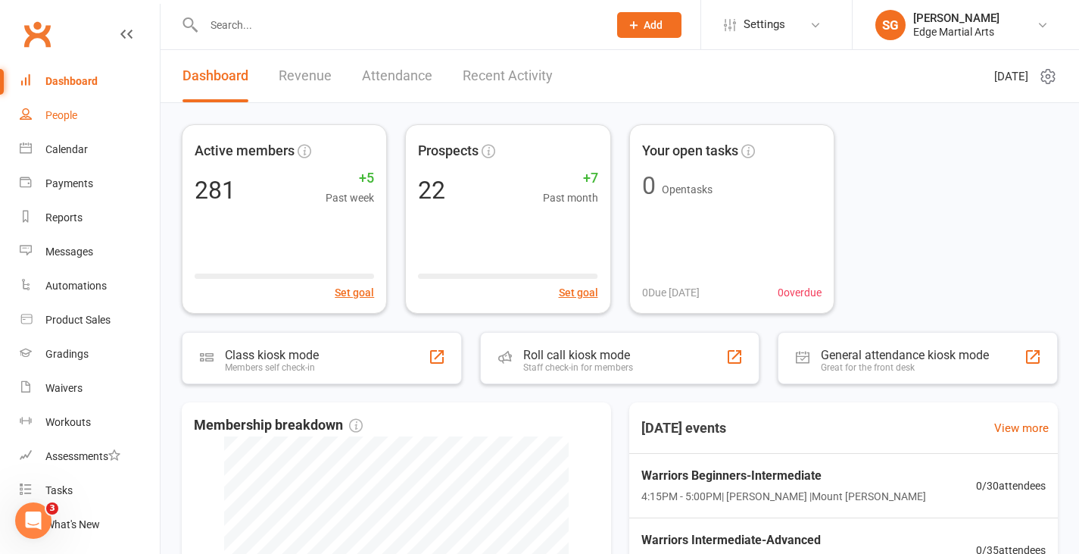
click at [88, 108] on link "People" at bounding box center [90, 115] width 140 height 34
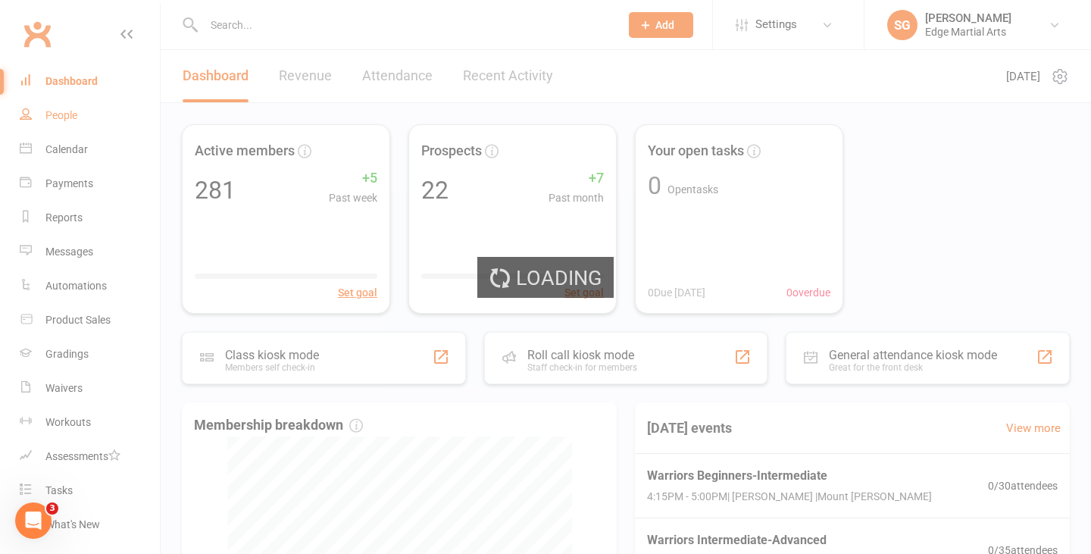
select select "50"
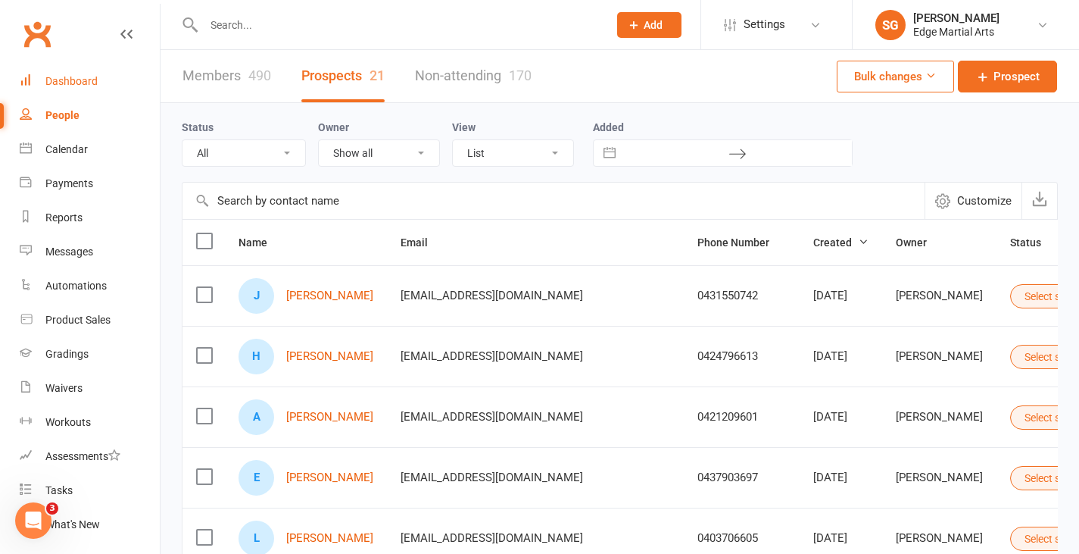
click at [68, 75] on div "Dashboard" at bounding box center [71, 81] width 52 height 12
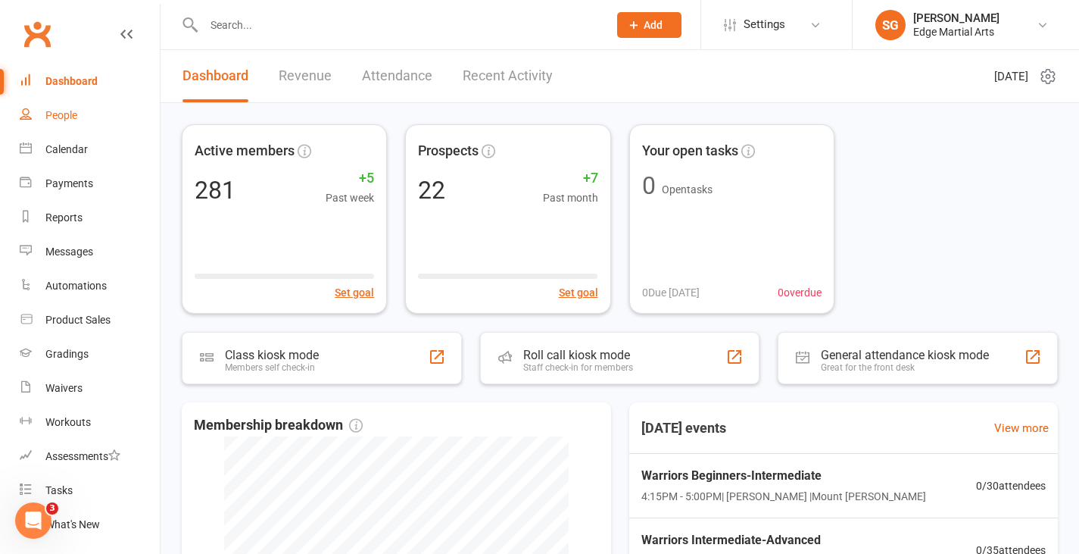
click at [90, 123] on link "People" at bounding box center [90, 115] width 140 height 34
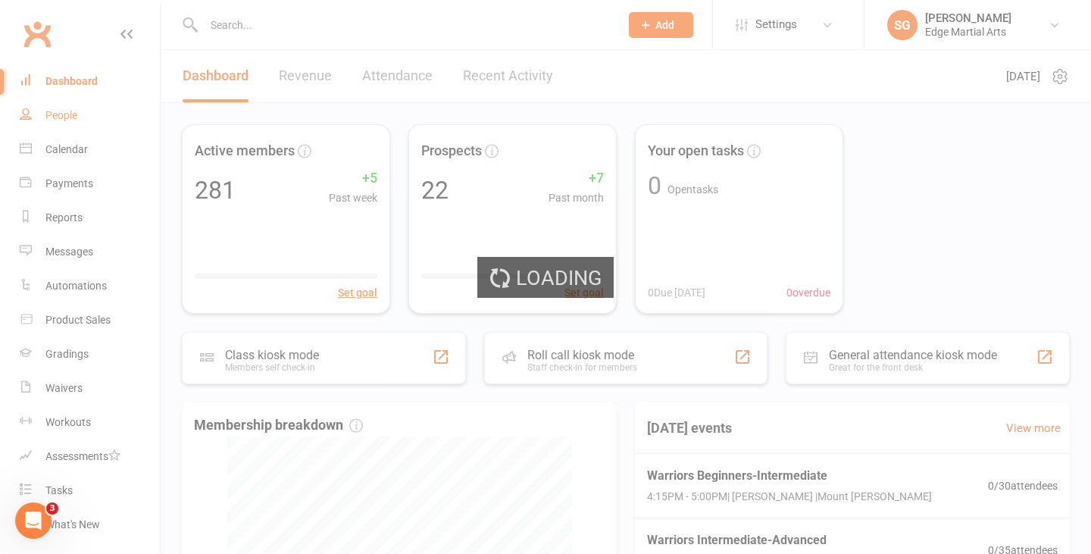
select select "50"
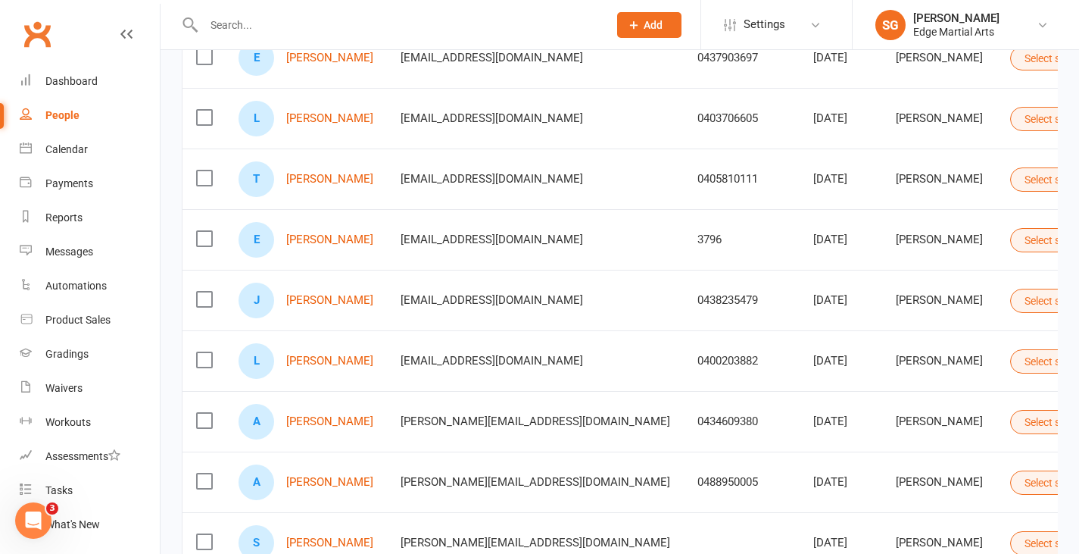
scroll to position [454, 0]
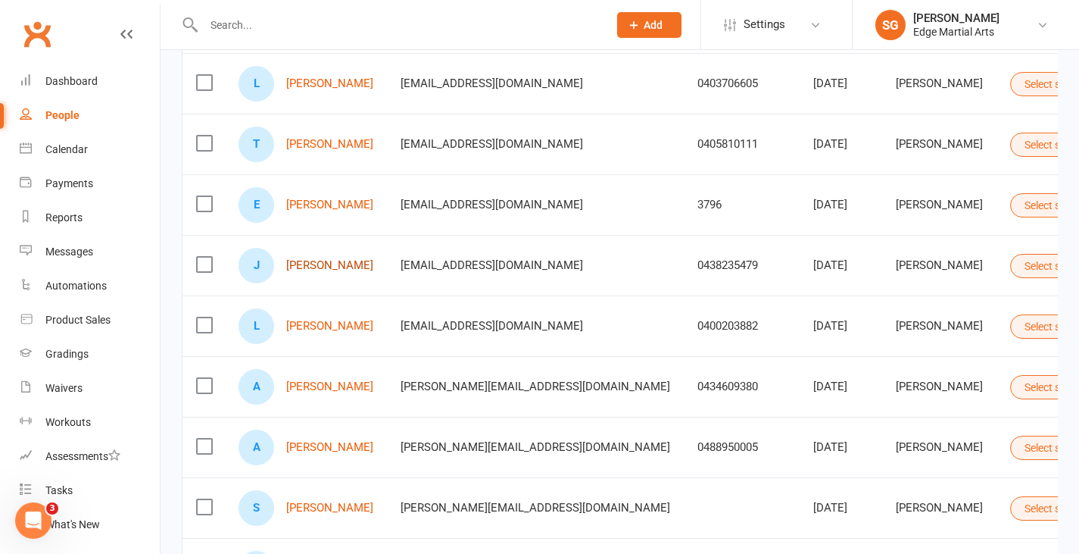
click at [306, 266] on link "[PERSON_NAME]" at bounding box center [329, 265] width 87 height 13
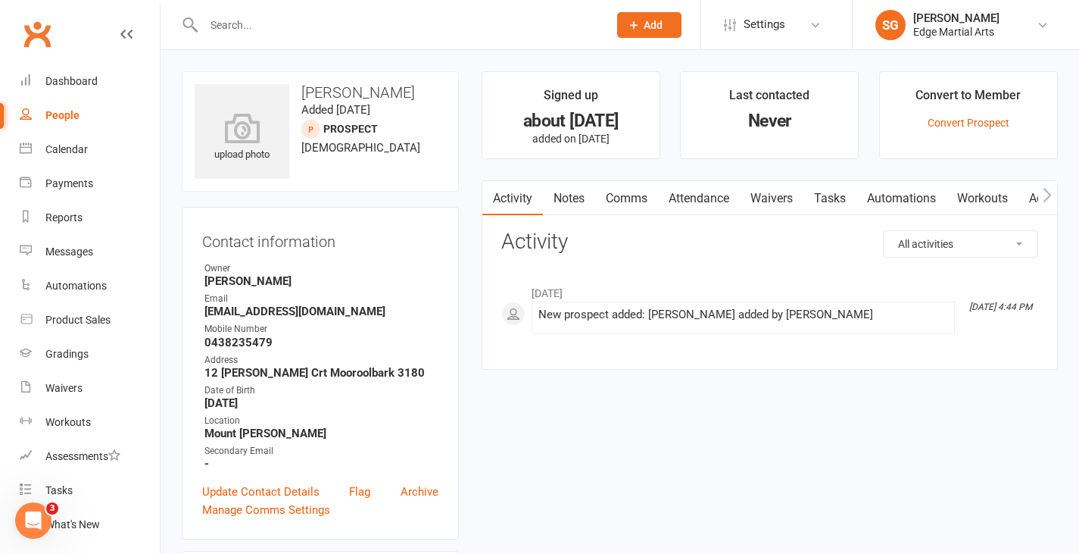
click at [624, 193] on link "Comms" at bounding box center [626, 198] width 63 height 35
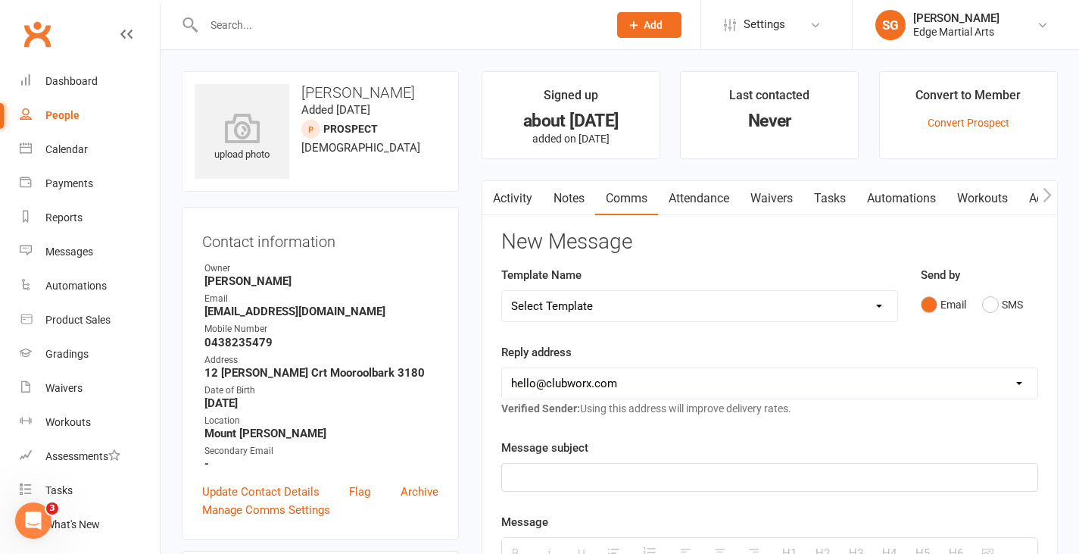
click at [519, 198] on link "Activity" at bounding box center [512, 198] width 61 height 35
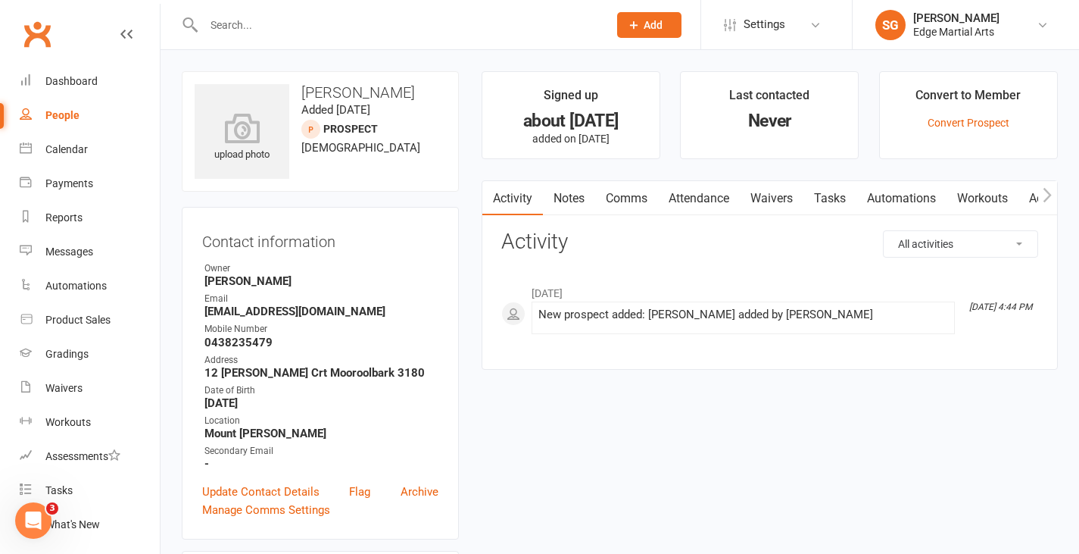
click at [244, 17] on input "text" at bounding box center [398, 24] width 398 height 21
click at [72, 111] on div "People" at bounding box center [62, 115] width 34 height 12
select select "50"
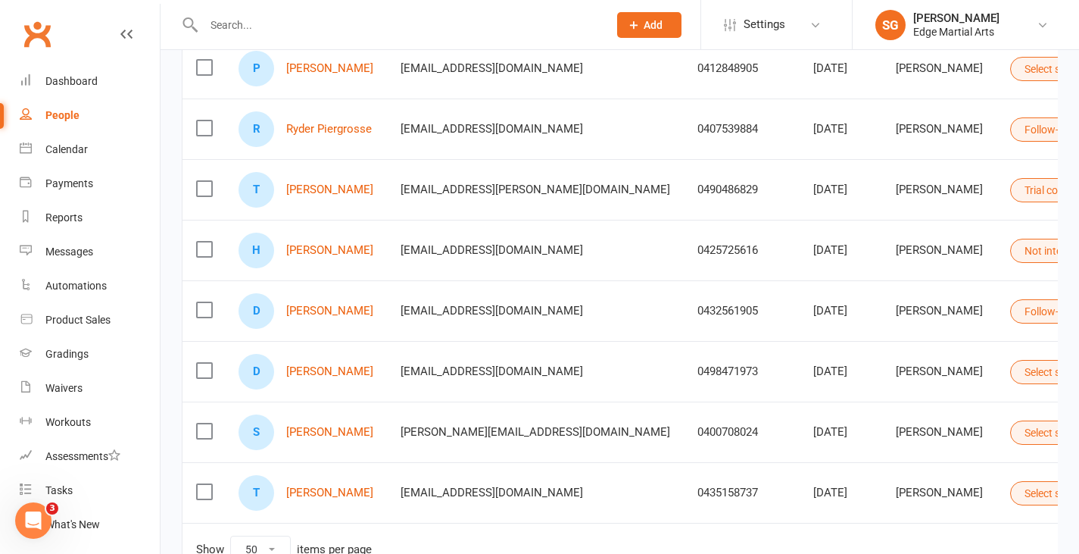
scroll to position [1060, 0]
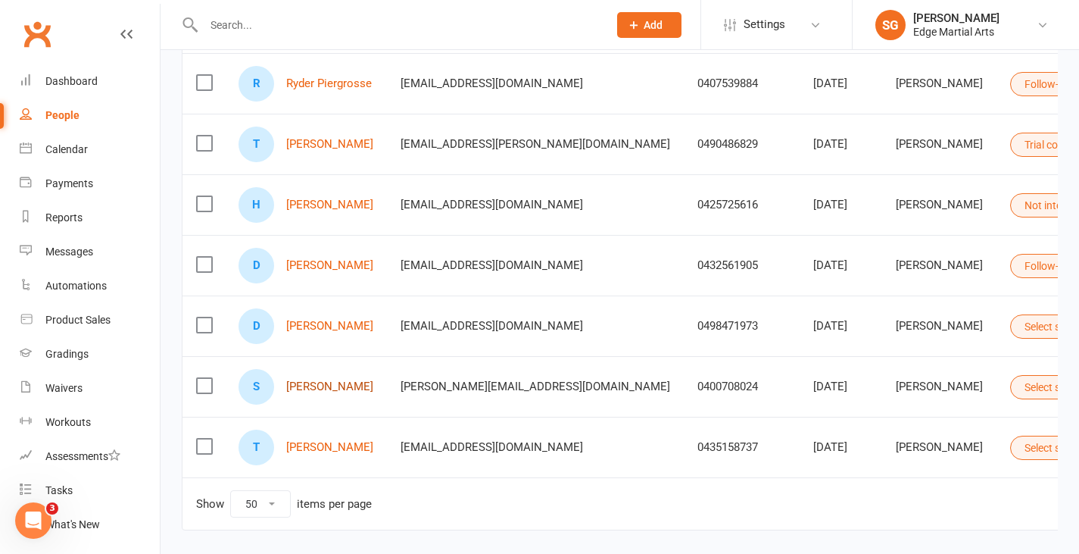
click at [342, 383] on link "[PERSON_NAME]" at bounding box center [329, 386] width 87 height 13
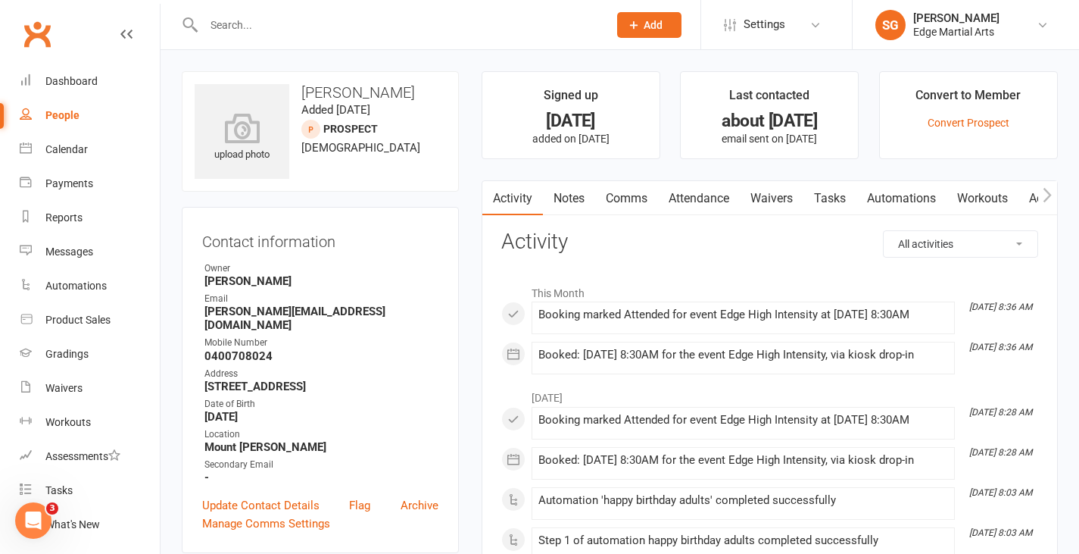
click at [83, 114] on link "People" at bounding box center [90, 115] width 140 height 34
select select "50"
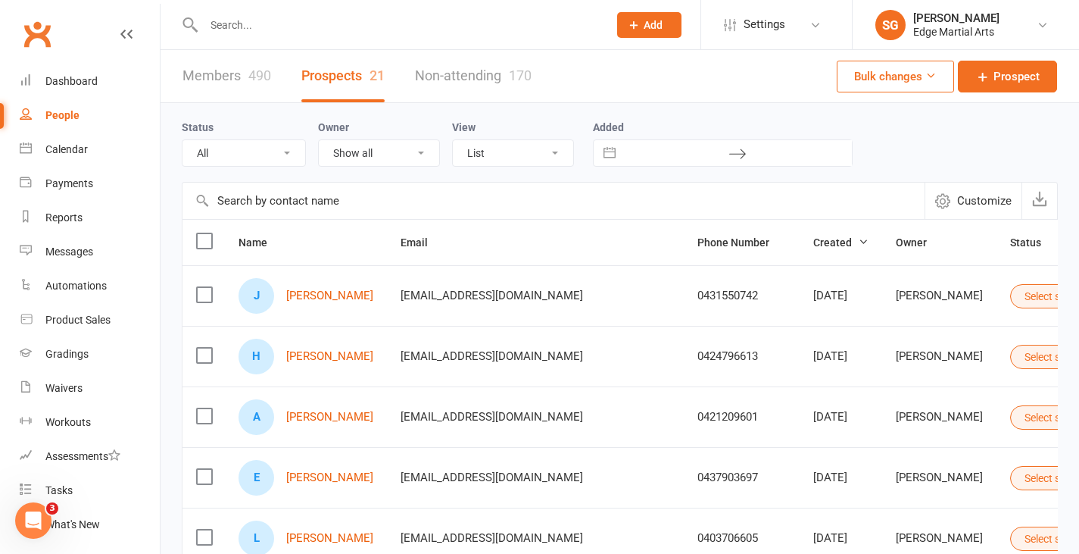
click at [232, 77] on link "Members 490" at bounding box center [227, 76] width 89 height 52
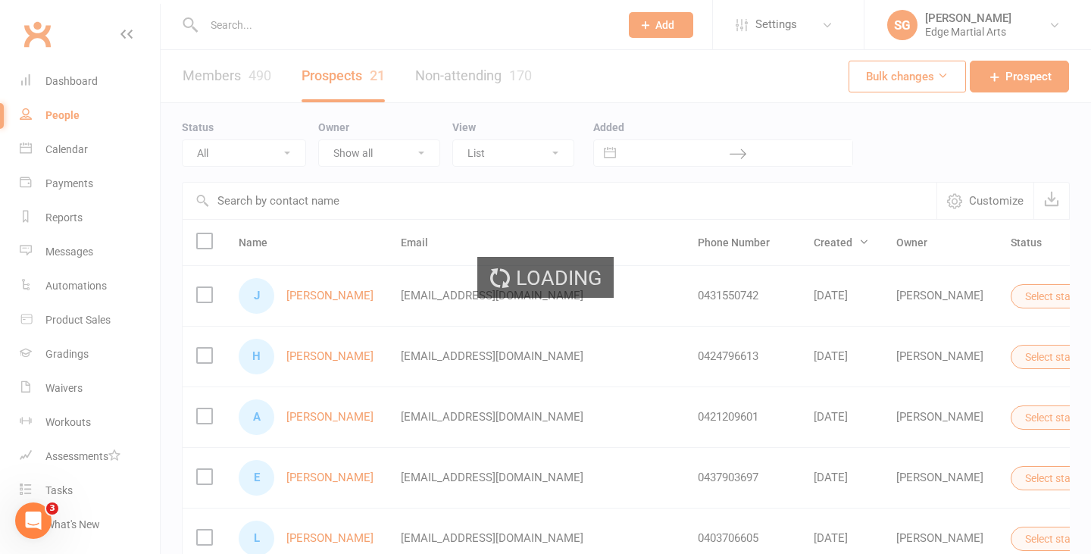
select select "100"
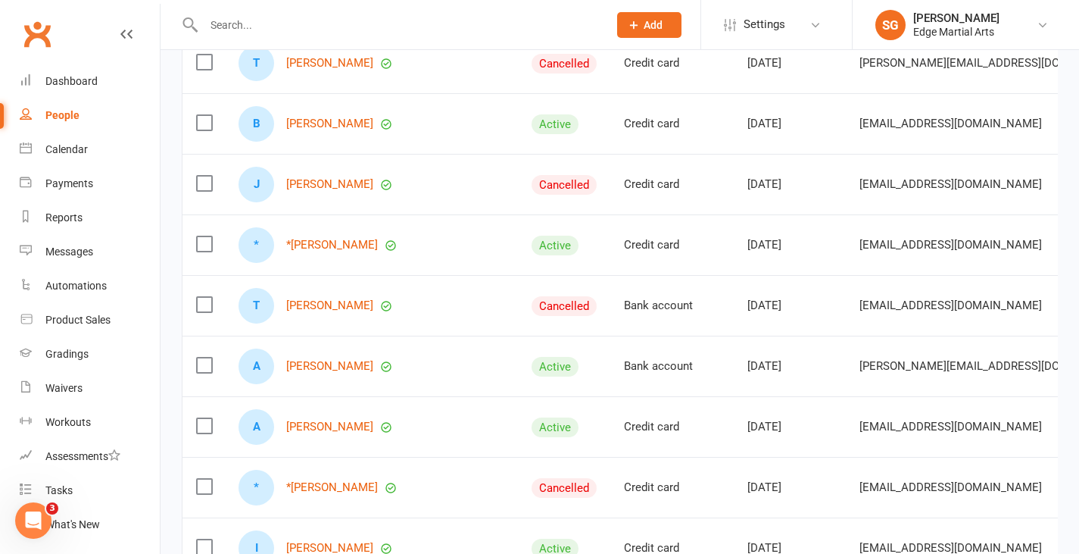
scroll to position [303, 0]
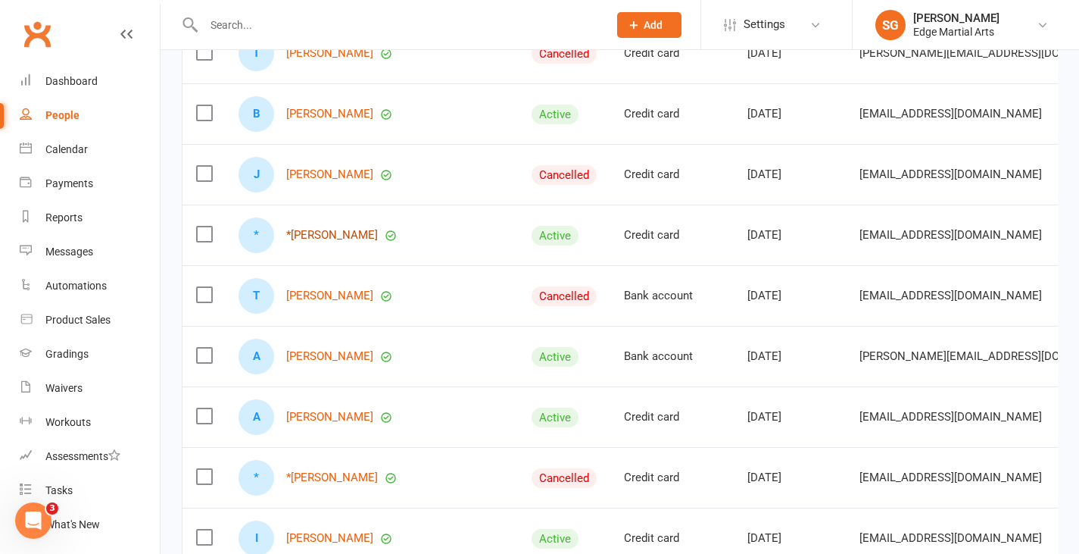
click at [323, 242] on link "*[PERSON_NAME]" at bounding box center [332, 235] width 92 height 13
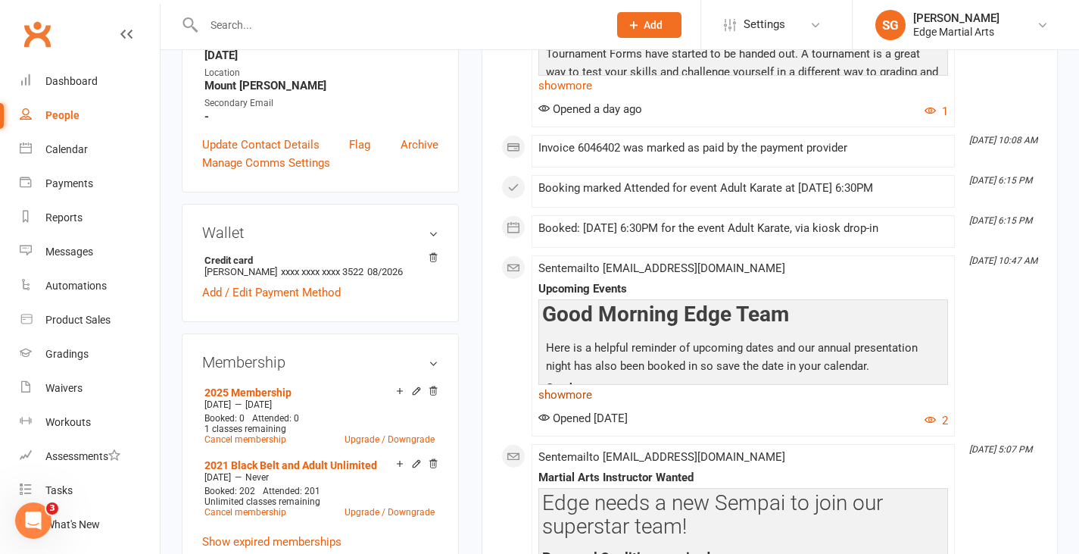
scroll to position [454, 0]
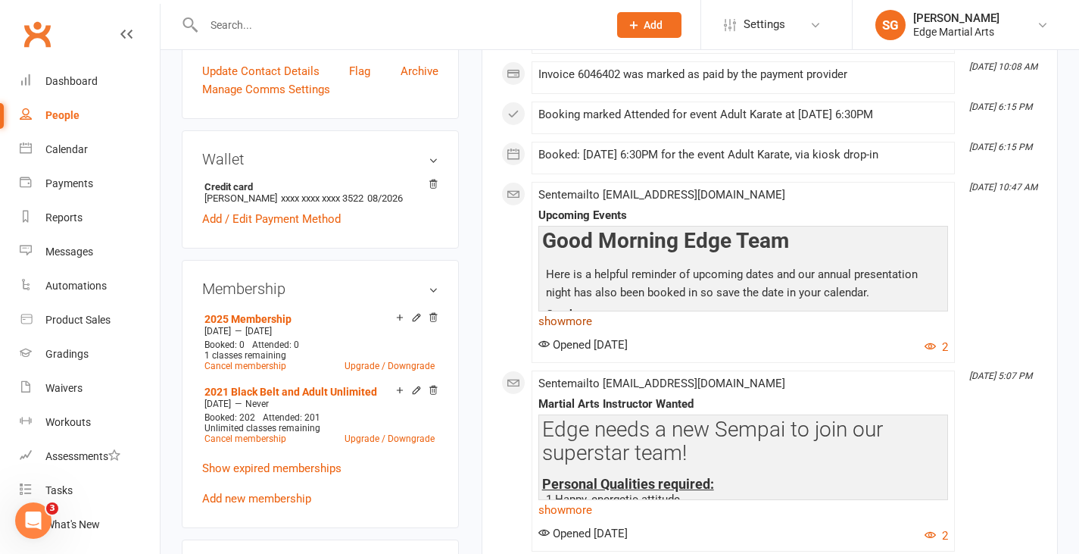
click at [588, 322] on link "show more" at bounding box center [743, 320] width 410 height 21
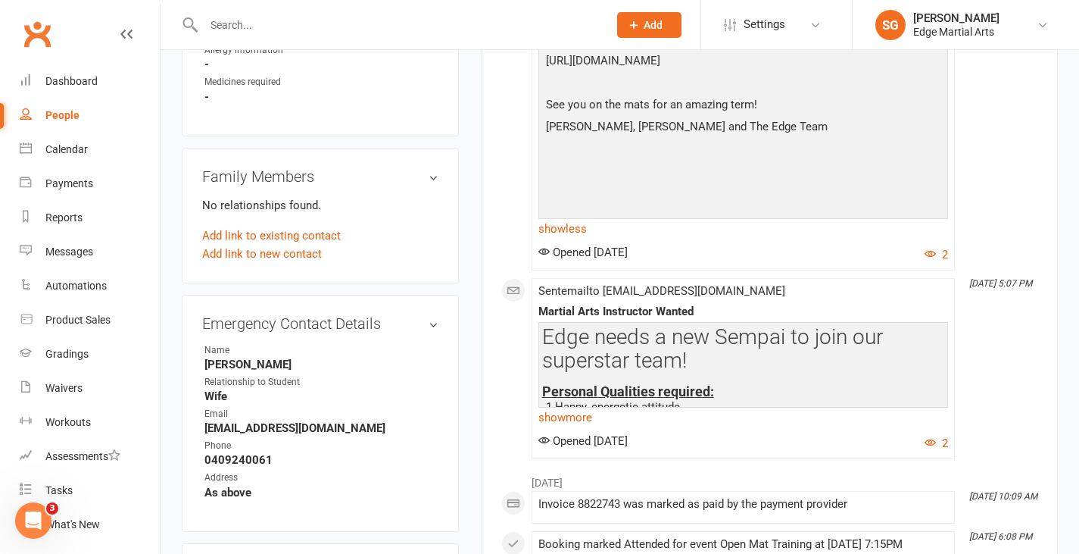
scroll to position [1060, 0]
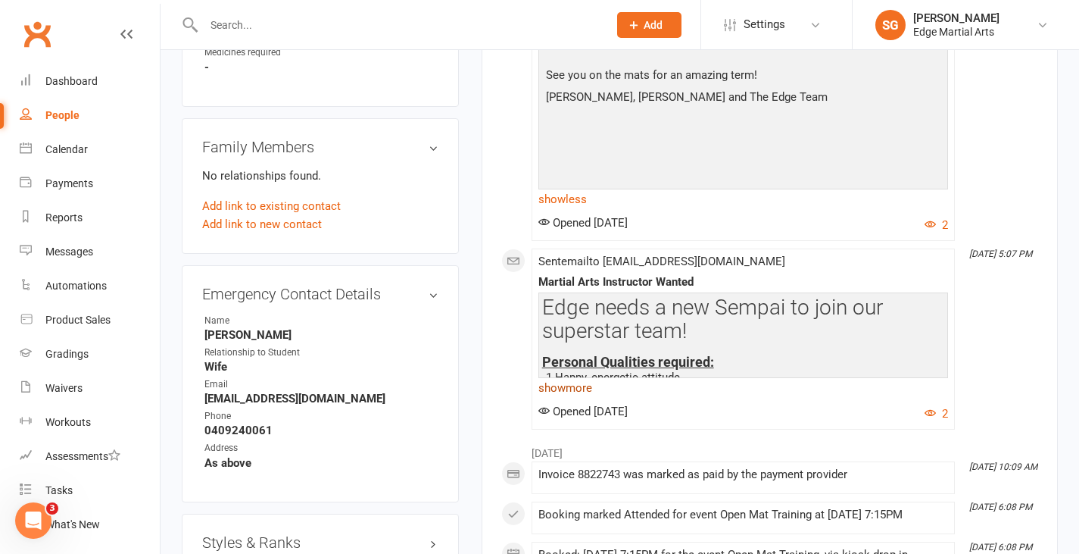
click at [588, 384] on link "show more" at bounding box center [743, 387] width 410 height 21
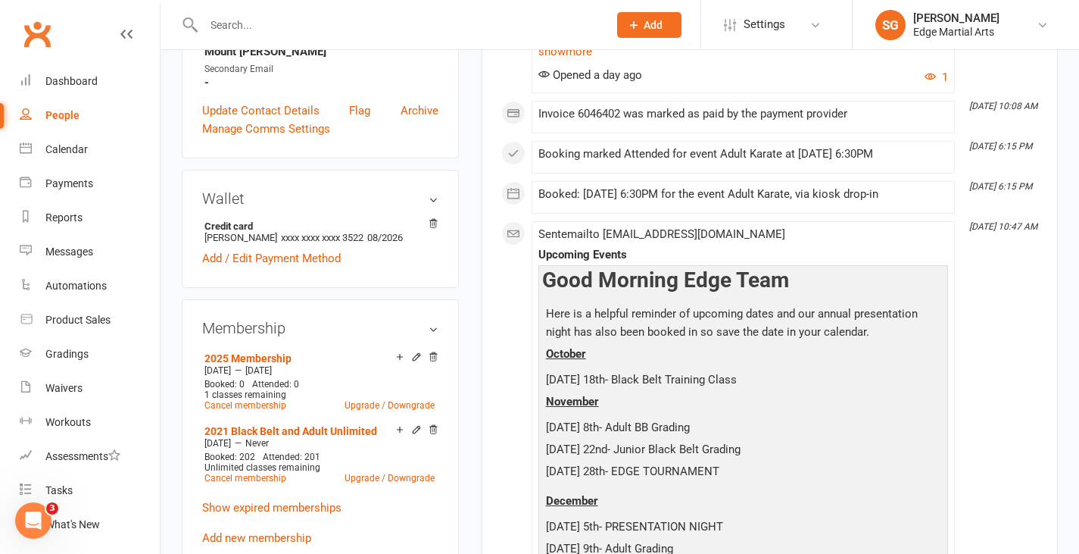
scroll to position [379, 0]
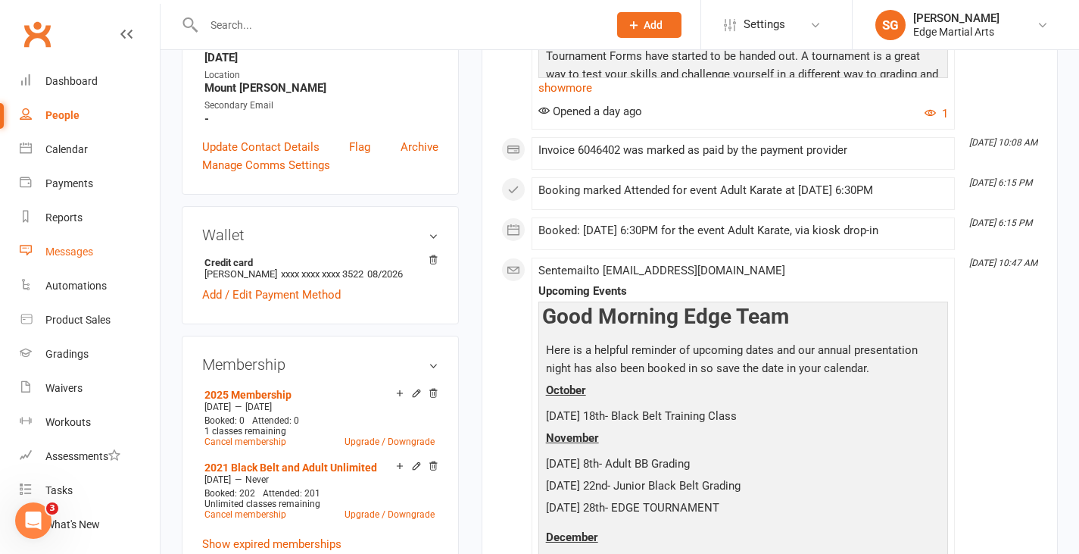
click at [83, 257] on div "Messages" at bounding box center [69, 251] width 48 height 12
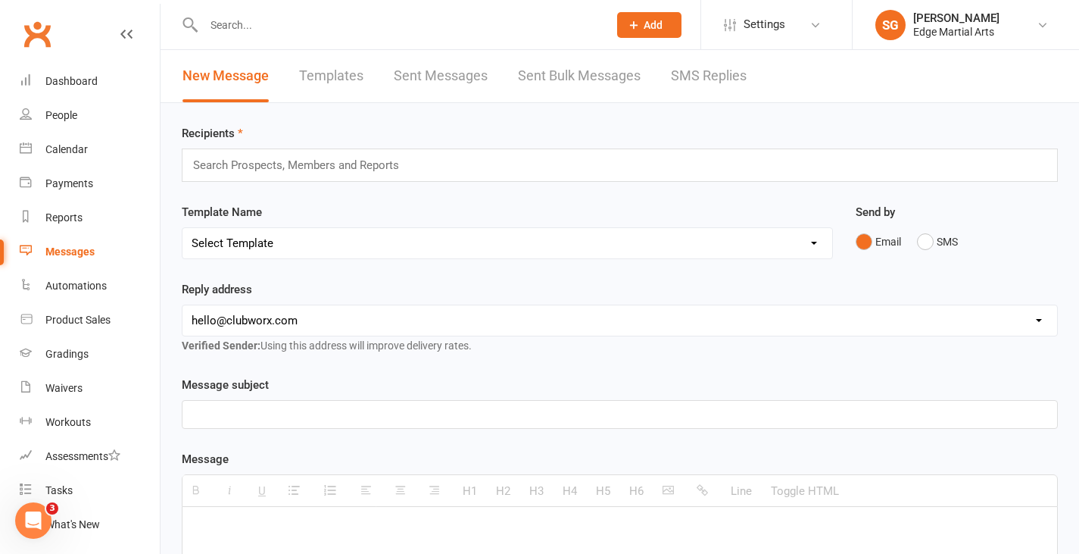
click at [290, 161] on input "text" at bounding box center [303, 165] width 222 height 20
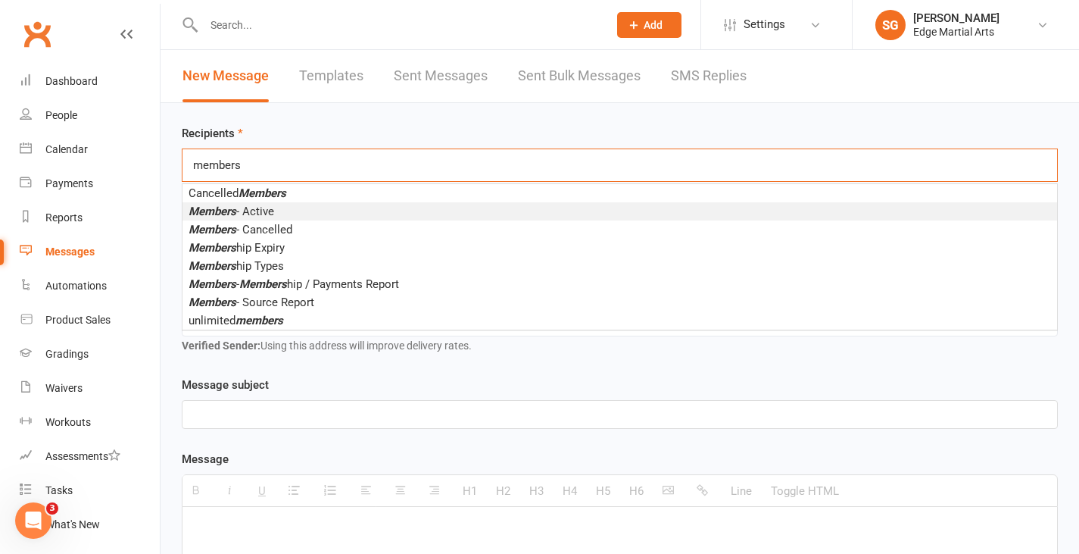
type input "members"
click at [260, 211] on span "Members - Active" at bounding box center [232, 211] width 86 height 14
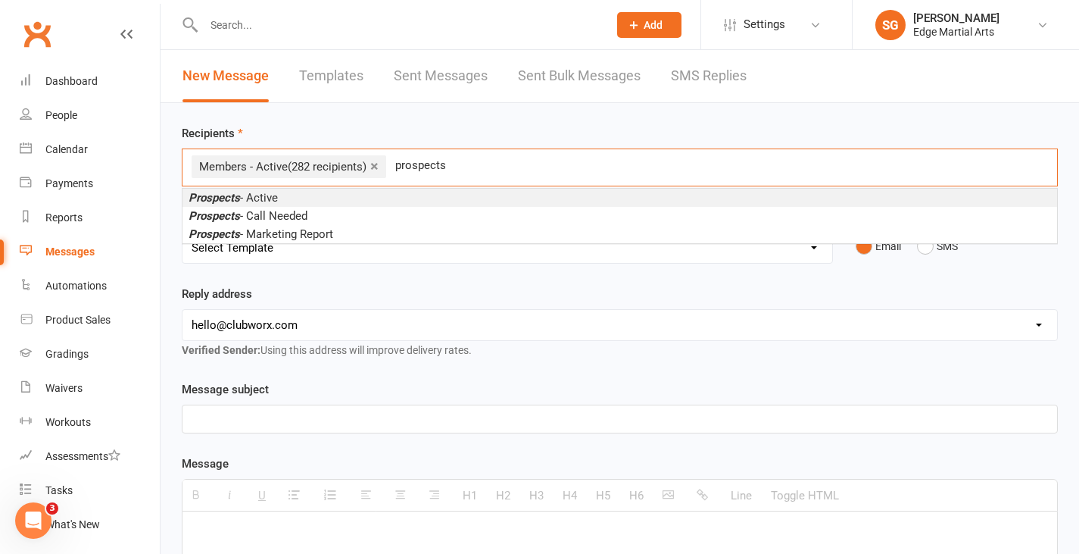
type input "prospects"
click at [267, 200] on span "Prospects - Active" at bounding box center [233, 198] width 89 height 14
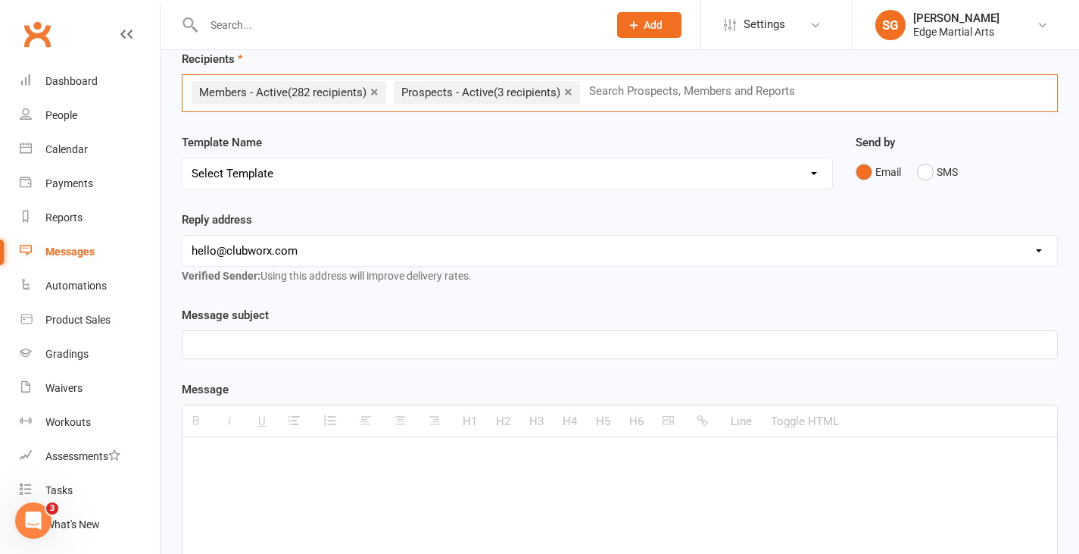
scroll to position [151, 0]
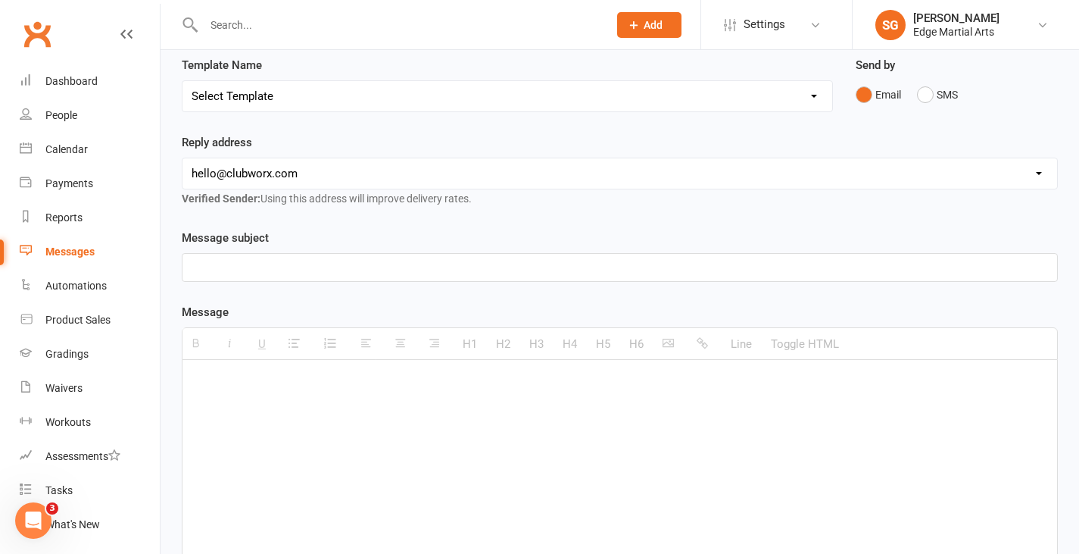
click at [245, 261] on p at bounding box center [620, 267] width 857 height 18
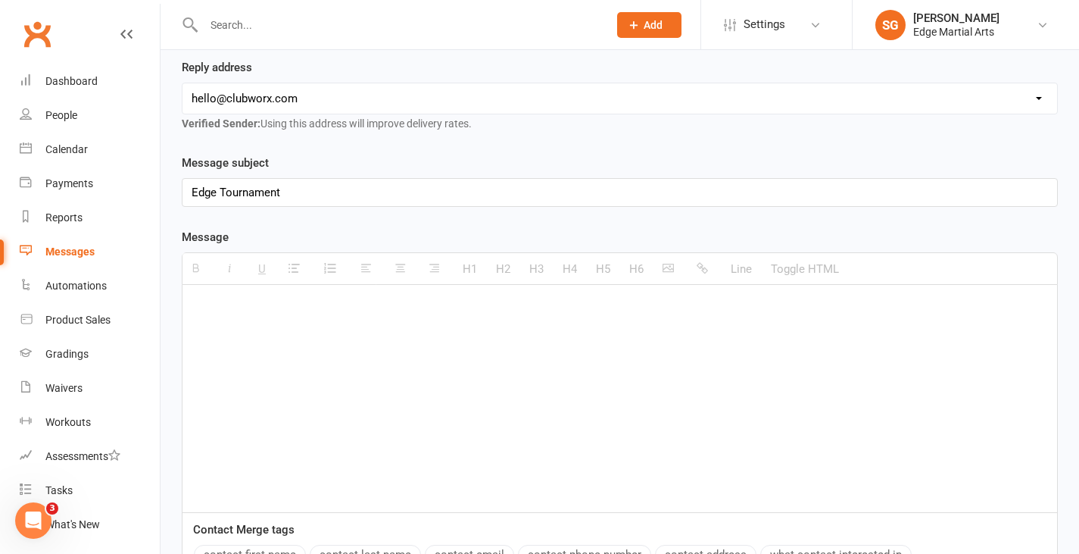
scroll to position [303, 0]
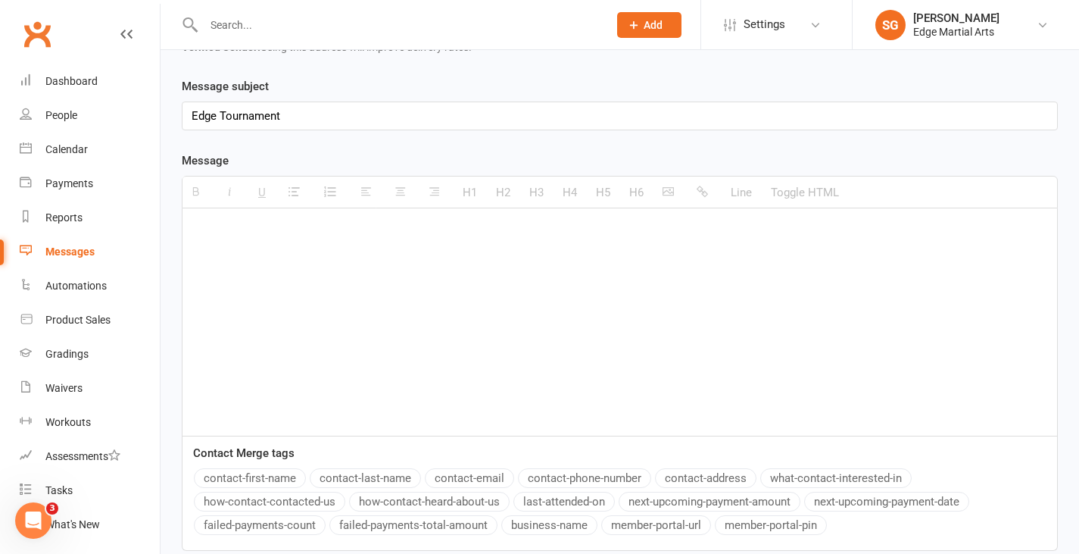
drag, startPoint x: 321, startPoint y: 273, endPoint x: 346, endPoint y: 284, distance: 27.5
click at [321, 273] on div at bounding box center [620, 321] width 875 height 227
click at [669, 183] on button "button" at bounding box center [670, 191] width 30 height 31
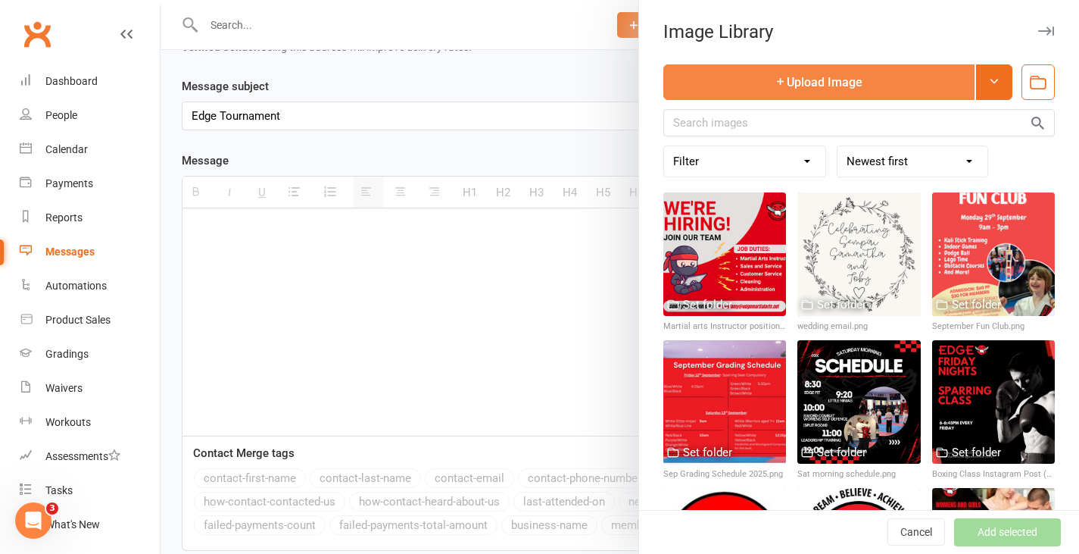
click at [797, 85] on button "Upload Image" at bounding box center [818, 82] width 311 height 36
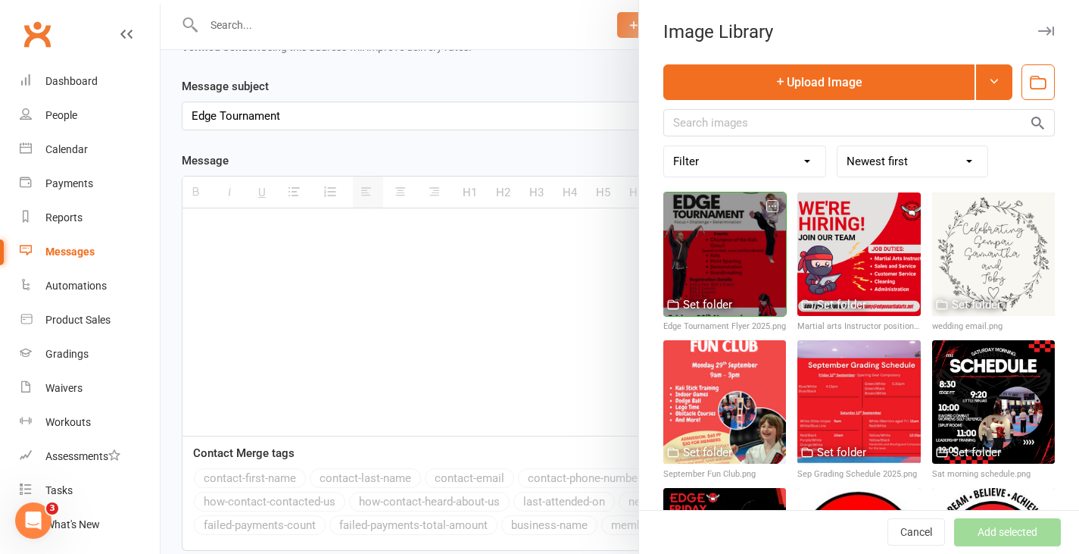
click at [732, 283] on div at bounding box center [724, 253] width 123 height 123
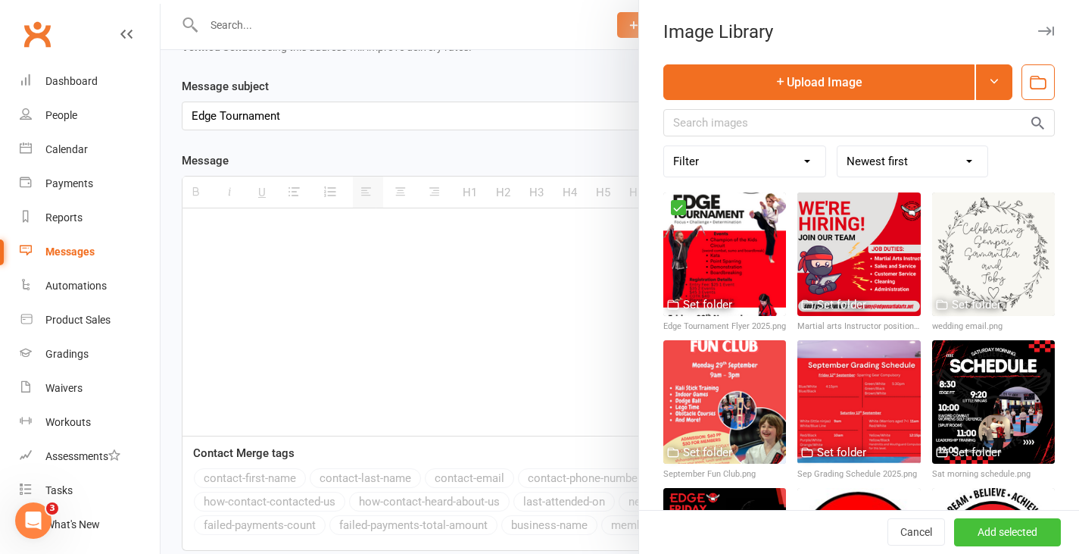
click at [969, 529] on button "Add selected" at bounding box center [1007, 532] width 107 height 27
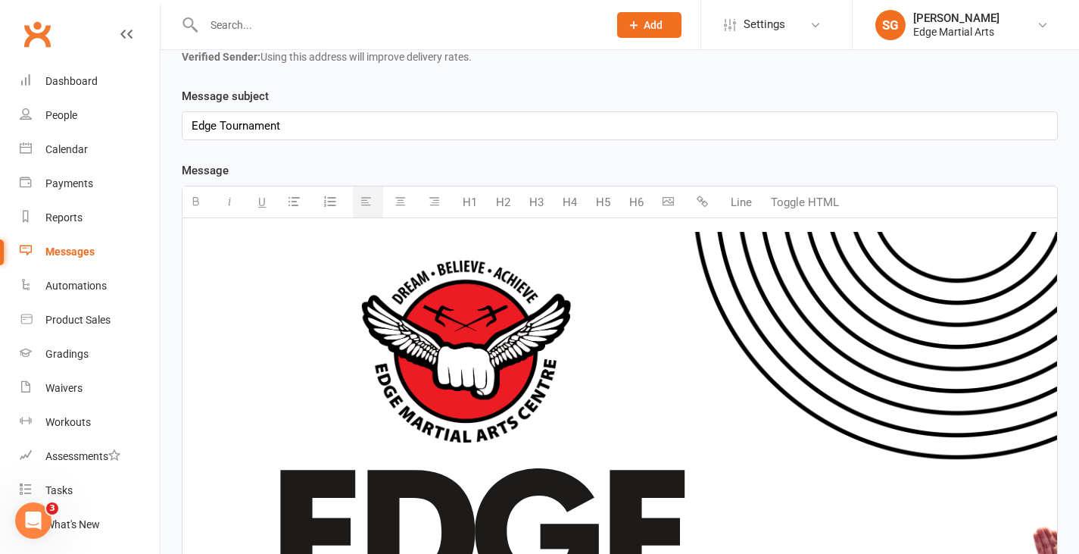
scroll to position [0, 0]
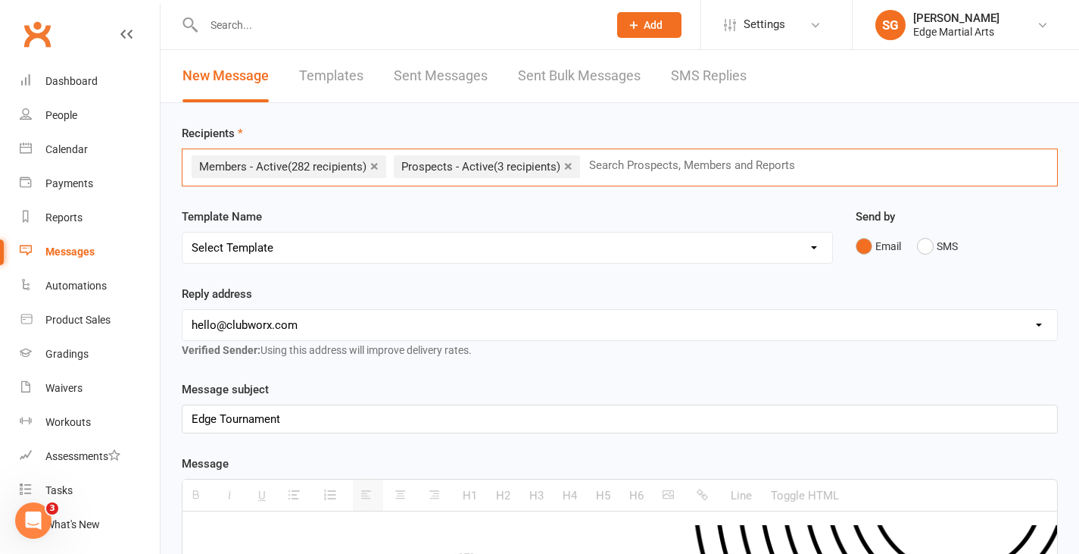
click at [601, 161] on input "text" at bounding box center [699, 165] width 222 height 20
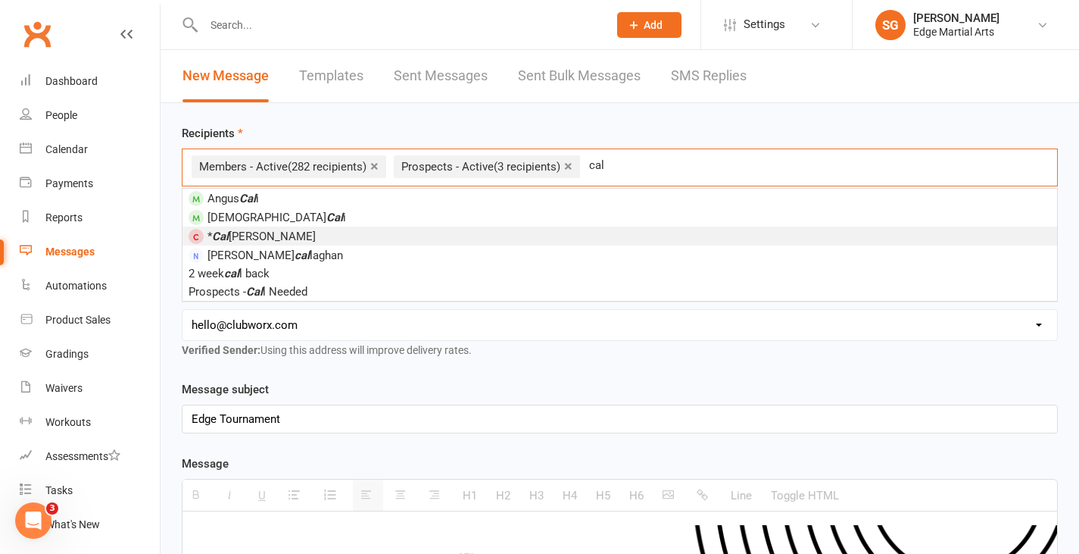
type input "cal"
click at [311, 236] on li "* [PERSON_NAME]" at bounding box center [620, 235] width 875 height 19
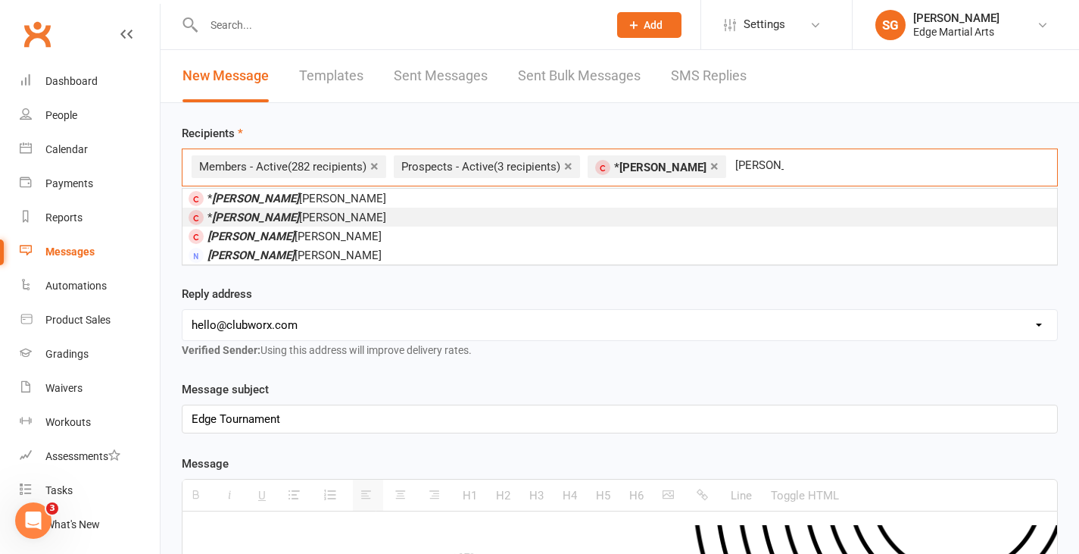
type input "[PERSON_NAME]"
click at [307, 211] on li "* [PERSON_NAME] [PERSON_NAME]" at bounding box center [620, 217] width 875 height 19
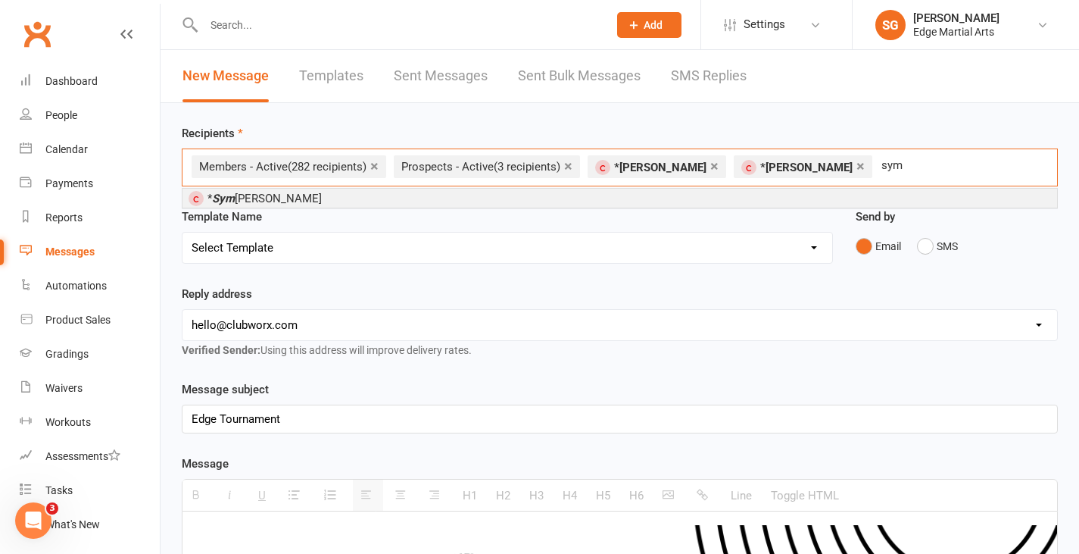
type input "sym"
click at [304, 194] on li "* [PERSON_NAME]" at bounding box center [620, 198] width 875 height 19
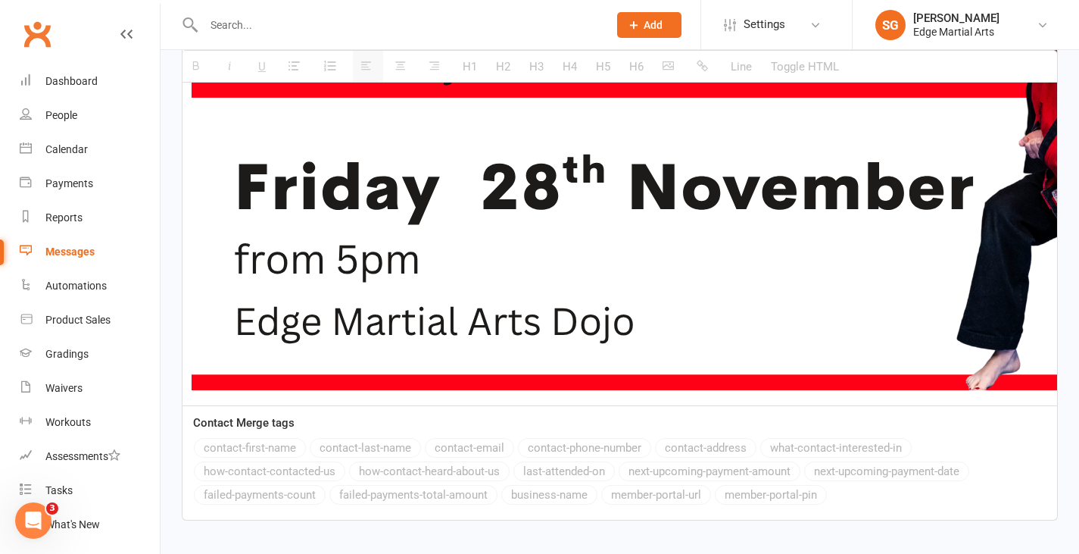
scroll to position [1789, 0]
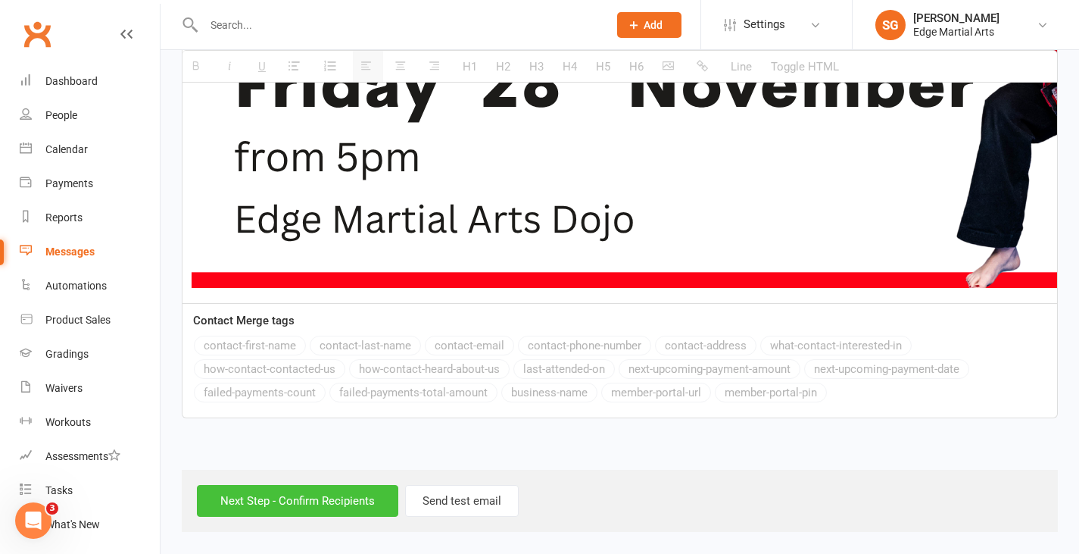
click at [324, 503] on input "Next Step - Confirm Recipients" at bounding box center [297, 501] width 201 height 32
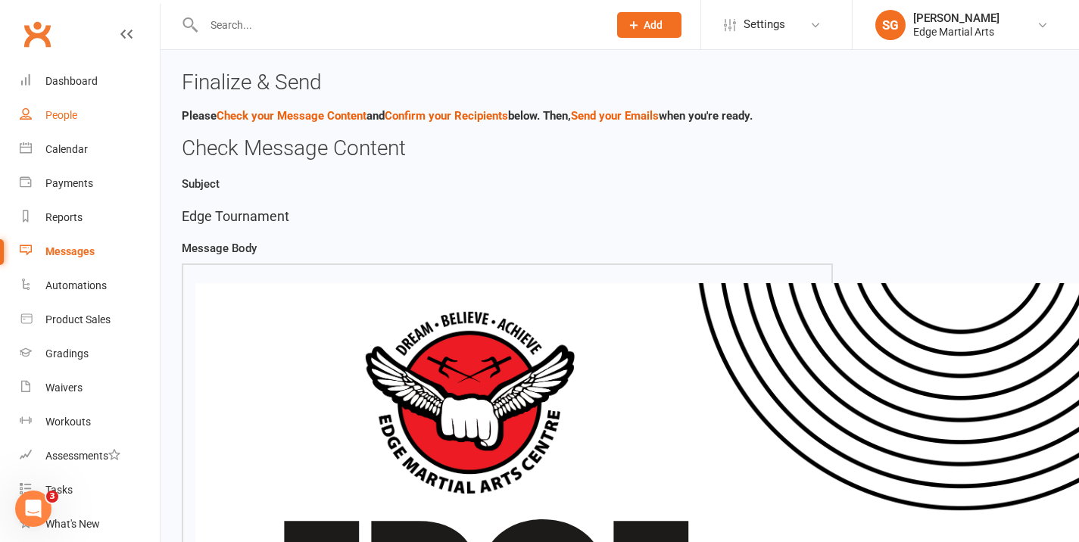
click at [69, 115] on div "People" at bounding box center [61, 115] width 32 height 12
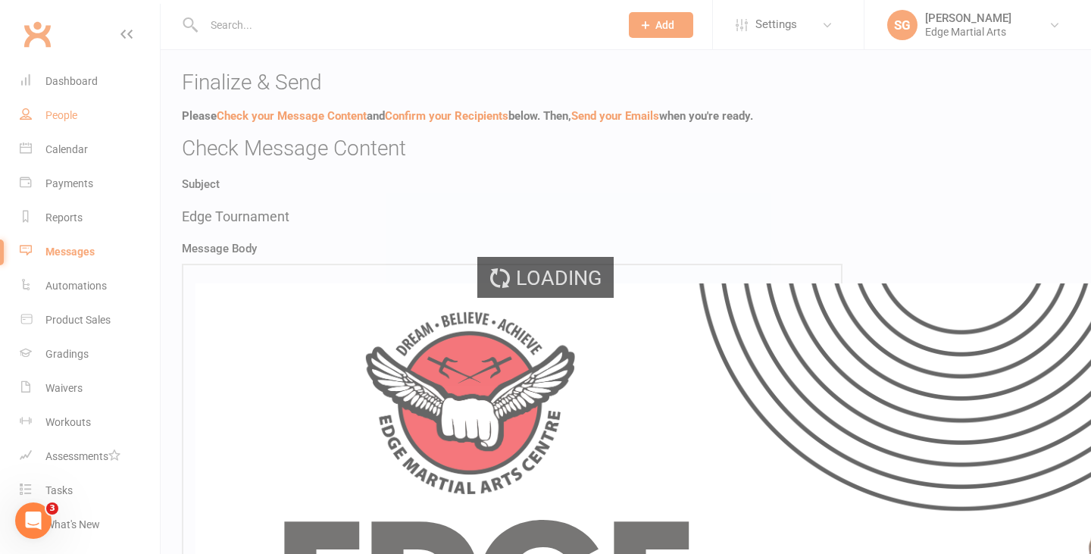
select select "100"
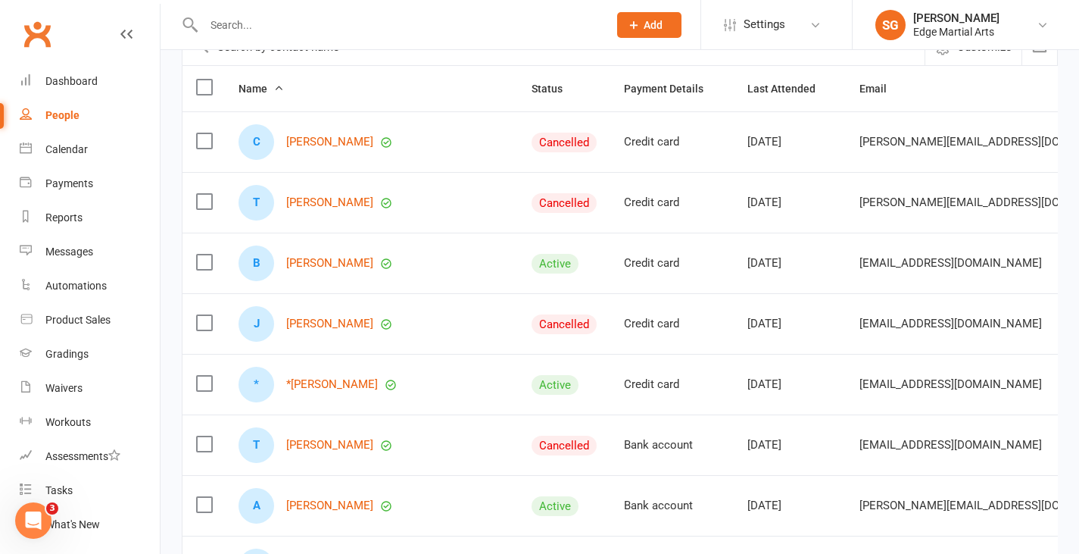
scroll to position [227, 0]
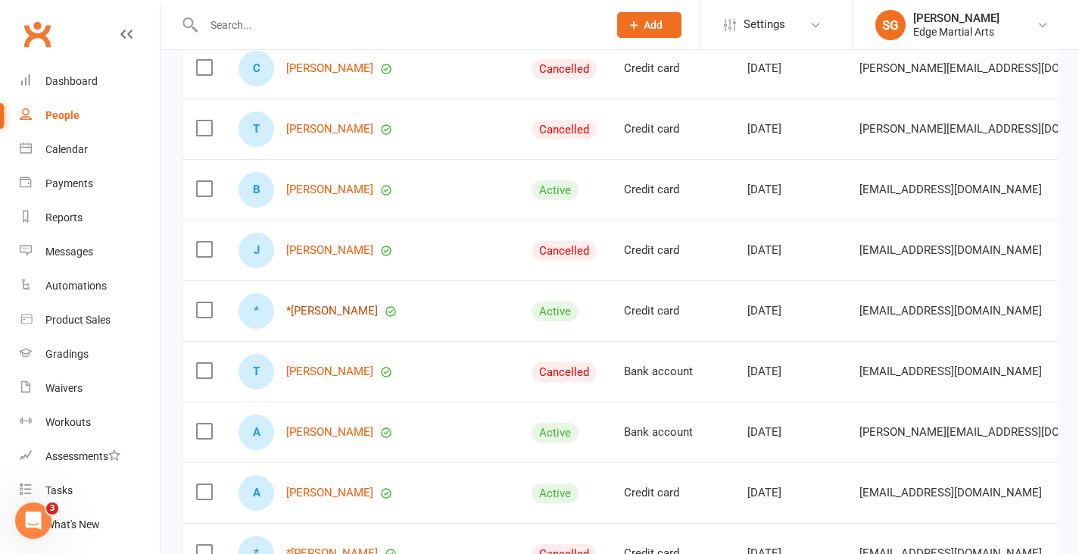
click at [329, 317] on link "*[PERSON_NAME]" at bounding box center [332, 310] width 92 height 13
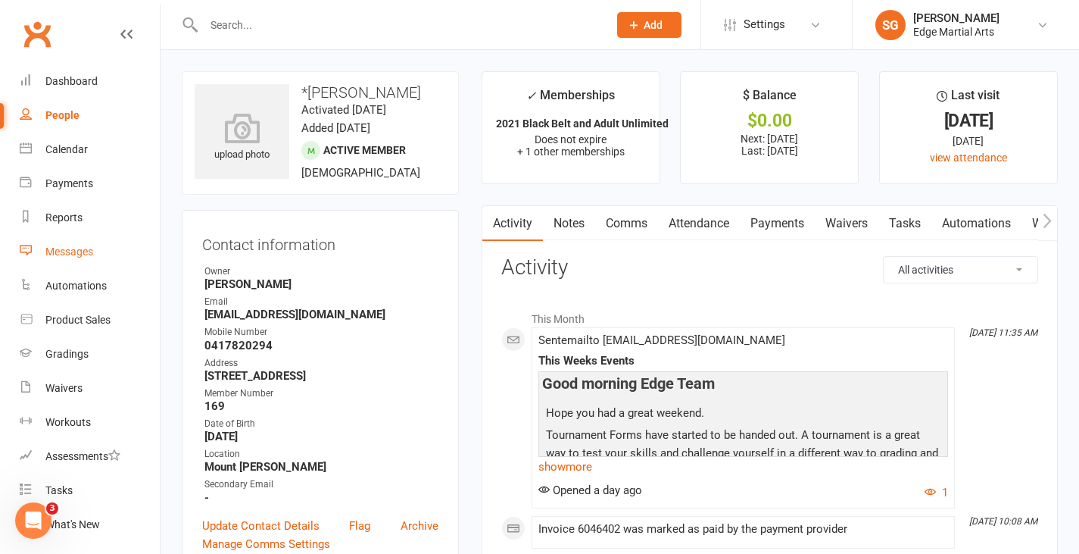
click at [82, 252] on div "Messages" at bounding box center [69, 251] width 48 height 12
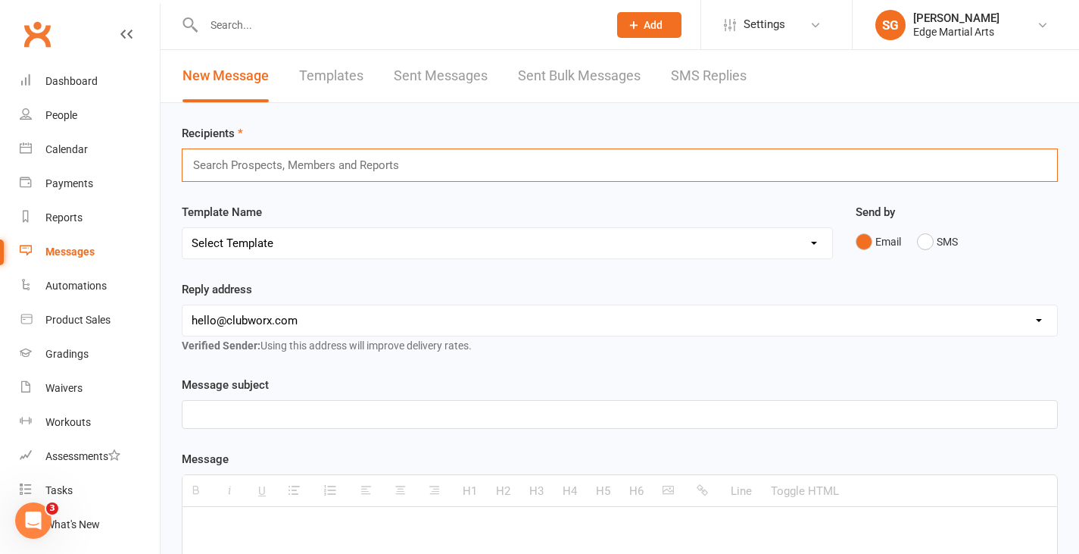
click at [298, 164] on input "text" at bounding box center [303, 165] width 222 height 20
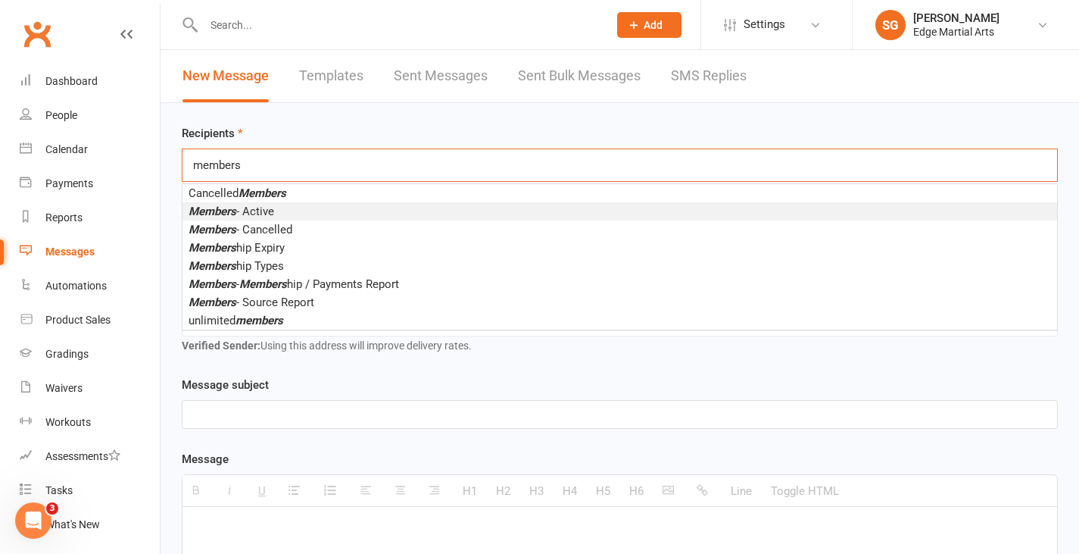
type input "members"
click at [258, 213] on span "Members - Active" at bounding box center [232, 211] width 86 height 14
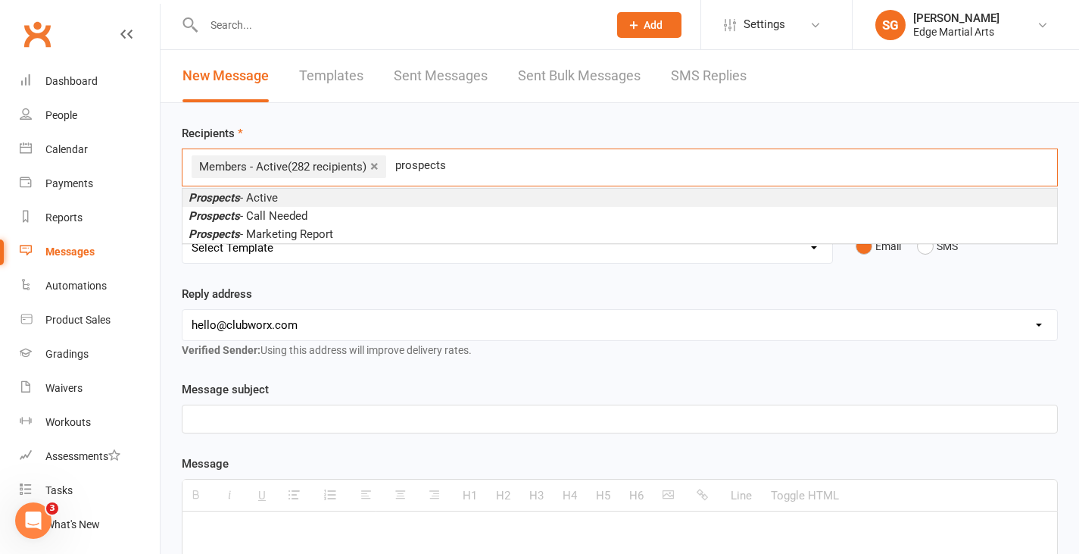
type input "prospects"
click at [284, 199] on li "Prospects - Active" at bounding box center [620, 198] width 875 height 18
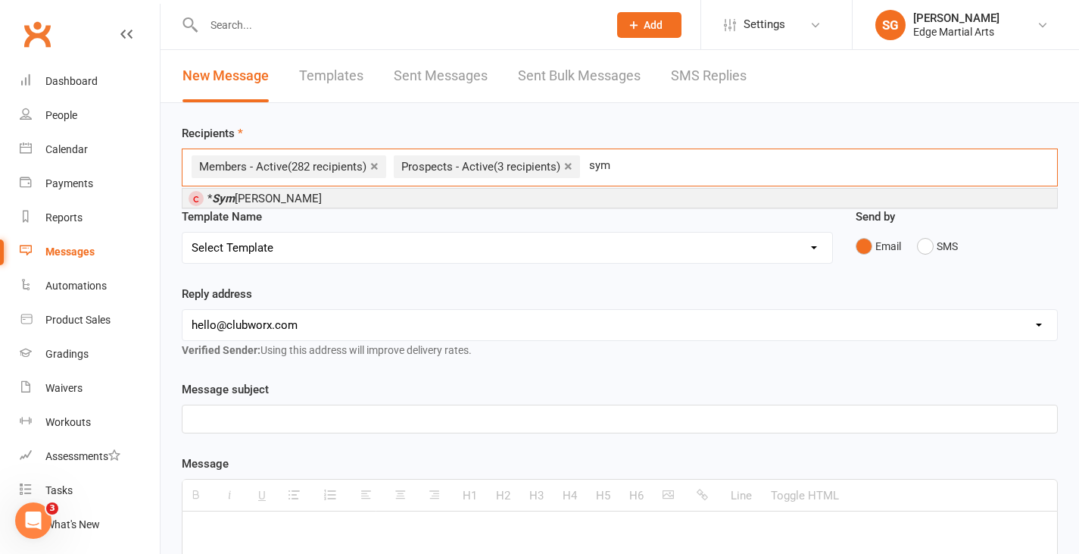
type input "sym"
click at [270, 196] on span "* [PERSON_NAME]" at bounding box center [265, 199] width 114 height 14
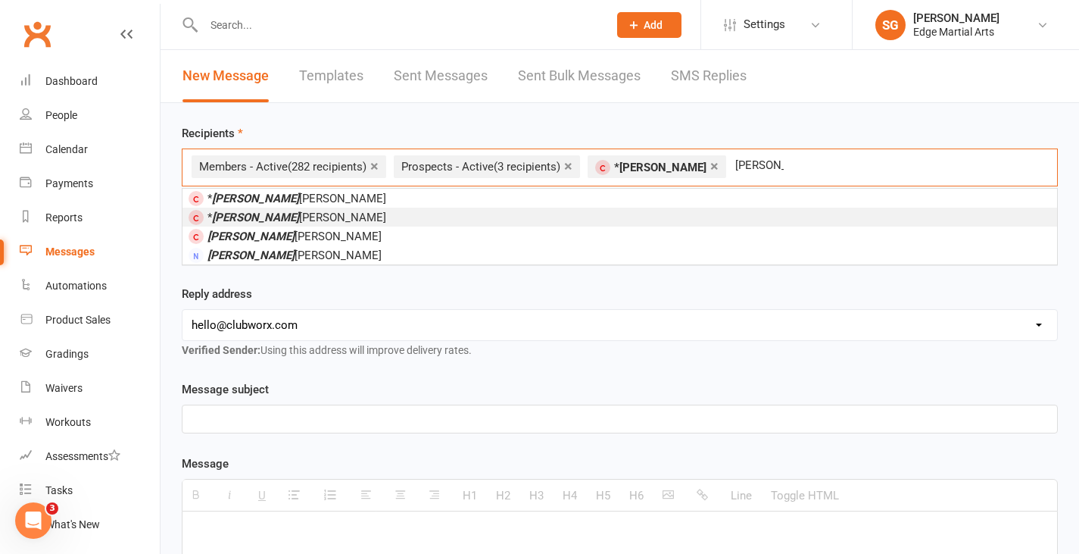
type input "[PERSON_NAME]"
click at [265, 218] on span "* [PERSON_NAME] [PERSON_NAME]" at bounding box center [297, 218] width 179 height 14
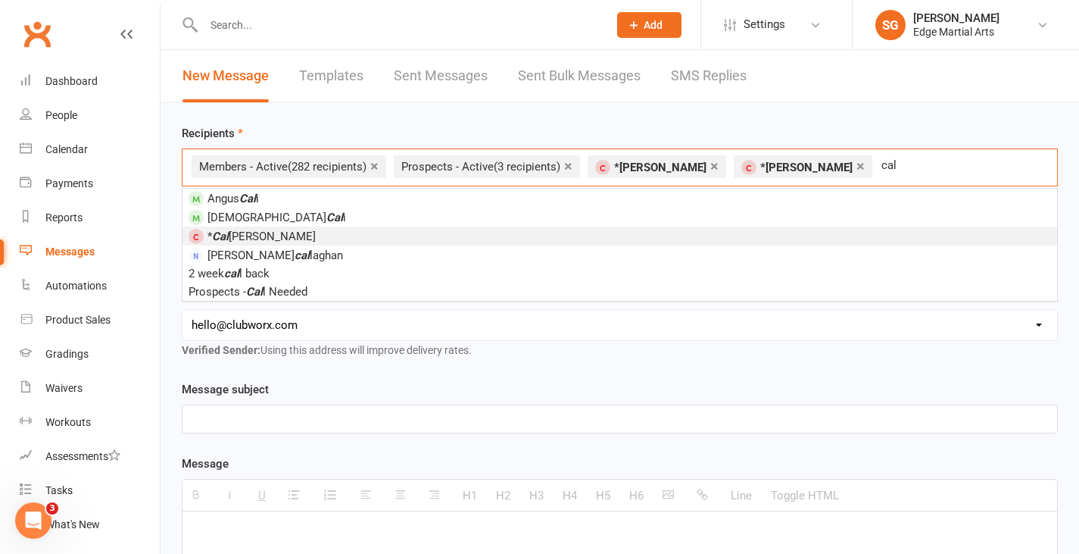
type input "cal"
click at [246, 241] on span "* [PERSON_NAME]" at bounding box center [262, 236] width 108 height 14
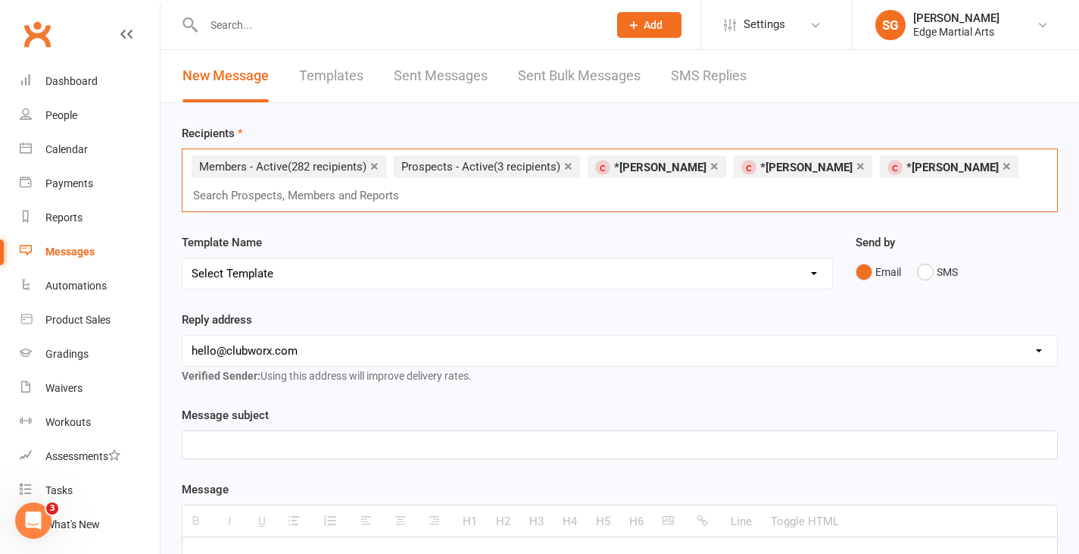
click at [304, 438] on p at bounding box center [620, 444] width 857 height 18
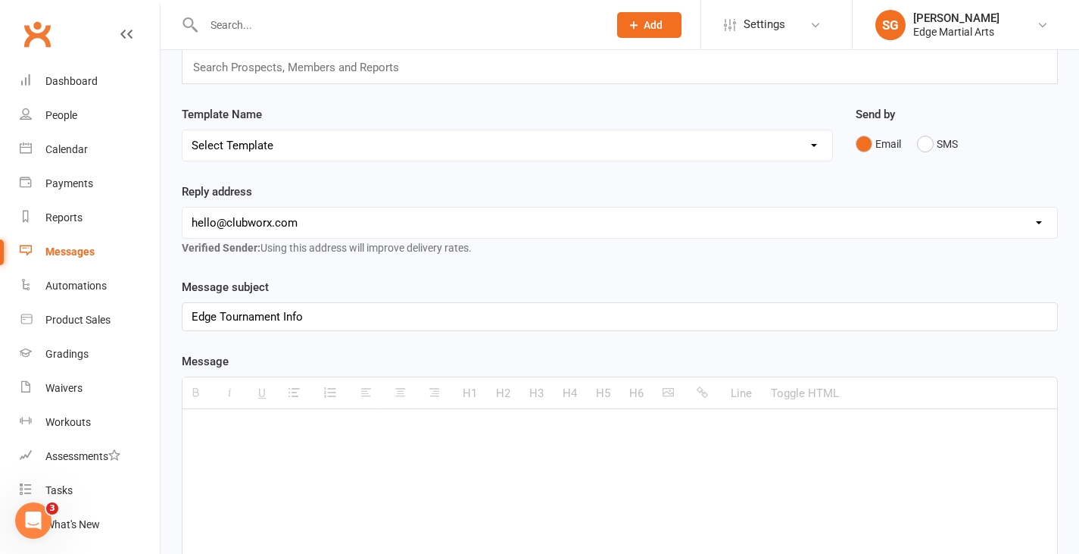
scroll to position [151, 0]
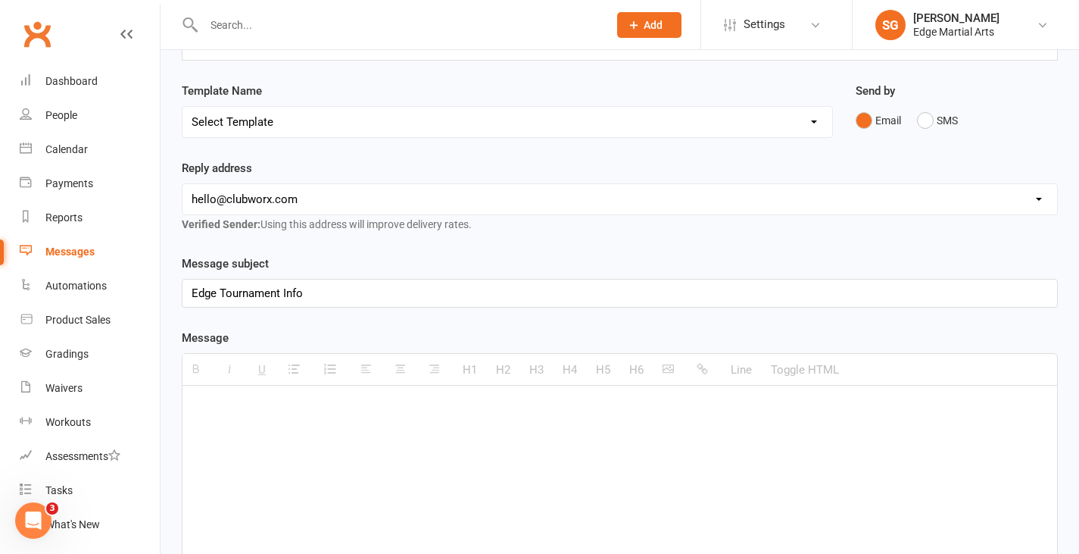
click at [676, 382] on div "H1 H2 H3 H4 H5 H6 Line Toggle HTML" at bounding box center [620, 369] width 876 height 33
drag, startPoint x: 666, startPoint y: 369, endPoint x: 660, endPoint y: 392, distance: 23.7
click at [666, 369] on div "H1 H2 H3 H4 H5 H6 Line Toggle HTML" at bounding box center [620, 369] width 876 height 33
click at [648, 417] on div at bounding box center [620, 498] width 875 height 227
click at [674, 373] on icon "button" at bounding box center [668, 368] width 11 height 11
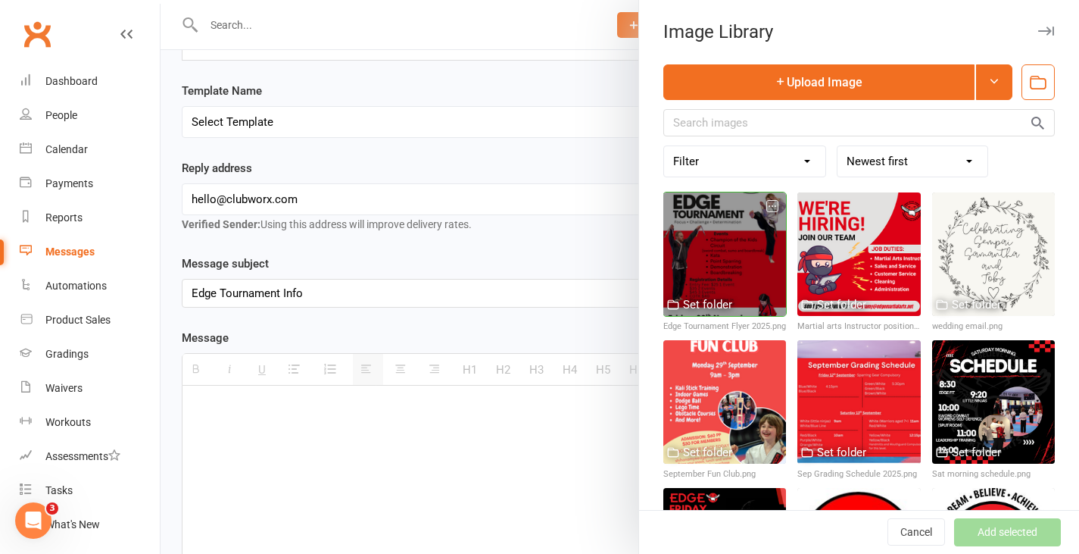
click at [731, 249] on div at bounding box center [724, 253] width 123 height 123
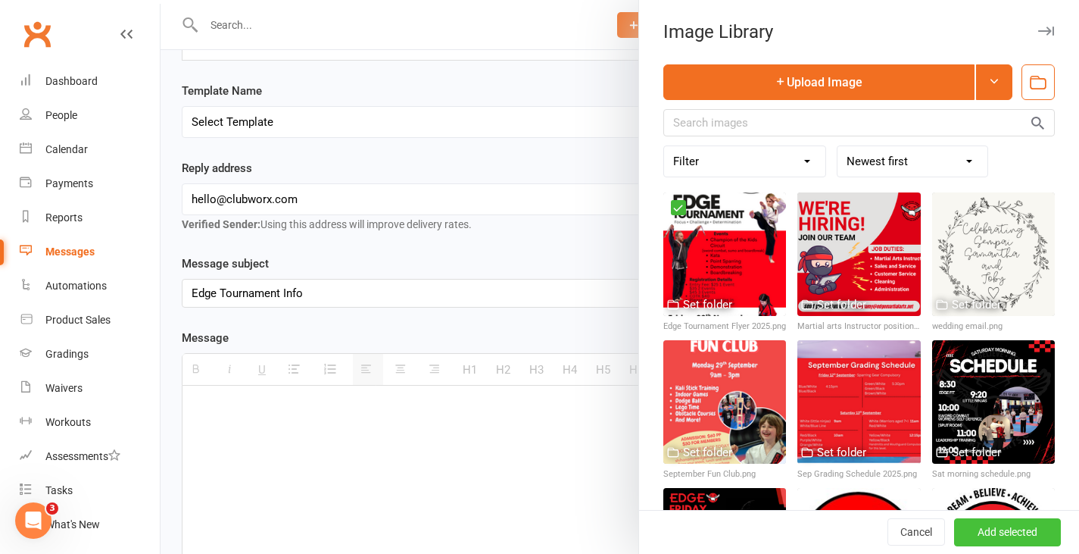
click at [971, 528] on button "Add selected" at bounding box center [1007, 532] width 107 height 27
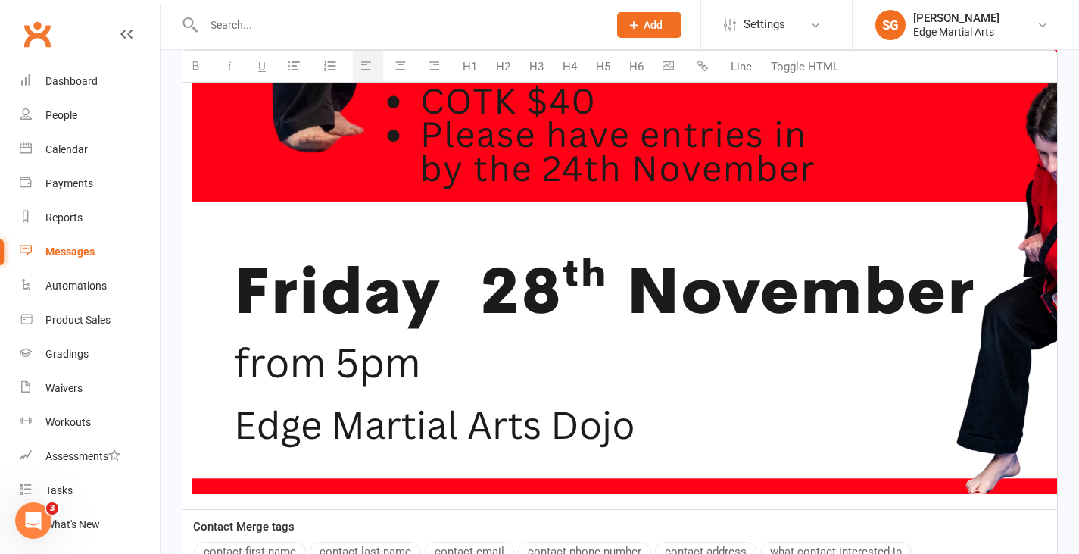
scroll to position [1789, 0]
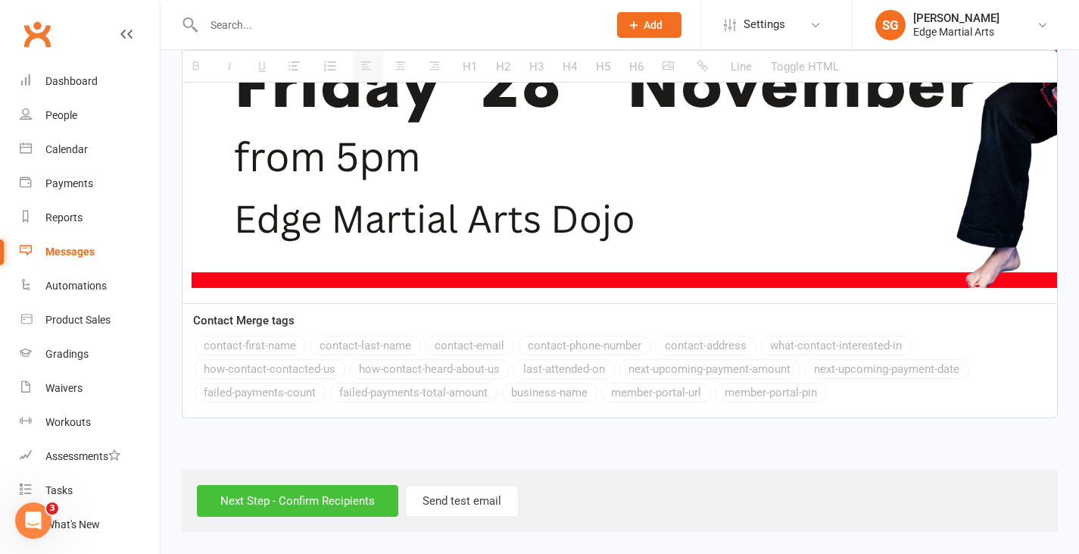
click at [373, 497] on input "Next Step - Confirm Recipients" at bounding box center [297, 501] width 201 height 32
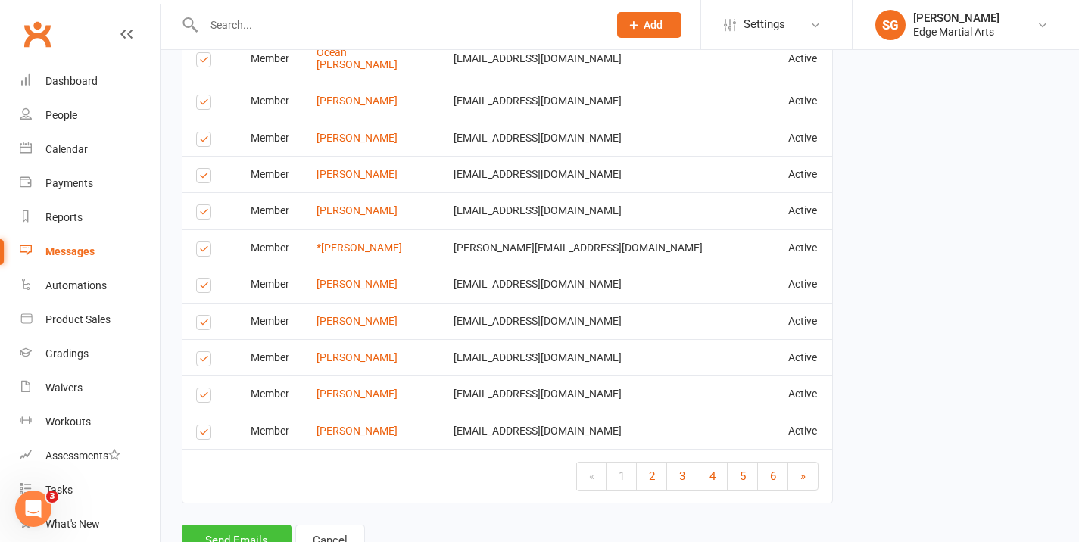
click at [249, 525] on button "Send Emails" at bounding box center [237, 541] width 110 height 32
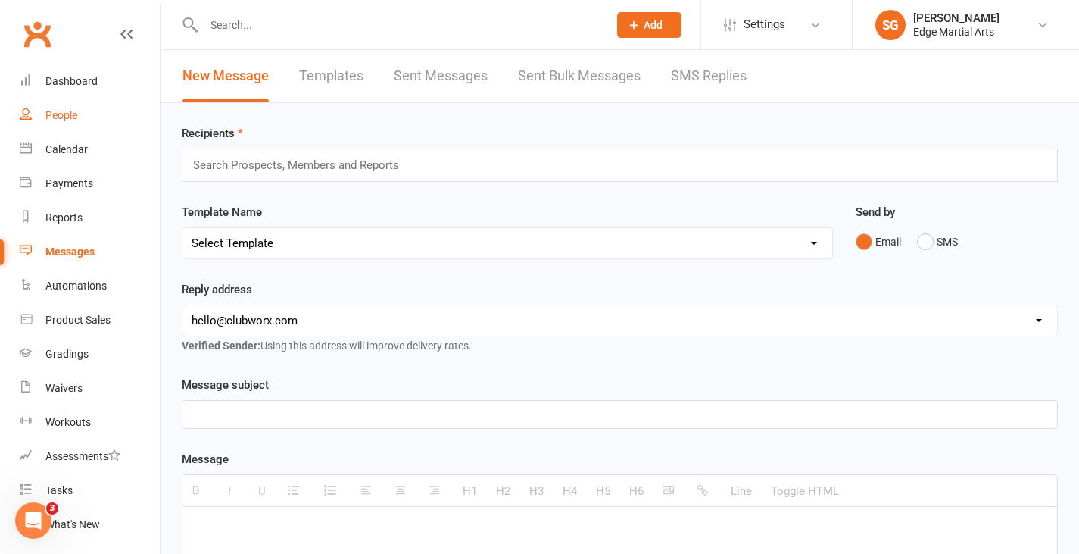
click at [54, 120] on div "People" at bounding box center [61, 115] width 32 height 12
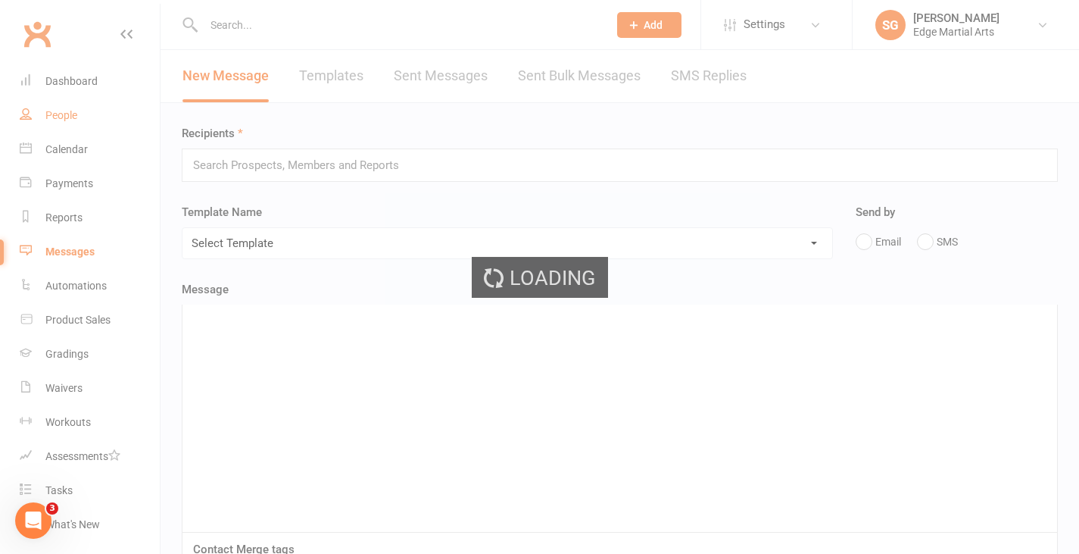
select select "100"
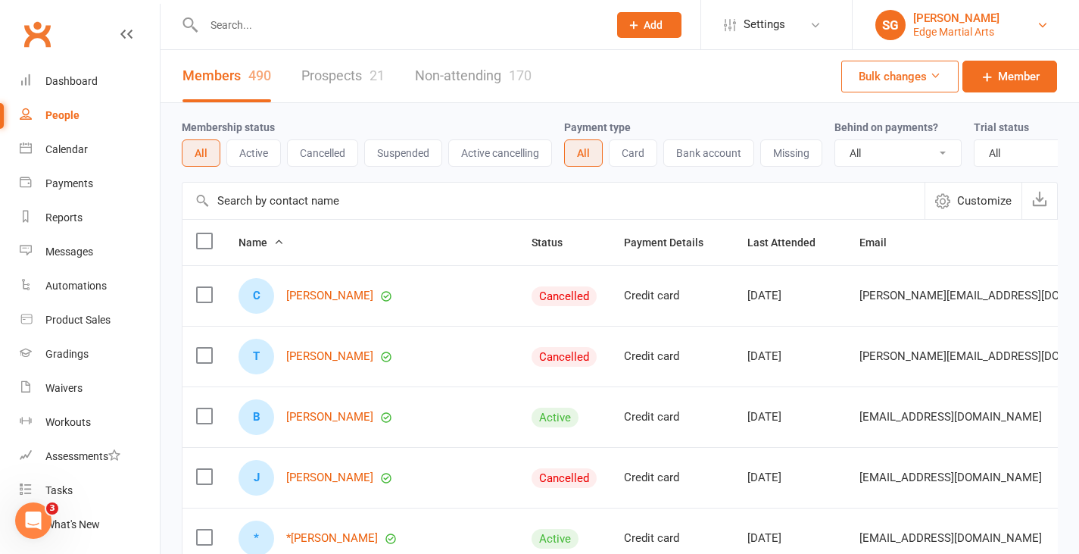
click at [942, 30] on div "Edge Martial Arts" at bounding box center [956, 32] width 86 height 14
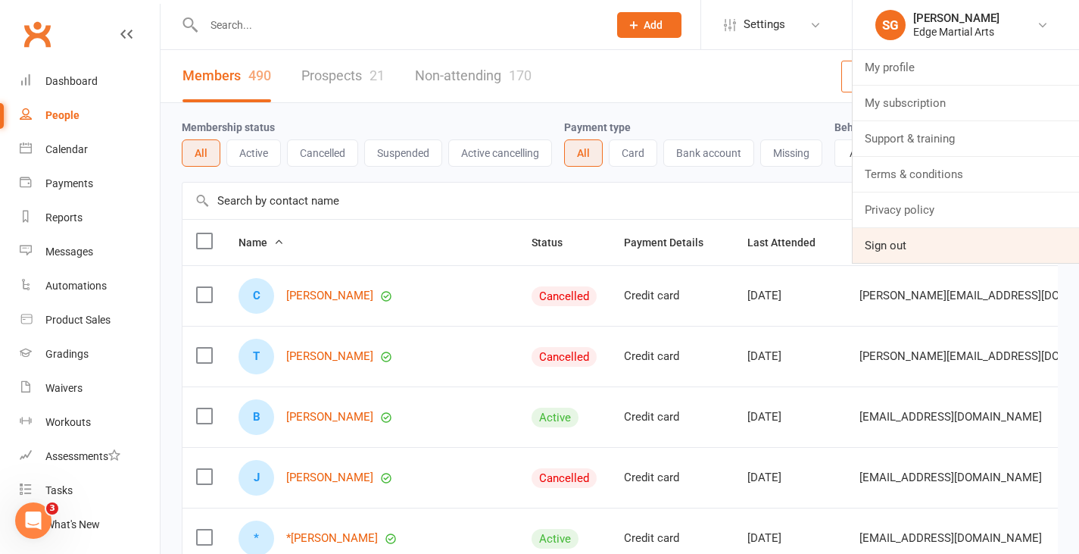
click at [916, 248] on link "Sign out" at bounding box center [966, 245] width 226 height 35
